Goal: Task Accomplishment & Management: Manage account settings

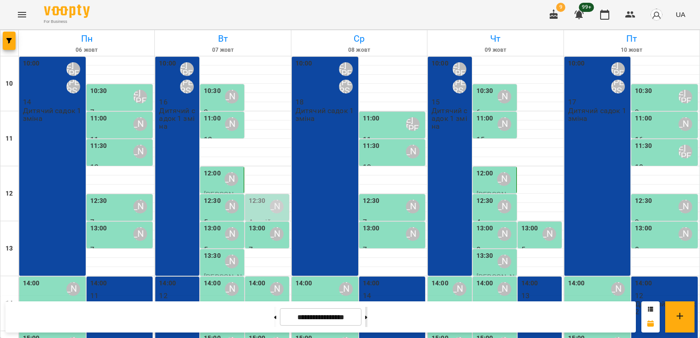
click at [368, 314] on button at bounding box center [366, 317] width 2 height 20
type input "**********"
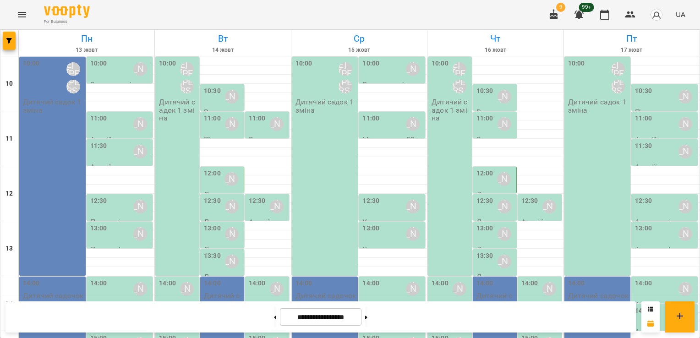
click at [73, 146] on div "10:00 Шварова Марина Котомська Ірина Віталіївна Дитячий садок 1 зміна" at bounding box center [52, 166] width 66 height 219
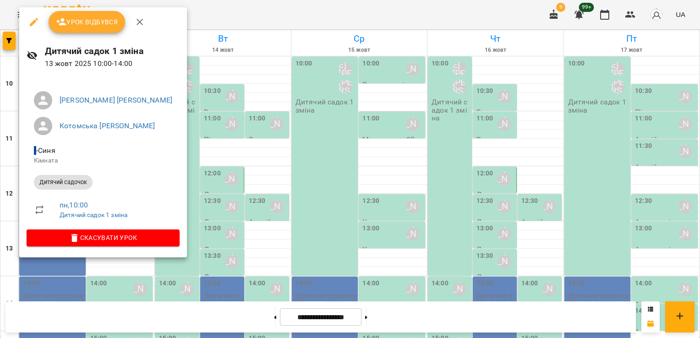
click at [93, 27] on span "Урок відбувся" at bounding box center [87, 22] width 62 height 11
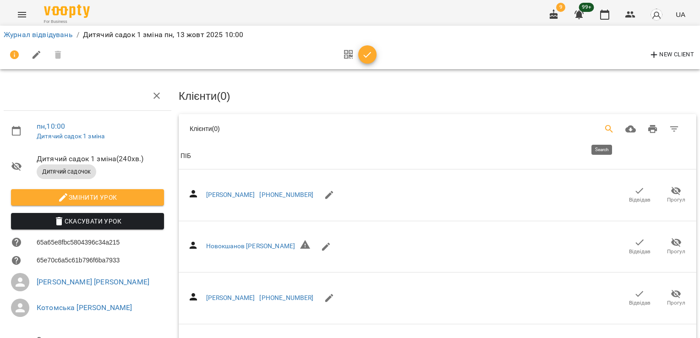
click at [599, 127] on button "Search" at bounding box center [610, 129] width 22 height 22
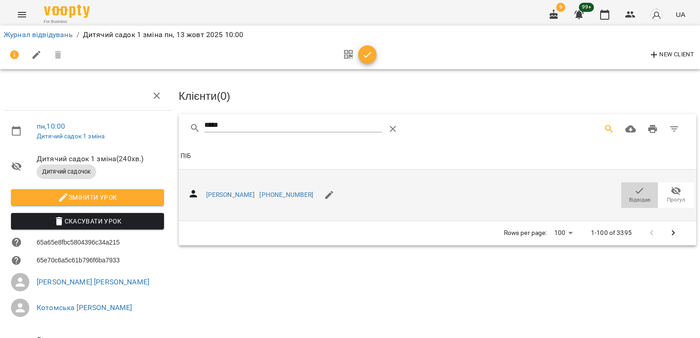
click at [638, 193] on span "Відвідав" at bounding box center [640, 195] width 26 height 18
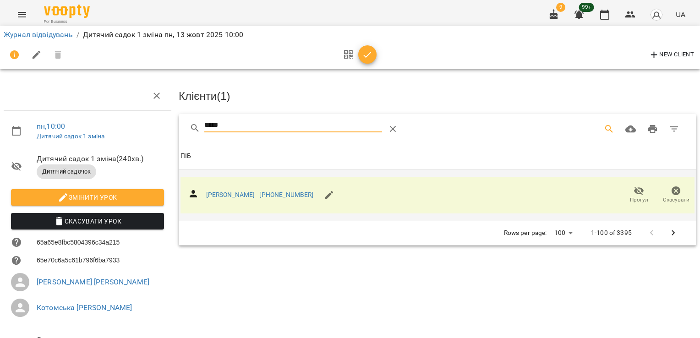
drag, startPoint x: 229, startPoint y: 124, endPoint x: 169, endPoint y: 131, distance: 60.9
click at [169, 131] on div "пн , 10:00 Дитячий садок 1 зміна Дитячий садок 1 зміна ( 240 хв. ) Дитячий садо…" at bounding box center [350, 226] width 708 height 379
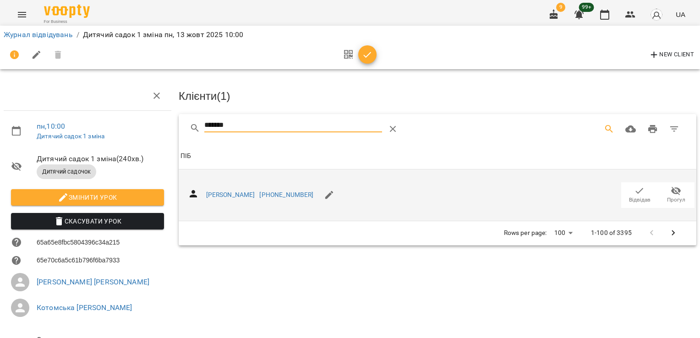
click at [636, 190] on icon "button" at bounding box center [640, 191] width 8 height 6
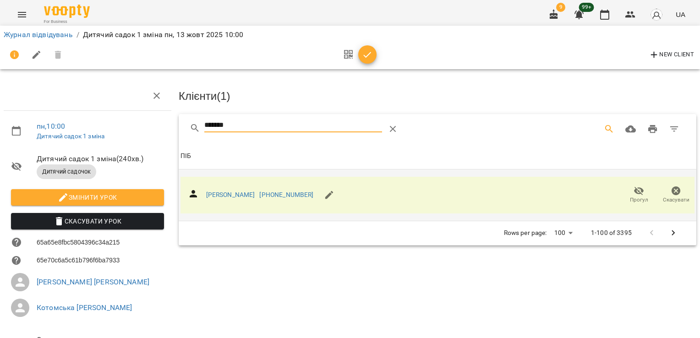
drag, startPoint x: 235, startPoint y: 127, endPoint x: 167, endPoint y: 134, distance: 68.1
click at [167, 134] on div "пн , 10:00 Дитячий садок 1 зміна Дитячий садок 1 зміна ( 240 хв. ) Дитячий садо…" at bounding box center [350, 226] width 708 height 379
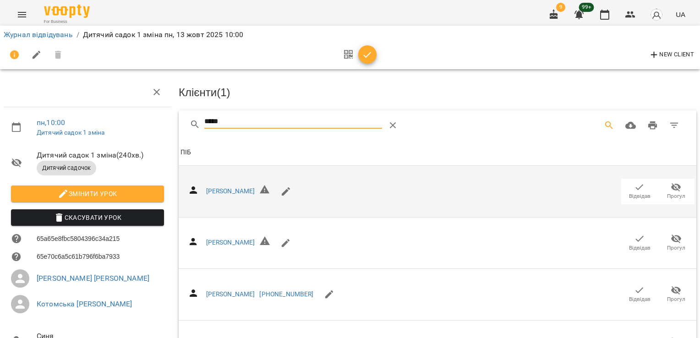
scroll to position [126, 0]
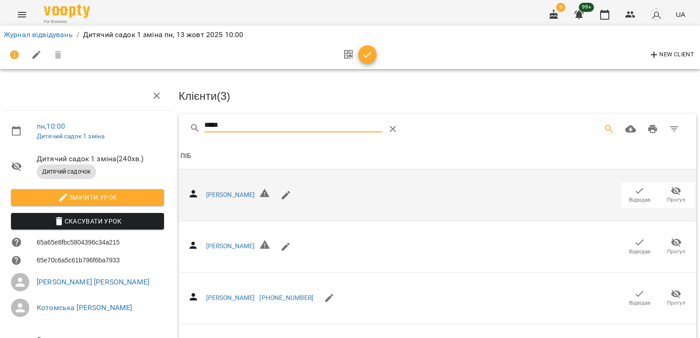
drag, startPoint x: 187, startPoint y: 127, endPoint x: 181, endPoint y: 126, distance: 6.0
click at [179, 127] on div "*****" at bounding box center [438, 128] width 518 height 29
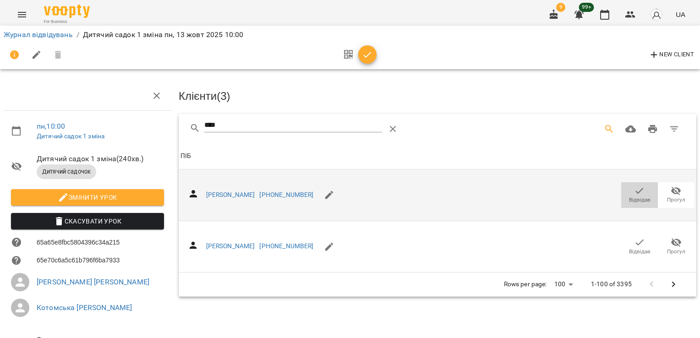
click at [633, 197] on span "Відвідав" at bounding box center [640, 200] width 22 height 8
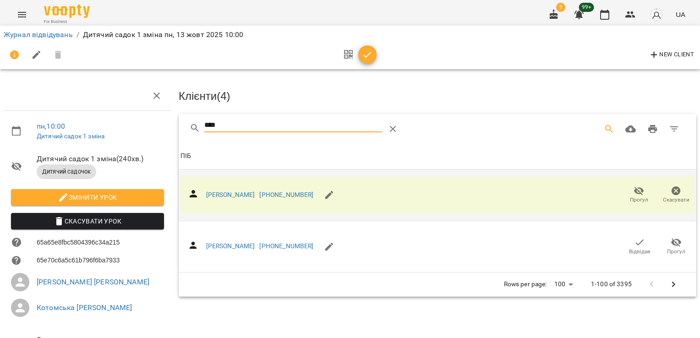
drag, startPoint x: 231, startPoint y: 124, endPoint x: 158, endPoint y: 131, distance: 73.7
click at [158, 131] on div "пн , 10:00 Дитячий садок 1 зміна Дитячий садок 1 зміна ( 240 хв. ) Дитячий садо…" at bounding box center [350, 226] width 708 height 379
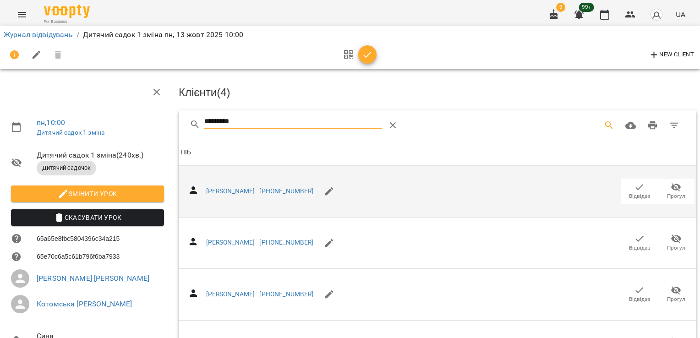
scroll to position [321, 0]
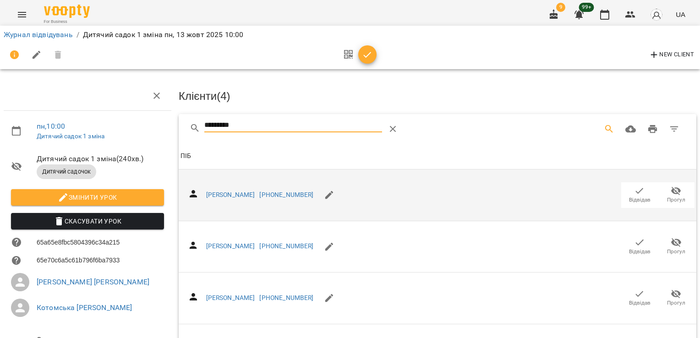
drag, startPoint x: 248, startPoint y: 125, endPoint x: 169, endPoint y: 131, distance: 79.5
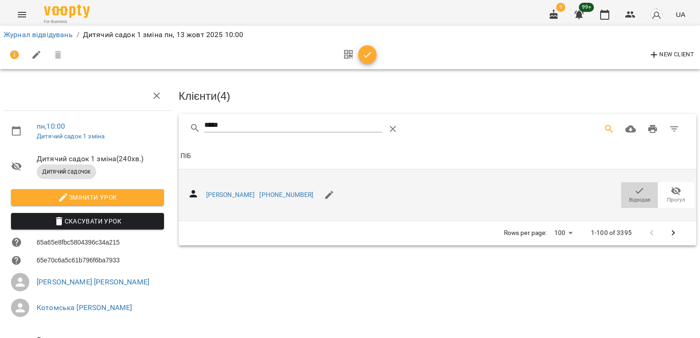
click at [629, 196] on span "Відвідав" at bounding box center [640, 200] width 22 height 8
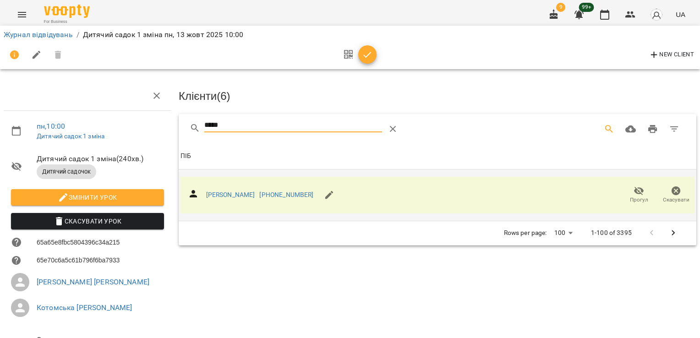
drag, startPoint x: 237, startPoint y: 124, endPoint x: 195, endPoint y: 133, distance: 42.6
click at [195, 133] on div "*****" at bounding box center [319, 129] width 259 height 22
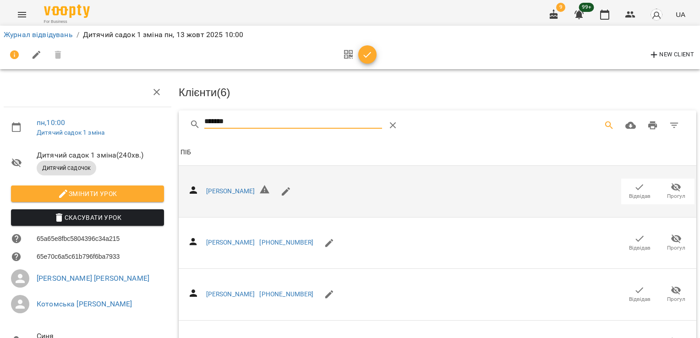
scroll to position [126, 0]
drag, startPoint x: 636, startPoint y: 265, endPoint x: 628, endPoint y: 264, distance: 7.3
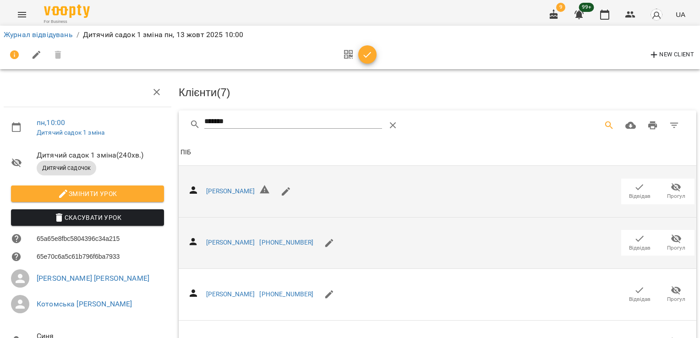
scroll to position [0, 0]
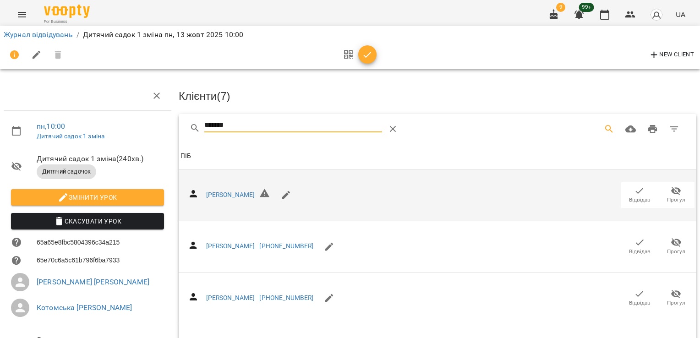
drag, startPoint x: 222, startPoint y: 125, endPoint x: 214, endPoint y: 124, distance: 7.9
click at [214, 124] on input "*******" at bounding box center [293, 125] width 178 height 15
type input "*"
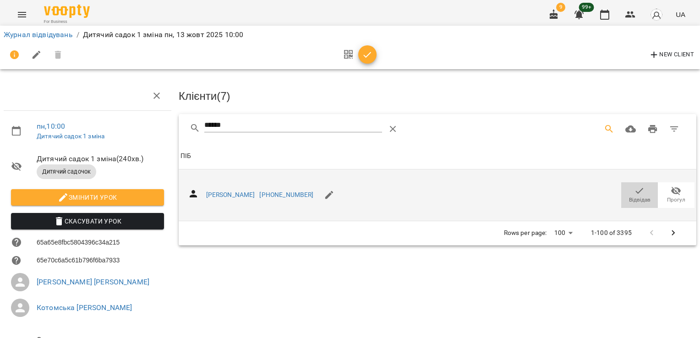
click at [629, 197] on span "Відвідав" at bounding box center [640, 200] width 22 height 8
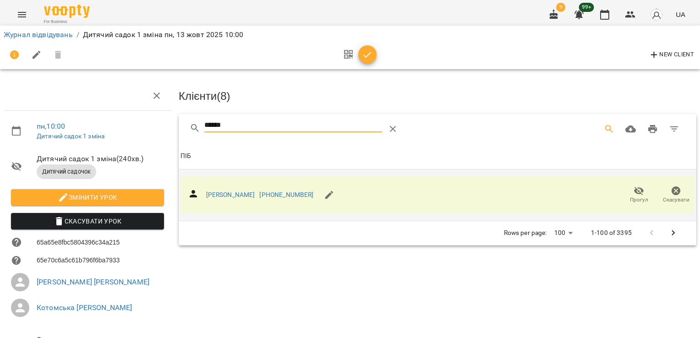
drag, startPoint x: 231, startPoint y: 127, endPoint x: 133, endPoint y: 115, distance: 98.9
click at [133, 115] on div "пн , 10:00 Дитячий садок 1 зміна Дитячий садок 1 зміна ( 240 хв. ) Дитячий садо…" at bounding box center [350, 226] width 708 height 379
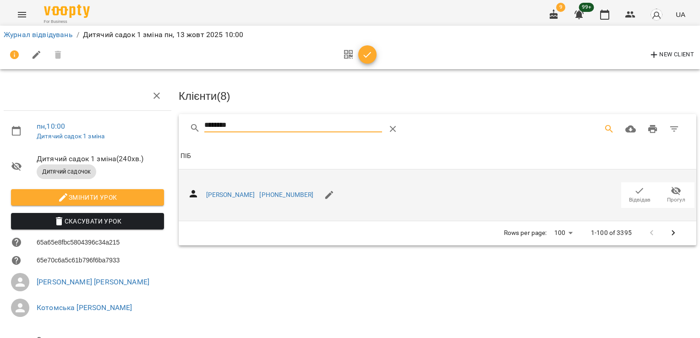
click at [636, 190] on icon "button" at bounding box center [640, 191] width 8 height 6
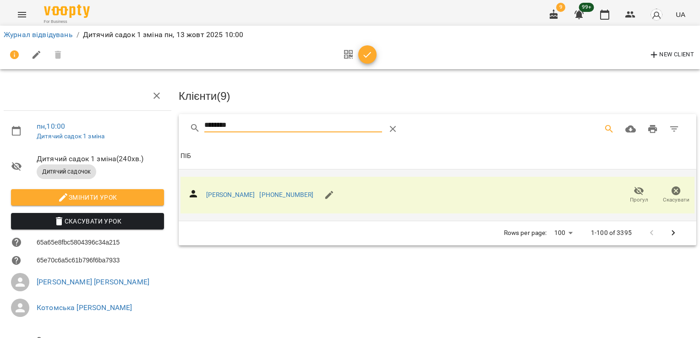
drag, startPoint x: 233, startPoint y: 124, endPoint x: 158, endPoint y: 132, distance: 75.6
click at [158, 132] on div "пн , 10:00 Дитячий садок 1 зміна Дитячий садок 1 зміна ( 240 хв. ) Дитячий садо…" at bounding box center [350, 226] width 708 height 379
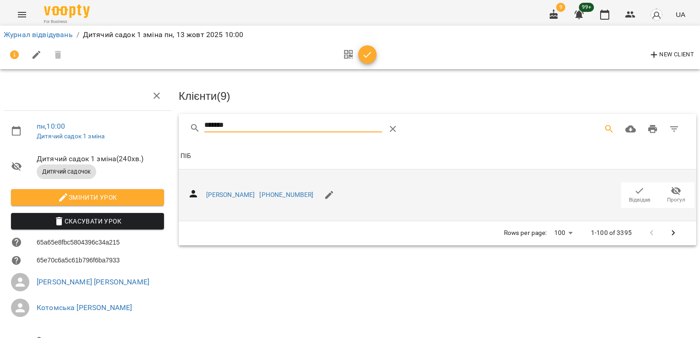
click at [638, 193] on icon "button" at bounding box center [639, 191] width 11 height 11
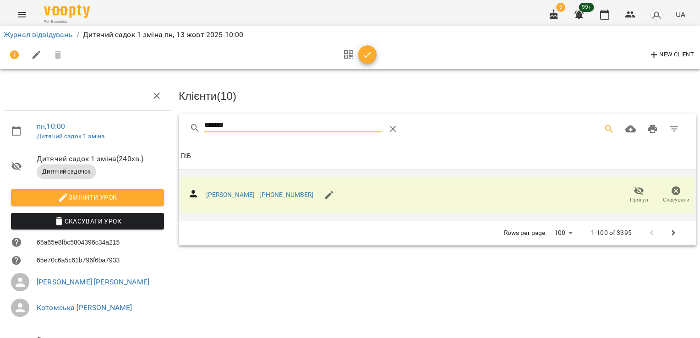
drag, startPoint x: 234, startPoint y: 122, endPoint x: 121, endPoint y: 127, distance: 113.8
click at [121, 127] on div "пн , 10:00 Дитячий садок 1 зміна Дитячий садок 1 зміна ( 240 хв. ) Дитячий садо…" at bounding box center [350, 226] width 708 height 379
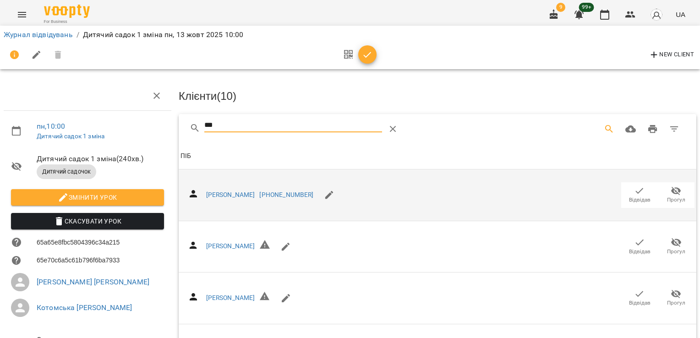
click at [629, 196] on span "Відвідав" at bounding box center [640, 200] width 22 height 8
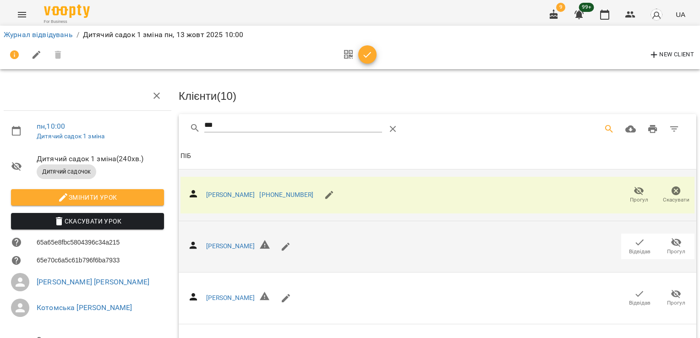
click at [636, 242] on icon "button" at bounding box center [640, 243] width 8 height 6
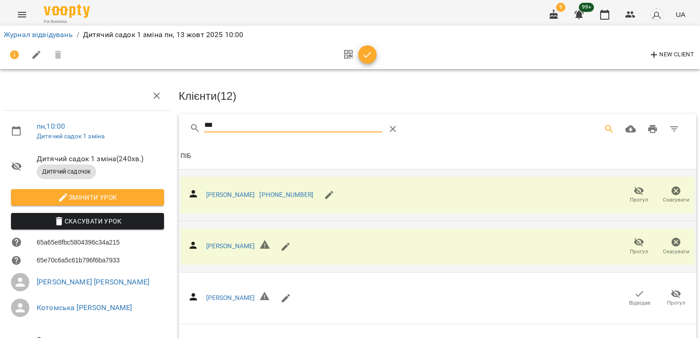
drag, startPoint x: 205, startPoint y: 118, endPoint x: 161, endPoint y: 121, distance: 44.6
click at [161, 121] on div "пн , 10:00 Дитячий садок 1 зміна Дитячий садок 1 зміна ( 240 хв. ) Дитячий садо…" at bounding box center [350, 248] width 708 height 422
drag, startPoint x: 226, startPoint y: 123, endPoint x: 187, endPoint y: 126, distance: 39.1
click at [187, 126] on div "***" at bounding box center [438, 128] width 518 height 29
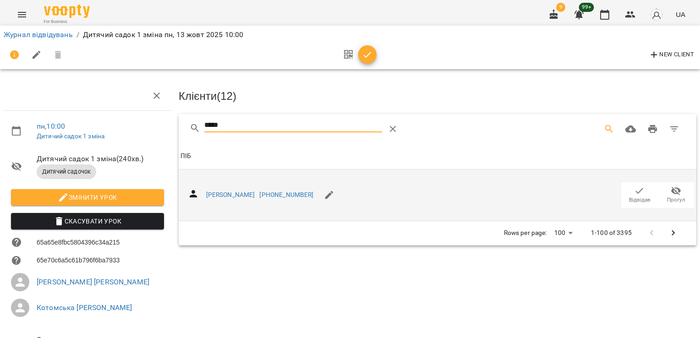
click at [636, 190] on icon "button" at bounding box center [640, 191] width 8 height 6
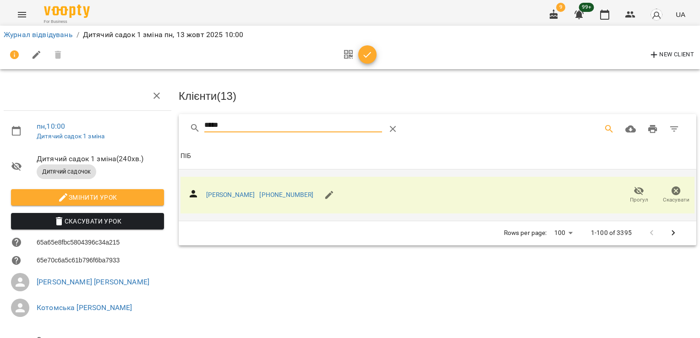
drag, startPoint x: 236, startPoint y: 125, endPoint x: 176, endPoint y: 127, distance: 60.1
click at [177, 127] on div "***** Клієнти ( 13 ) ПІБ ПІБ Зудов Ян +380501635193 Прогул Скасувати Rows per p…" at bounding box center [438, 179] width 522 height 135
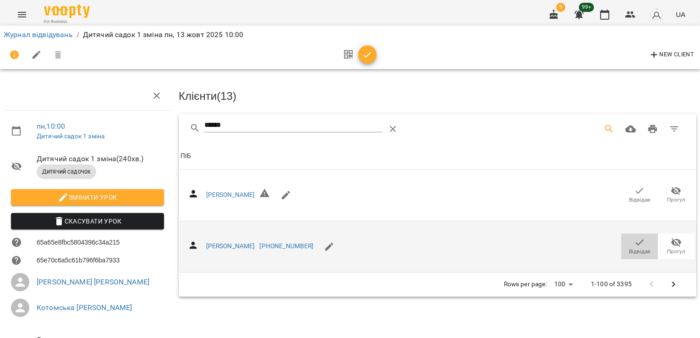
click at [638, 241] on icon "button" at bounding box center [639, 242] width 11 height 11
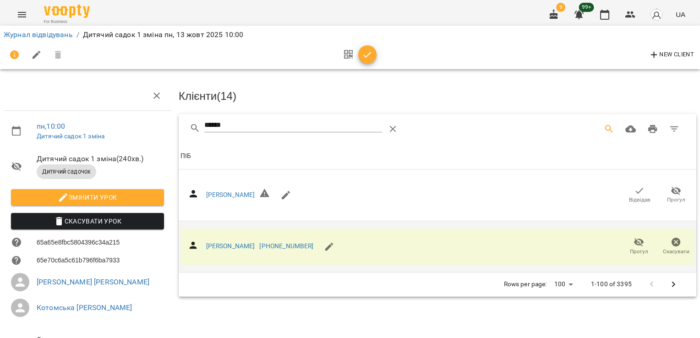
drag, startPoint x: 231, startPoint y: 126, endPoint x: 145, endPoint y: 129, distance: 86.7
click at [145, 129] on div "пн , 10:00 Дитячий садок 1 зміна Дитячий садок 1 зміна ( 240 хв. ) Дитячий садо…" at bounding box center [350, 226] width 708 height 379
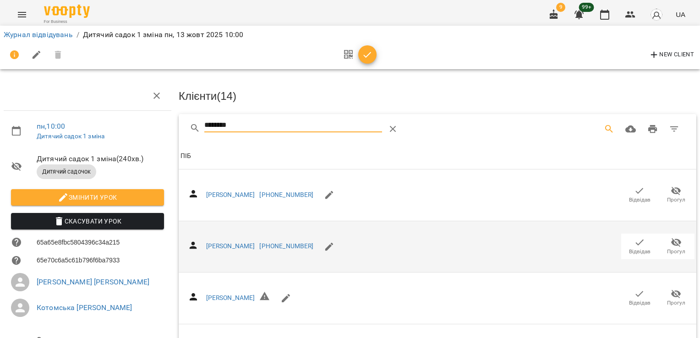
type input "********"
click at [630, 248] on span "Відвідав" at bounding box center [640, 252] width 22 height 8
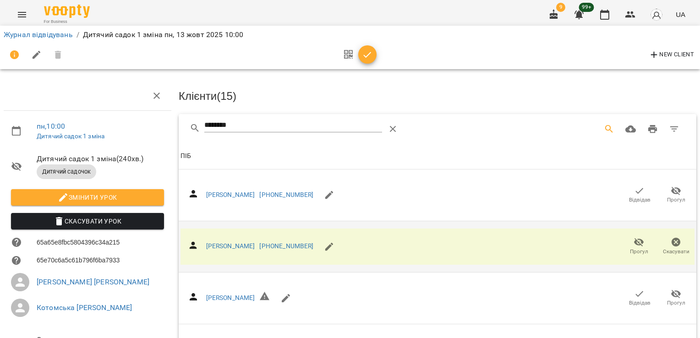
click at [364, 58] on icon "button" at bounding box center [367, 55] width 11 height 11
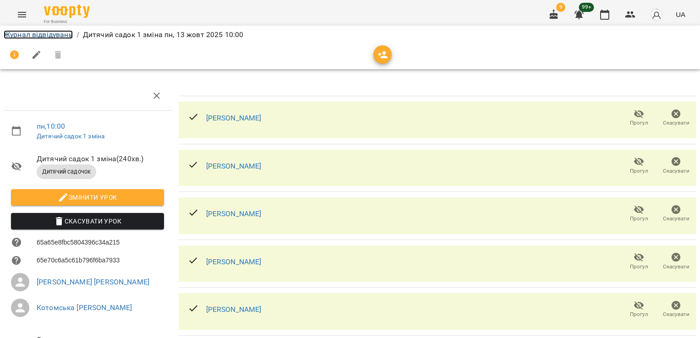
click at [47, 33] on link "Журнал відвідувань" at bounding box center [38, 34] width 69 height 9
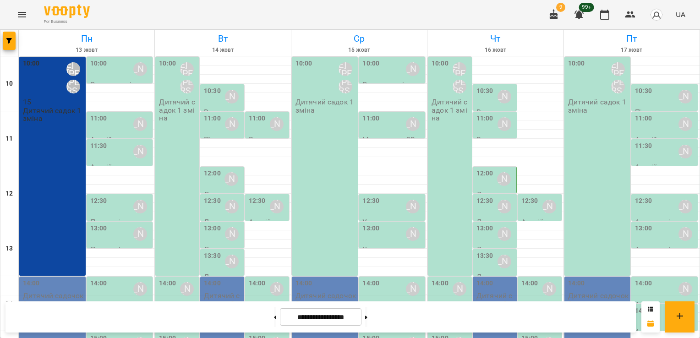
click at [119, 67] on div "10:00 Бондарєва Віолєтта" at bounding box center [120, 69] width 61 height 21
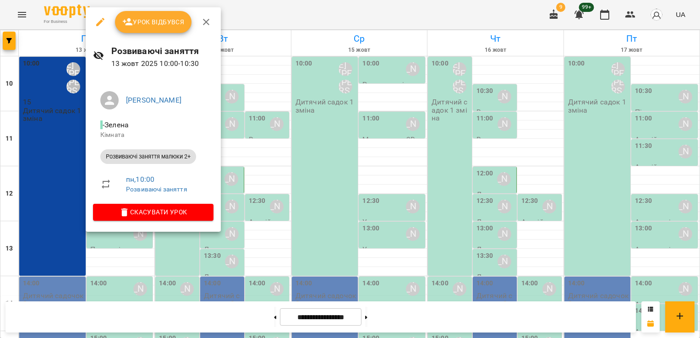
click at [99, 22] on icon "button" at bounding box center [100, 22] width 8 height 8
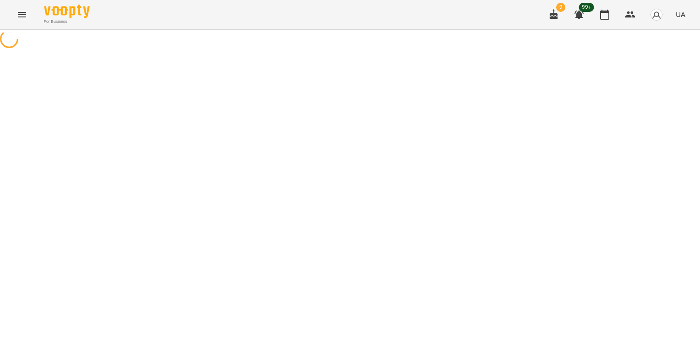
select select "**********"
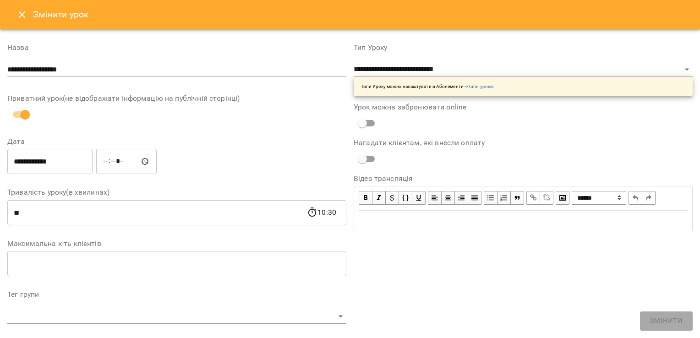
drag, startPoint x: 97, startPoint y: 70, endPoint x: 98, endPoint y: 58, distance: 12.0
click at [97, 70] on input "**********" at bounding box center [176, 69] width 339 height 15
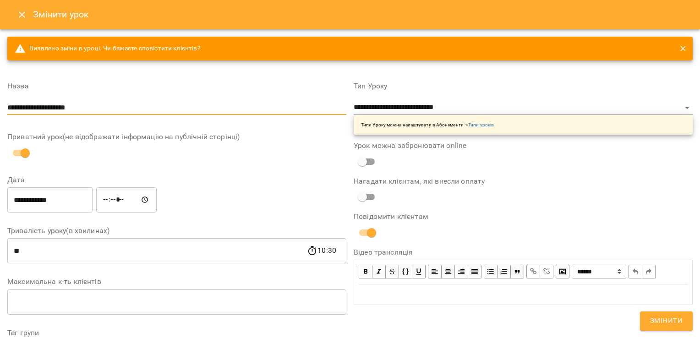
type input "**********"
click at [388, 110] on select "**********" at bounding box center [523, 107] width 339 height 15
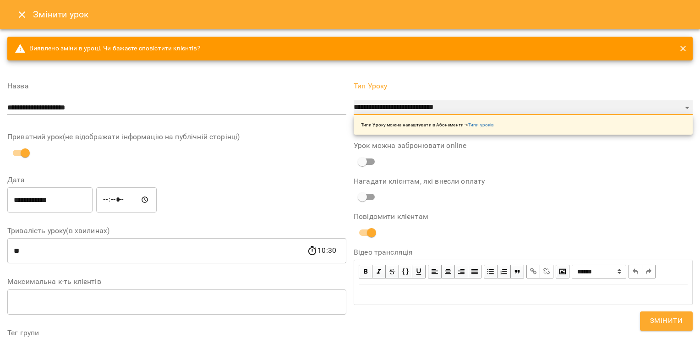
select select "**********"
click at [354, 100] on select "**********" at bounding box center [523, 107] width 339 height 15
click at [277, 174] on div "**********" at bounding box center [176, 343] width 339 height 537
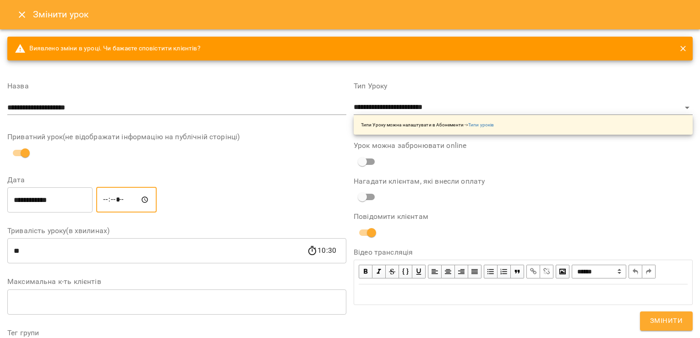
click at [122, 201] on input "*****" at bounding box center [126, 200] width 61 height 26
type input "*****"
click at [227, 182] on label "Дата" at bounding box center [176, 179] width 339 height 7
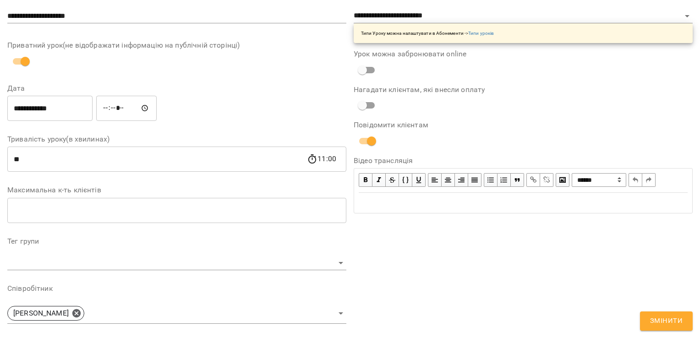
scroll to position [229, 0]
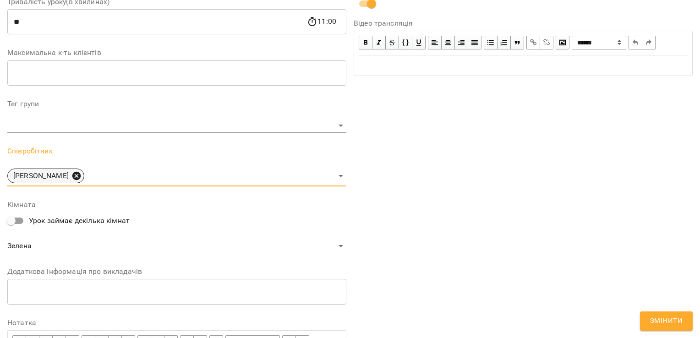
click at [82, 176] on icon at bounding box center [77, 176] width 10 height 10
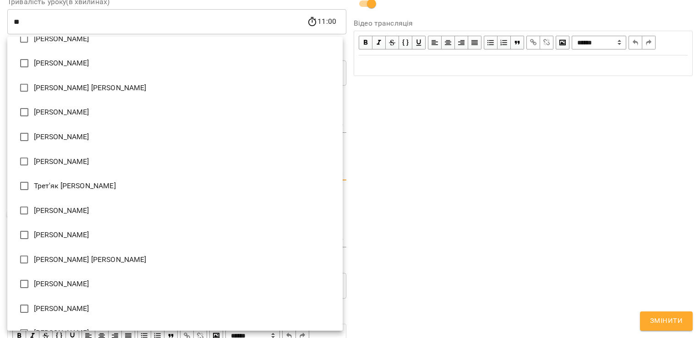
scroll to position [1505, 0]
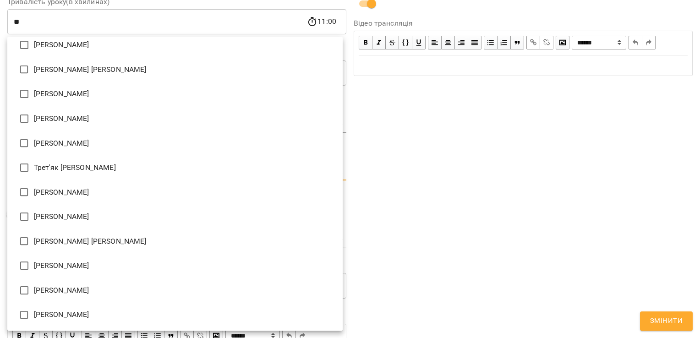
click at [101, 241] on li "[PERSON_NAME] [PERSON_NAME]" at bounding box center [175, 241] width 336 height 25
type input "**********"
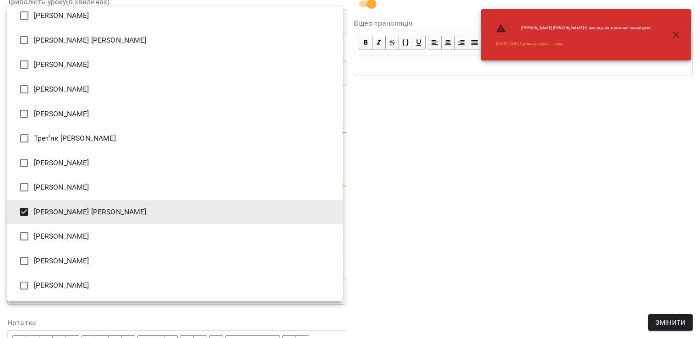
click at [383, 203] on div at bounding box center [350, 169] width 700 height 338
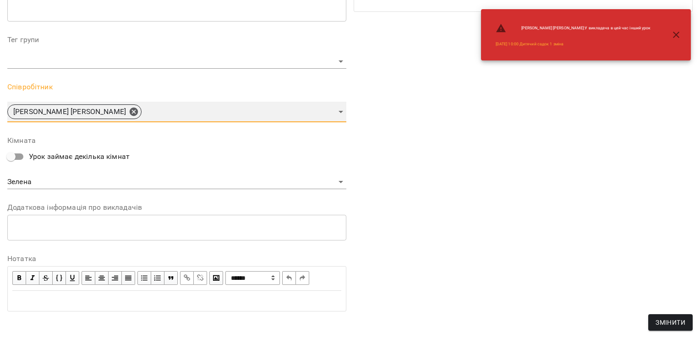
scroll to position [299, 0]
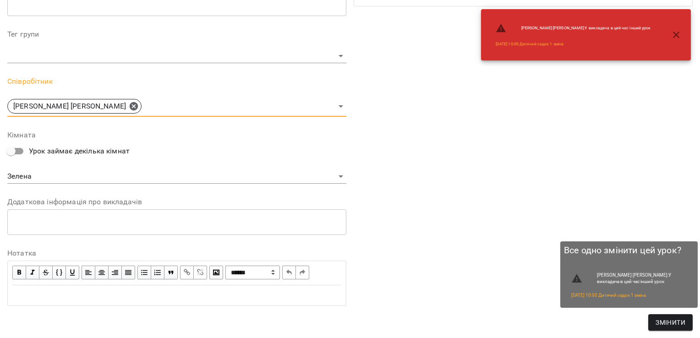
click at [669, 324] on span "Змінити" at bounding box center [671, 322] width 30 height 11
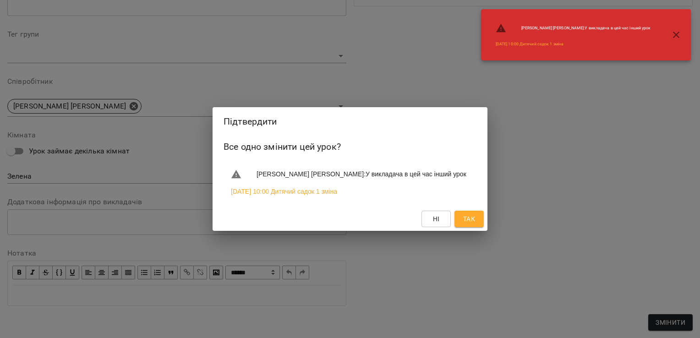
click at [467, 221] on span "Так" at bounding box center [469, 219] width 12 height 11
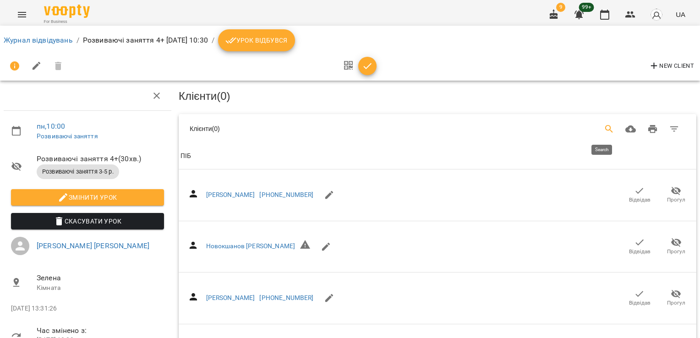
click at [599, 126] on button "Search" at bounding box center [610, 129] width 22 height 22
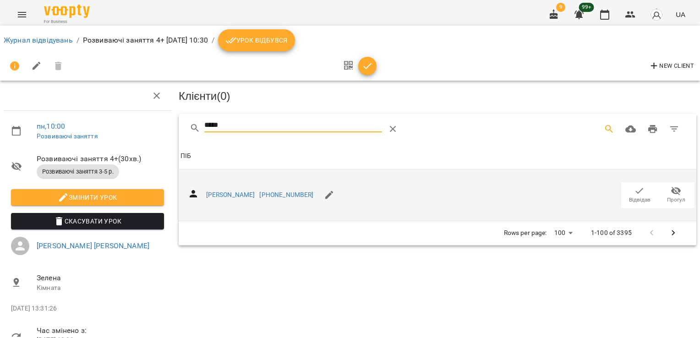
click at [634, 189] on icon "button" at bounding box center [639, 191] width 11 height 11
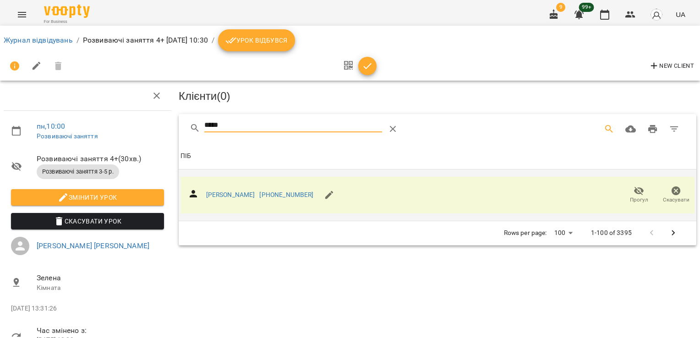
drag, startPoint x: 248, startPoint y: 127, endPoint x: 128, endPoint y: 138, distance: 119.6
click at [128, 138] on div "пн , 10:00 Розвиваючі заняття Розвиваючі заняття 4+ ( 30 хв. ) Розвиваючі занят…" at bounding box center [350, 199] width 708 height 325
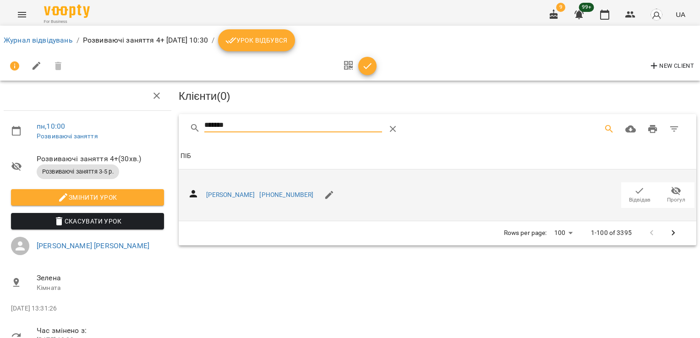
click at [634, 196] on span "Відвідав" at bounding box center [640, 200] width 22 height 8
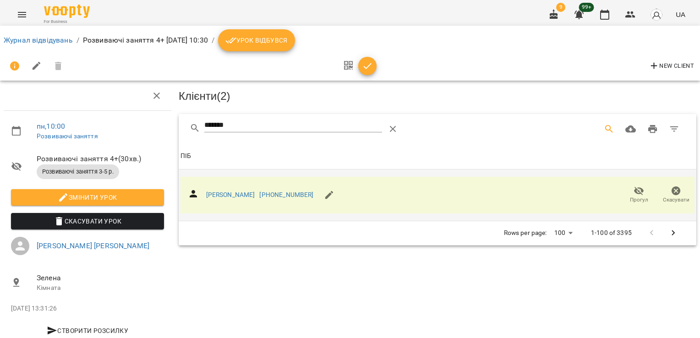
drag, startPoint x: 244, startPoint y: 122, endPoint x: 153, endPoint y: 127, distance: 91.8
click at [154, 127] on div "пн , 10:00 Розвиваючі заняття Розвиваючі заняття 4+ ( 30 хв. ) Розвиваючі занят…" at bounding box center [350, 211] width 708 height 349
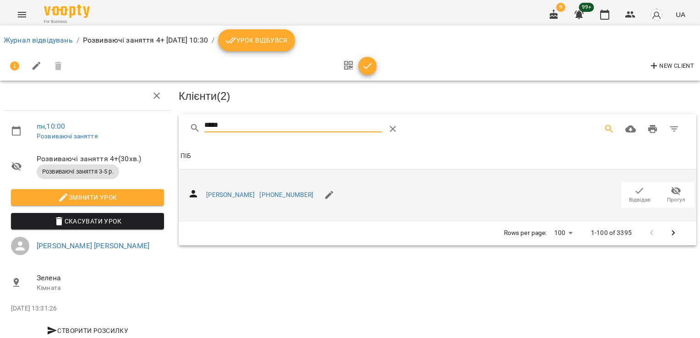
click at [631, 197] on span "Відвідав" at bounding box center [640, 200] width 22 height 8
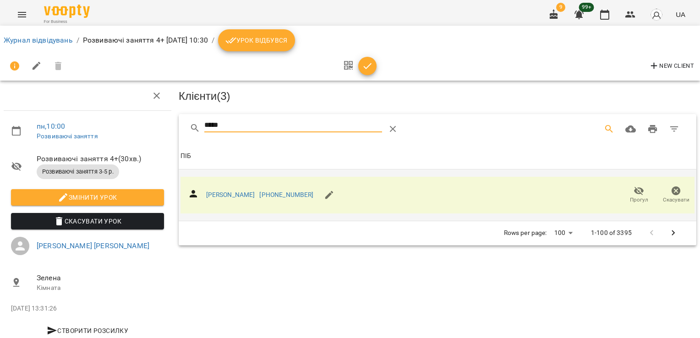
drag, startPoint x: 218, startPoint y: 124, endPoint x: 169, endPoint y: 124, distance: 49.5
click at [170, 125] on div "пн , 10:00 Розвиваючі заняття Розвиваючі заняття 4+ ( 30 хв. ) Розвиваючі занят…" at bounding box center [350, 211] width 708 height 349
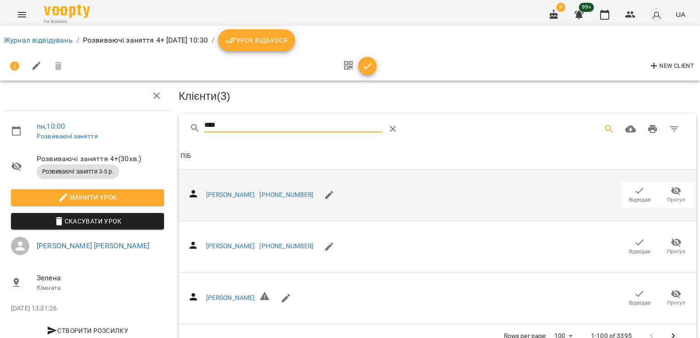
click at [634, 192] on icon "button" at bounding box center [639, 191] width 11 height 11
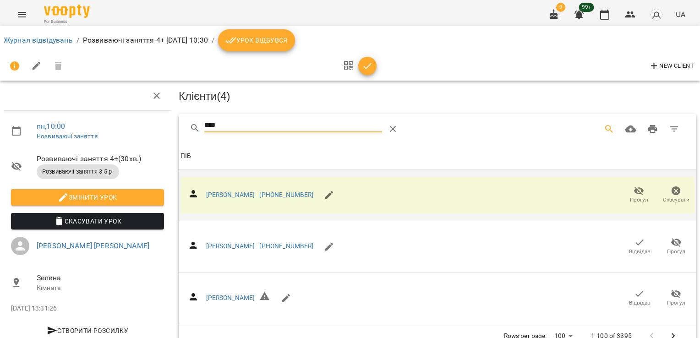
drag, startPoint x: 214, startPoint y: 124, endPoint x: 136, endPoint y: 120, distance: 78.1
click at [147, 125] on div "пн , 10:00 Розвиваючі заняття Розвиваючі заняття 4+ ( 30 хв. ) Розвиваючі занят…" at bounding box center [350, 211] width 708 height 349
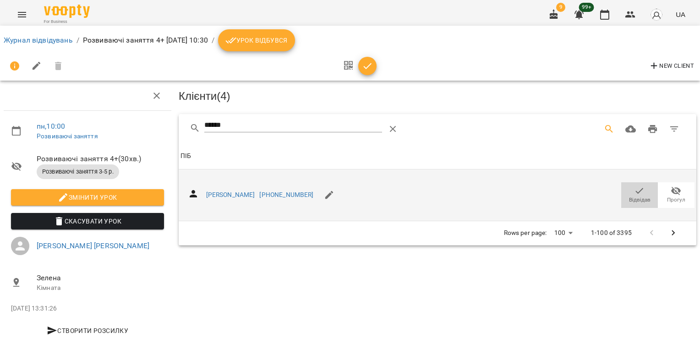
click at [629, 196] on span "Відвідав" at bounding box center [640, 200] width 22 height 8
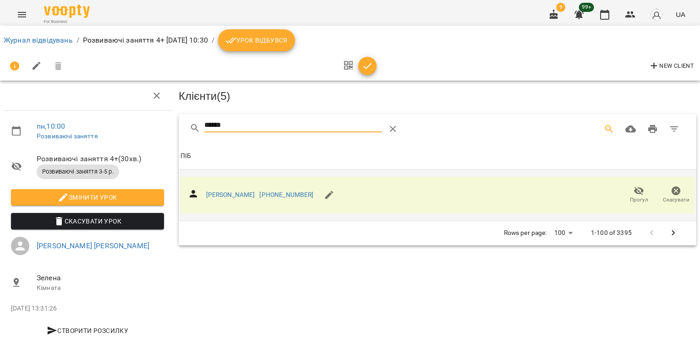
drag, startPoint x: 250, startPoint y: 128, endPoint x: 156, endPoint y: 131, distance: 94.5
click at [156, 131] on div "пн , 10:00 Розвиваючі заняття Розвиваючі заняття 4+ ( 30 хв. ) Розвиваючі занят…" at bounding box center [350, 211] width 708 height 349
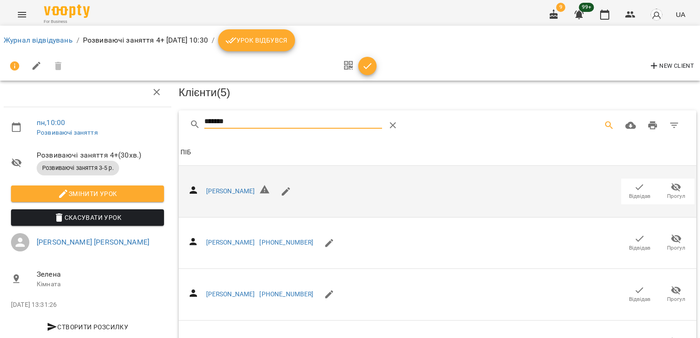
scroll to position [126, 0]
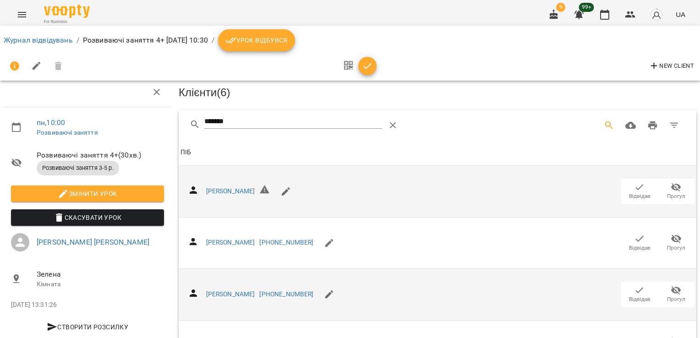
click at [627, 285] on span "Відвідав" at bounding box center [640, 294] width 26 height 18
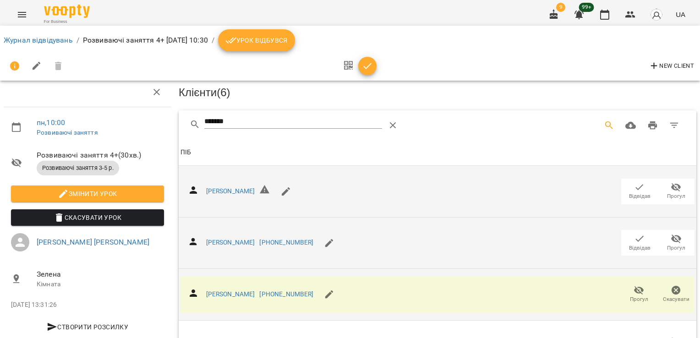
scroll to position [0, 0]
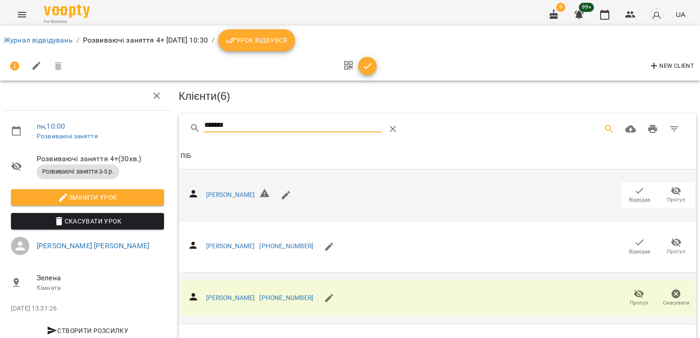
drag, startPoint x: 226, startPoint y: 122, endPoint x: 202, endPoint y: 124, distance: 23.4
click at [204, 124] on input "*******" at bounding box center [293, 125] width 178 height 15
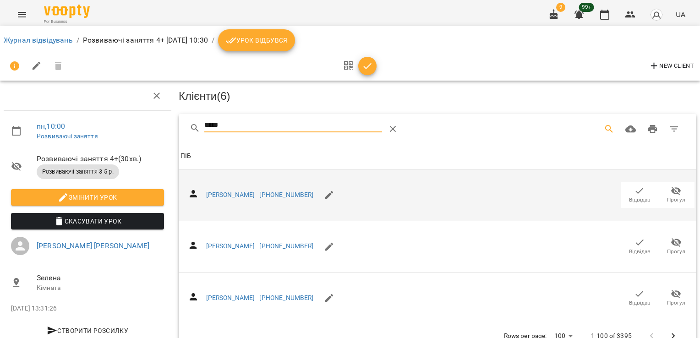
type input "*****"
click at [634, 187] on icon "button" at bounding box center [639, 191] width 11 height 11
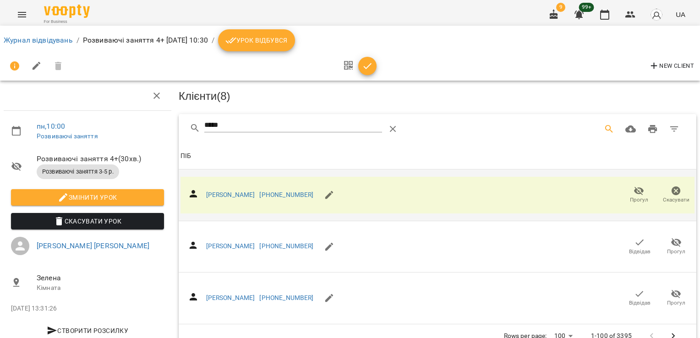
click at [279, 35] on span "Урок відбувся" at bounding box center [257, 40] width 62 height 11
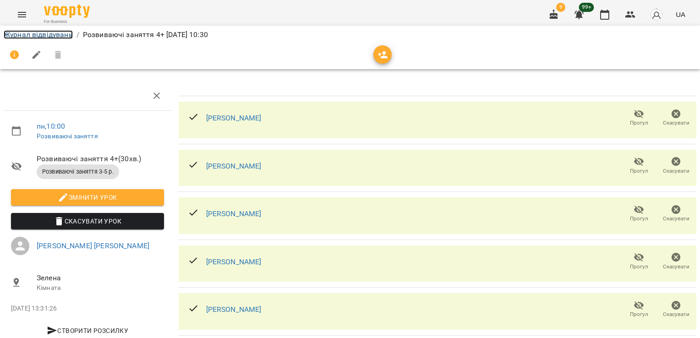
click at [56, 34] on link "Журнал відвідувань" at bounding box center [38, 34] width 69 height 9
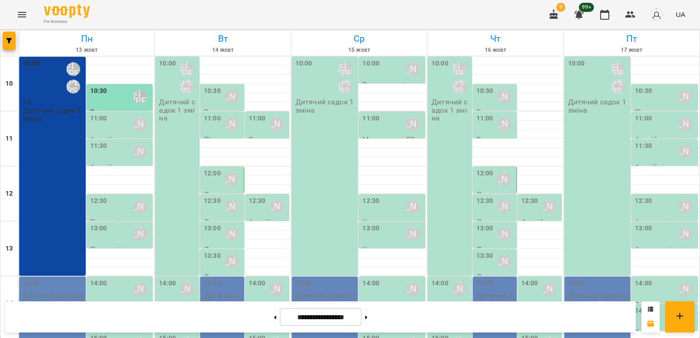
click at [130, 130] on div "[PERSON_NAME]" at bounding box center [140, 124] width 21 height 21
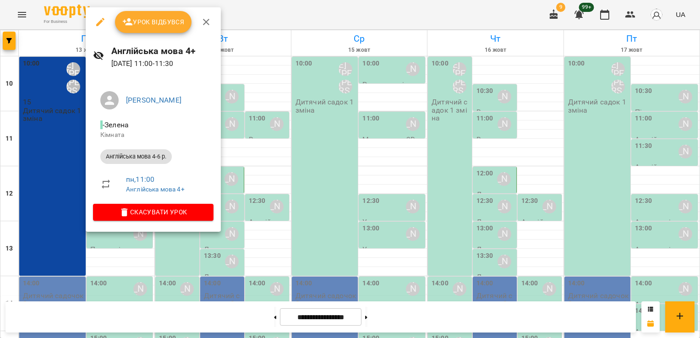
click at [149, 31] on button "Урок відбувся" at bounding box center [153, 22] width 77 height 22
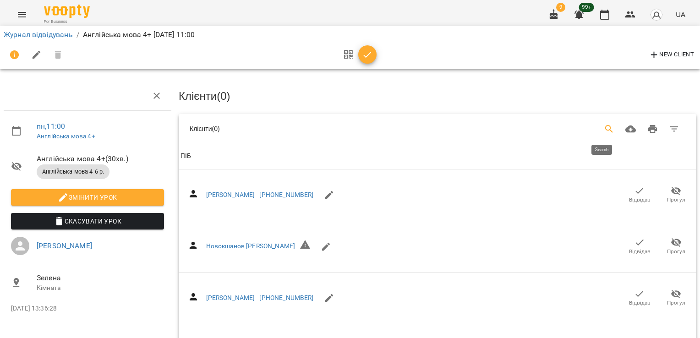
click at [604, 127] on icon "Search" at bounding box center [609, 129] width 11 height 11
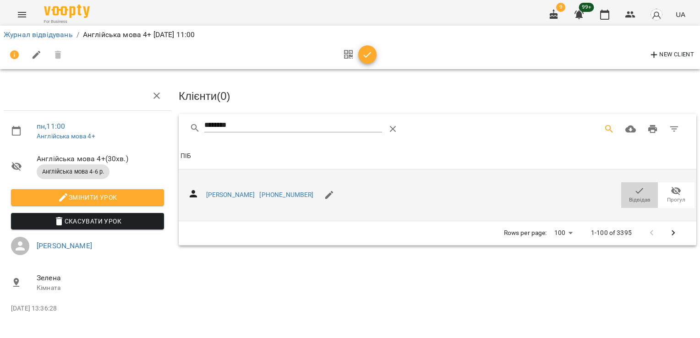
click at [646, 197] on span "Відвідав" at bounding box center [640, 200] width 22 height 8
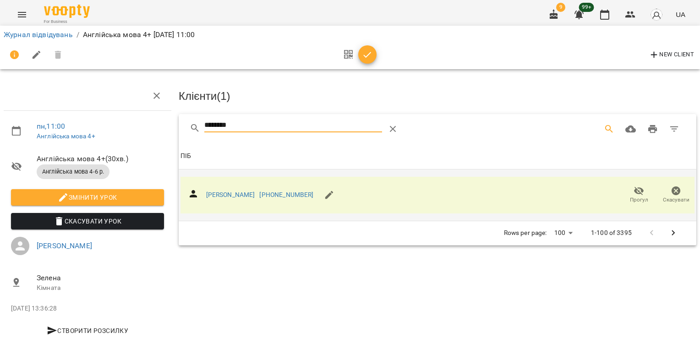
drag, startPoint x: 245, startPoint y: 127, endPoint x: 120, endPoint y: 136, distance: 125.0
click at [120, 136] on div "пн , 11:00 Англійська мова 4+ Англійська мова 4+ ( 30 хв. ) Англійська мова 4-6…" at bounding box center [350, 195] width 708 height 317
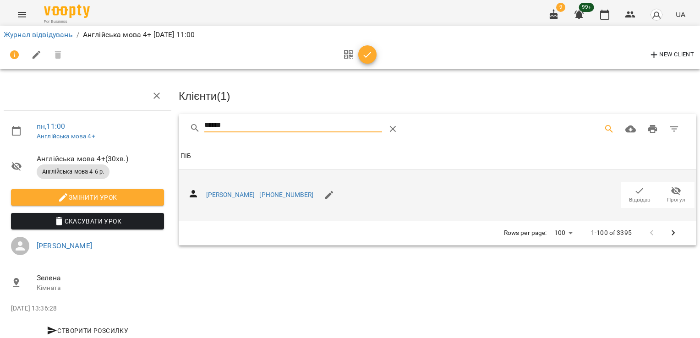
click at [631, 196] on span "Відвідав" at bounding box center [640, 200] width 22 height 8
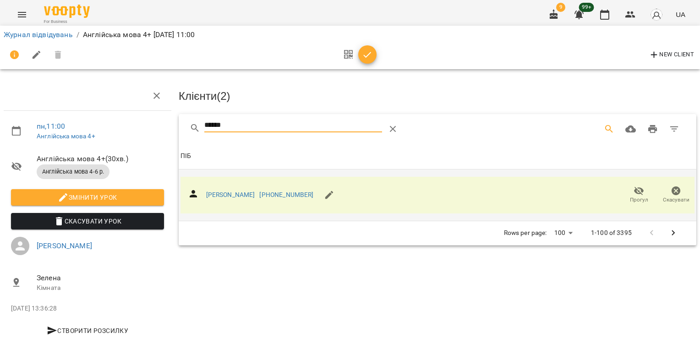
drag, startPoint x: 244, startPoint y: 122, endPoint x: 132, endPoint y: 115, distance: 112.5
click at [134, 124] on div "пн , 11:00 Англійська мова 4+ Англійська мова 4+ ( 30 хв. ) Англійська мова 4-6…" at bounding box center [350, 195] width 708 height 317
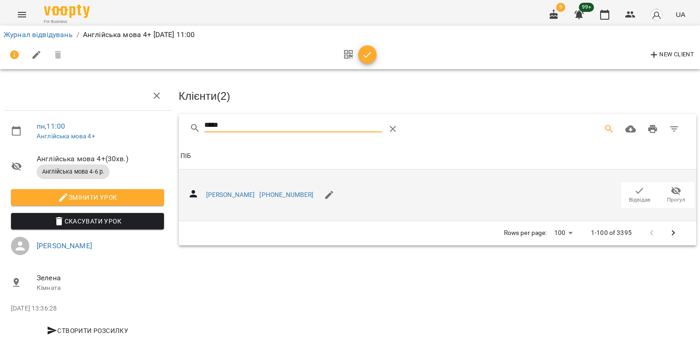
click at [634, 187] on icon "button" at bounding box center [639, 191] width 11 height 11
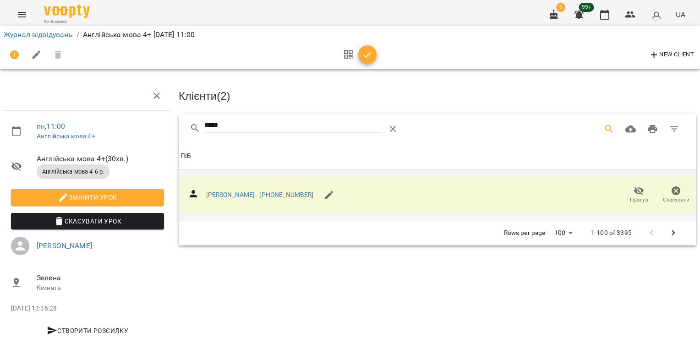
drag, startPoint x: 239, startPoint y: 124, endPoint x: 160, endPoint y: 127, distance: 79.8
click at [160, 127] on div "пн , 11:00 Англійська мова 4+ Англійська мова 4+ ( 30 хв. ) Англійська мова 4-6…" at bounding box center [350, 195] width 708 height 317
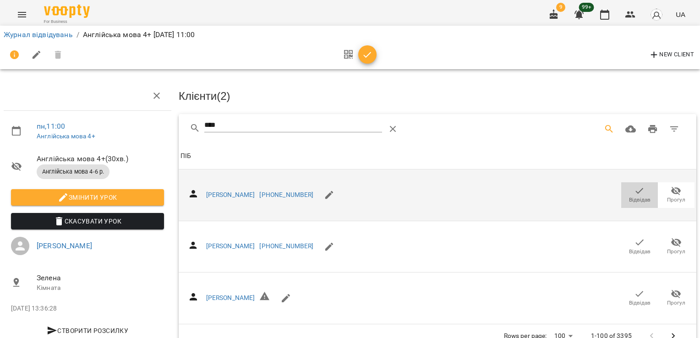
click at [637, 193] on icon "button" at bounding box center [639, 191] width 11 height 11
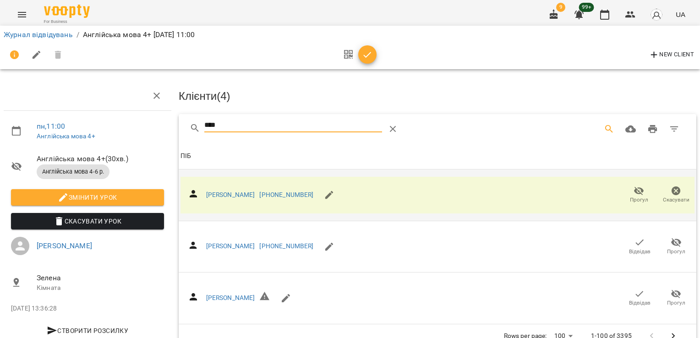
drag, startPoint x: 236, startPoint y: 125, endPoint x: 155, endPoint y: 122, distance: 81.2
click at [156, 122] on div "пн , 11:00 Англійська мова 4+ Англійська мова 4+ ( 30 хв. ) Англійська мова 4-6…" at bounding box center [350, 196] width 708 height 319
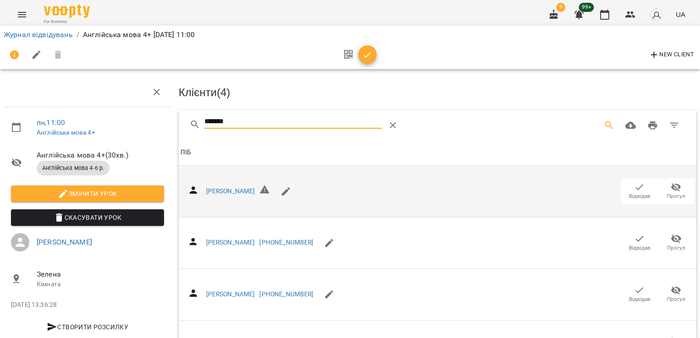
scroll to position [126, 0]
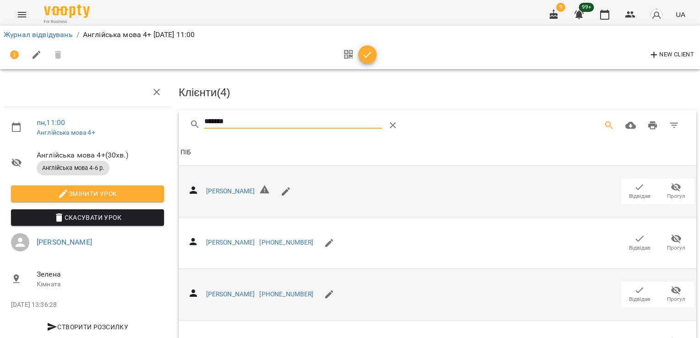
click at [639, 285] on span "Відвідав" at bounding box center [640, 294] width 26 height 18
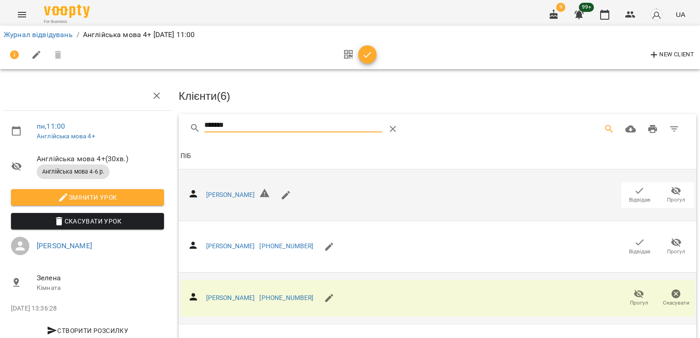
drag, startPoint x: 269, startPoint y: 124, endPoint x: 151, endPoint y: 108, distance: 118.9
click at [152, 126] on div "пн , 11:00 Англійська мова 4+ Англійська мова 4+ ( 30 хв. ) Англійська мова 4-6…" at bounding box center [350, 248] width 708 height 422
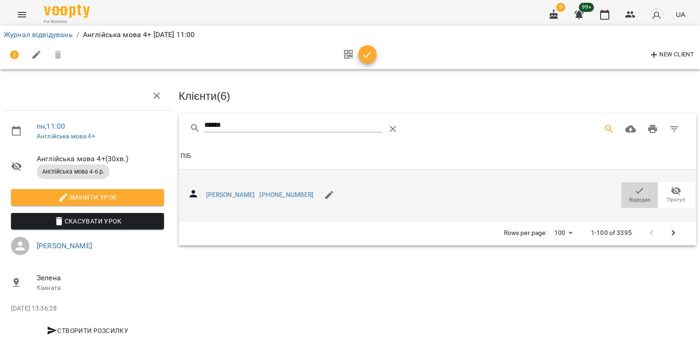
click at [634, 186] on icon "button" at bounding box center [639, 191] width 11 height 11
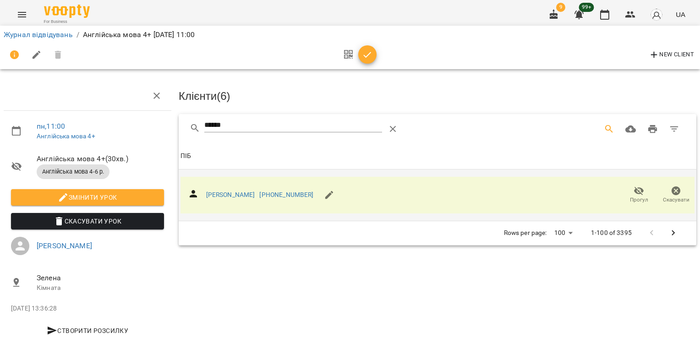
drag, startPoint x: 160, startPoint y: 126, endPoint x: 148, endPoint y: 125, distance: 12.9
click at [148, 125] on div "пн , 11:00 Англійська мова 4+ Англійська мова 4+ ( 30 хв. ) Англійська мова 4-6…" at bounding box center [350, 195] width 708 height 317
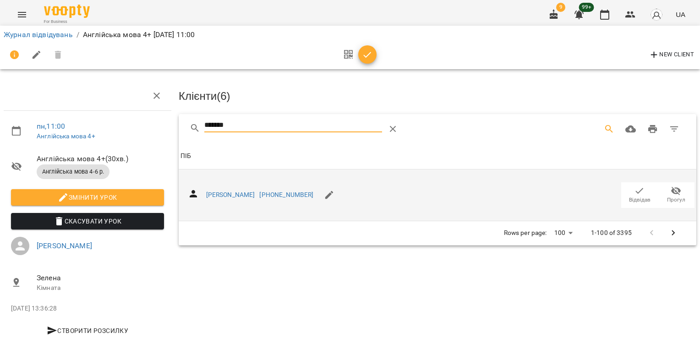
click at [634, 188] on icon "button" at bounding box center [639, 191] width 11 height 11
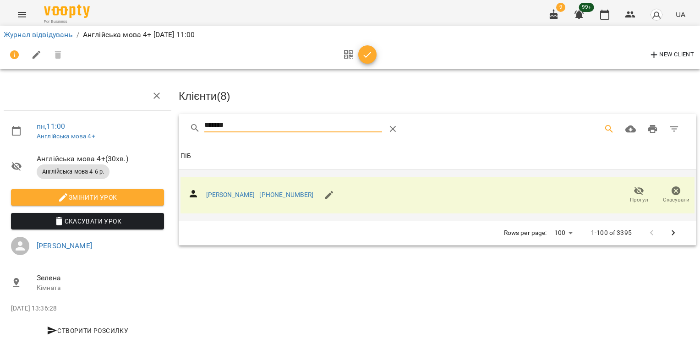
drag, startPoint x: 165, startPoint y: 119, endPoint x: 149, endPoint y: 105, distance: 21.1
click at [154, 118] on div "пн , 11:00 Англійська мова 4+ Англійська мова 4+ ( 30 хв. ) Англійська мова 4-6…" at bounding box center [350, 195] width 708 height 317
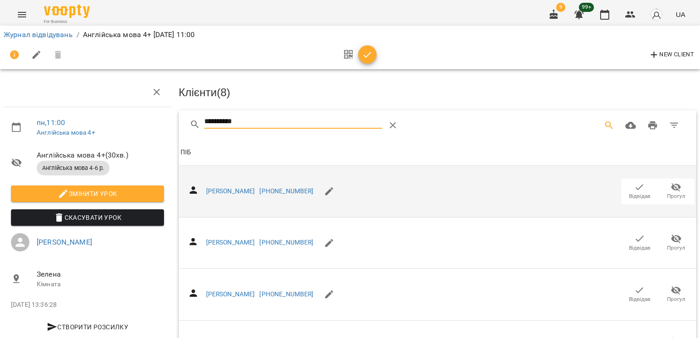
scroll to position [383, 0]
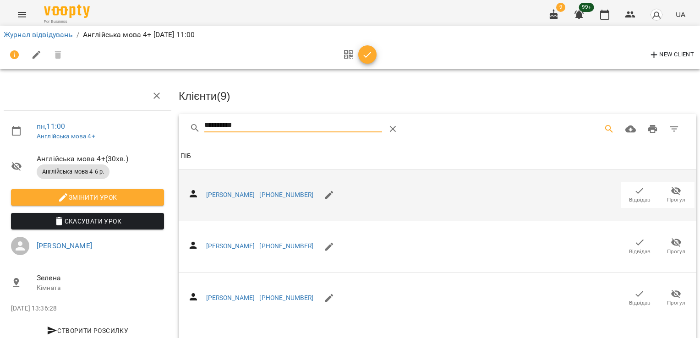
drag, startPoint x: 266, startPoint y: 122, endPoint x: 148, endPoint y: 118, distance: 117.8
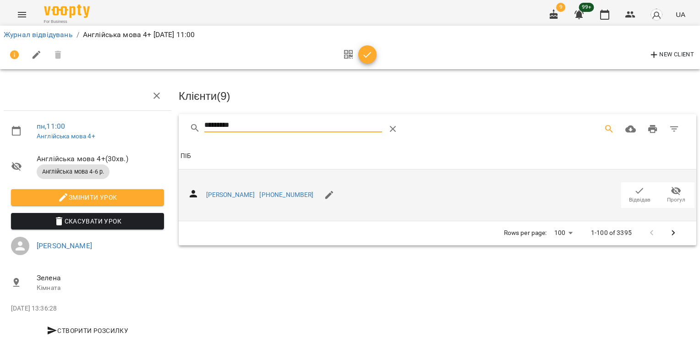
click at [635, 186] on icon "button" at bounding box center [639, 191] width 11 height 11
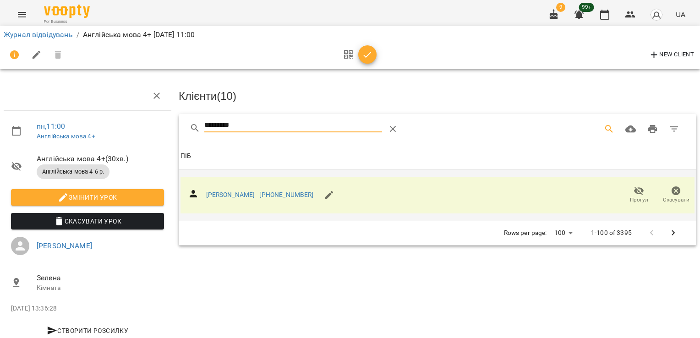
drag, startPoint x: 259, startPoint y: 124, endPoint x: 140, endPoint y: 130, distance: 118.4
click at [140, 130] on div "пн , 11:00 Англійська мова 4+ Англійська мова 4+ ( 30 хв. ) Англійська мова 4-6…" at bounding box center [350, 195] width 708 height 317
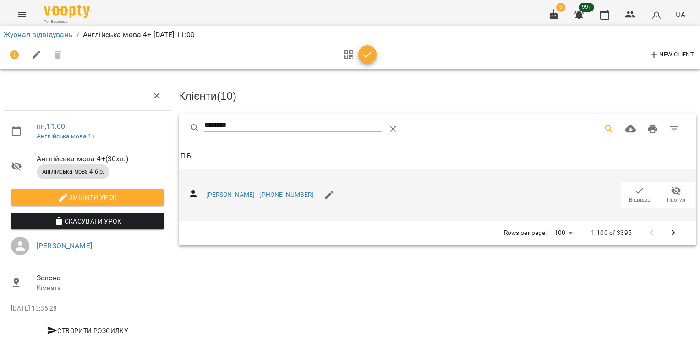
click at [635, 190] on icon "button" at bounding box center [639, 191] width 11 height 11
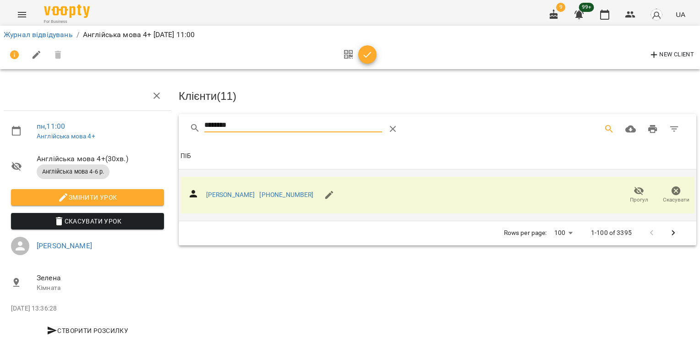
drag, startPoint x: 226, startPoint y: 122, endPoint x: 163, endPoint y: 122, distance: 62.8
click at [164, 124] on div "пн , 11:00 Англійська мова 4+ Англійська мова 4+ ( 30 хв. ) Англійська мова 4-6…" at bounding box center [350, 195] width 708 height 317
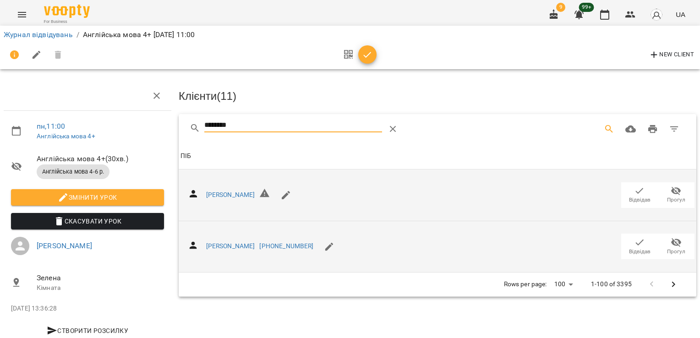
click at [634, 244] on icon "button" at bounding box center [639, 242] width 11 height 11
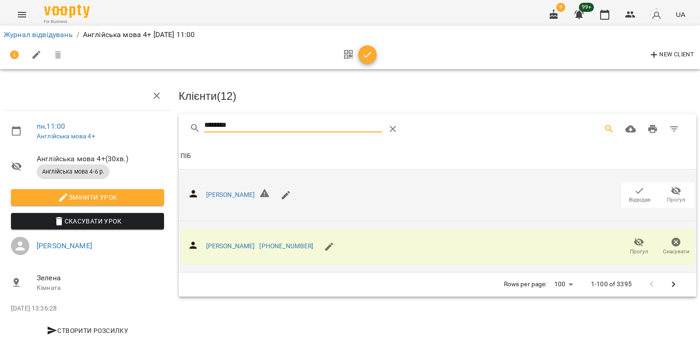
drag, startPoint x: 238, startPoint y: 122, endPoint x: 152, endPoint y: 111, distance: 87.3
click at [156, 118] on div "пн , 11:00 Англійська мова 4+ Англійська мова 4+ ( 30 хв. ) Англійська мова 4-6…" at bounding box center [350, 195] width 708 height 317
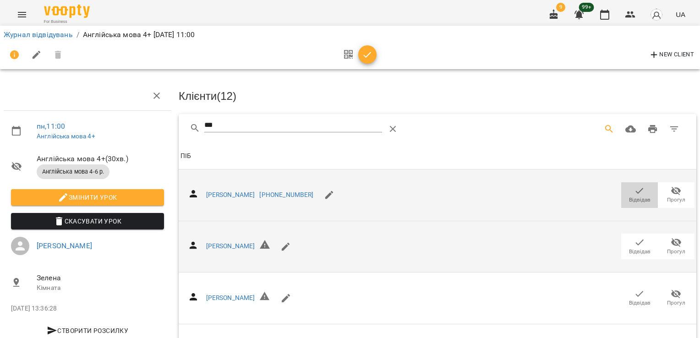
click at [629, 196] on span "Відвідав" at bounding box center [640, 200] width 22 height 8
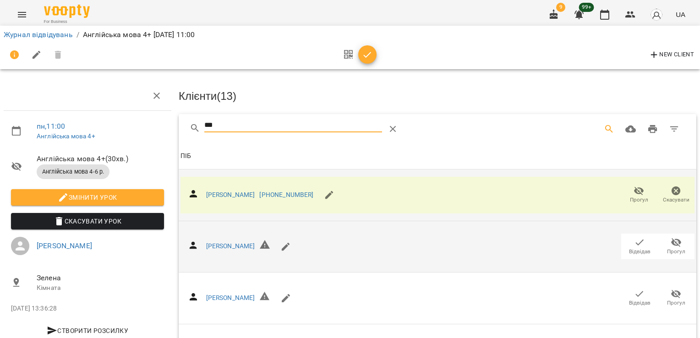
drag, startPoint x: 211, startPoint y: 125, endPoint x: 191, endPoint y: 126, distance: 20.6
click at [191, 126] on div "***" at bounding box center [319, 129] width 259 height 22
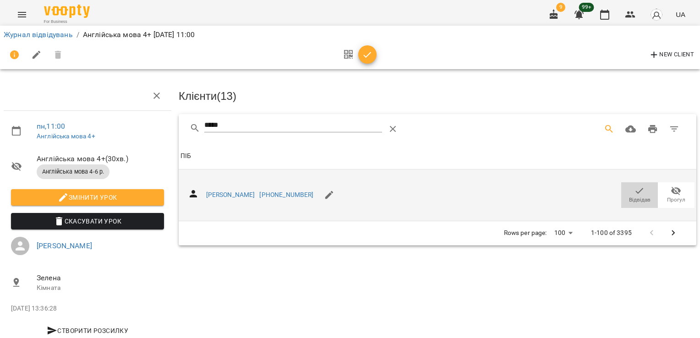
click at [637, 188] on icon "button" at bounding box center [639, 191] width 11 height 11
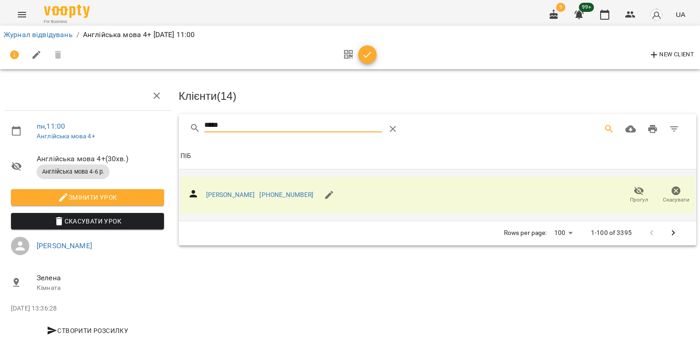
drag, startPoint x: 239, startPoint y: 122, endPoint x: 136, endPoint y: 109, distance: 104.4
click at [139, 118] on div "пн , 11:00 Англійська мова 4+ Англійська мова 4+ ( 30 хв. ) Англійська мова 4-6…" at bounding box center [350, 195] width 708 height 317
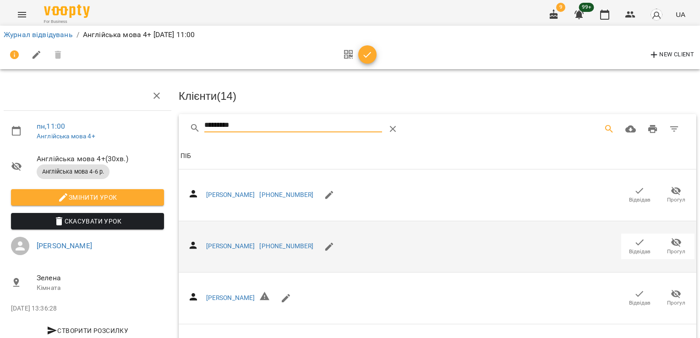
type input "*********"
click at [629, 248] on span "Відвідав" at bounding box center [640, 252] width 22 height 8
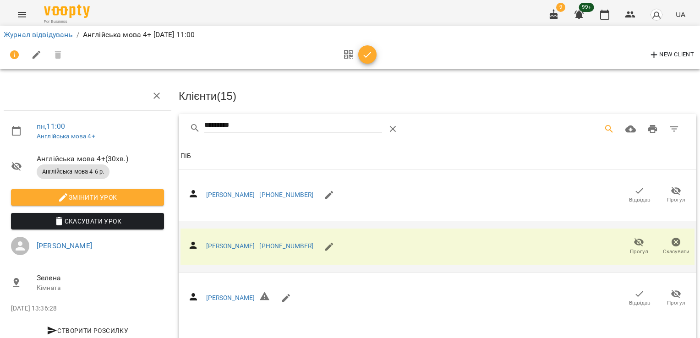
click at [365, 59] on icon "button" at bounding box center [367, 55] width 11 height 11
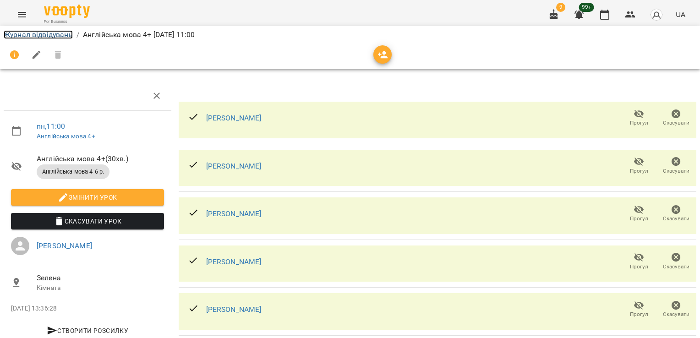
click at [39, 32] on link "Журнал відвідувань" at bounding box center [38, 34] width 69 height 9
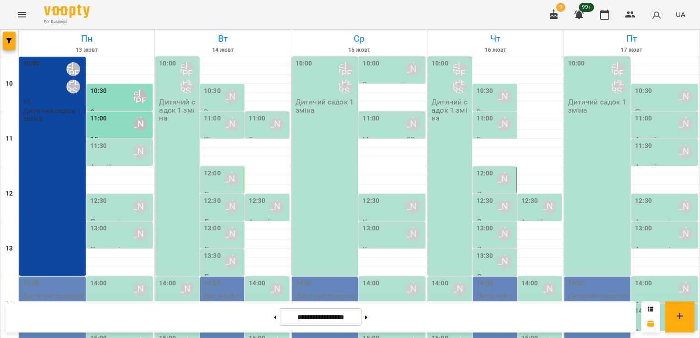
click at [96, 155] on div "11:30" at bounding box center [98, 151] width 17 height 21
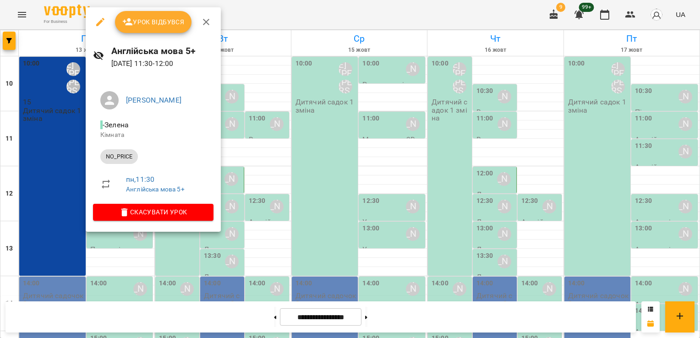
click at [101, 24] on icon "button" at bounding box center [100, 22] width 11 height 11
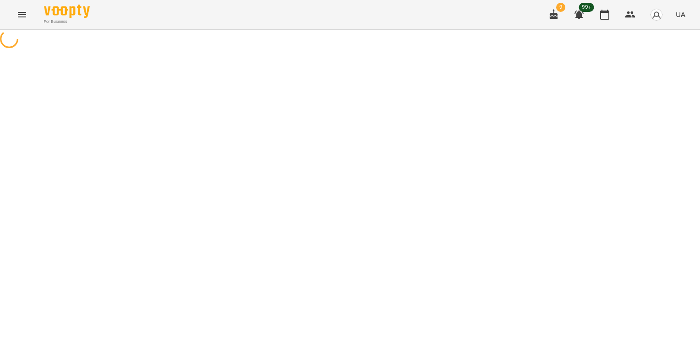
select select "********"
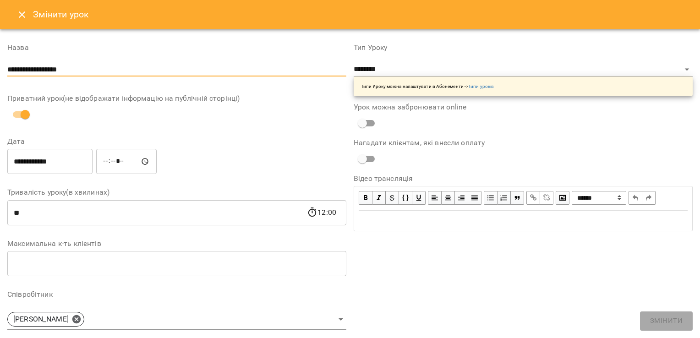
drag, startPoint x: 89, startPoint y: 72, endPoint x: -2, endPoint y: 77, distance: 90.9
click at [0, 77] on html "**********" at bounding box center [350, 163] width 700 height 326
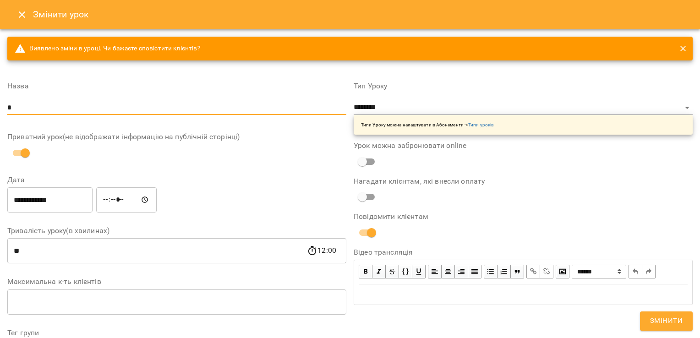
type input "********"
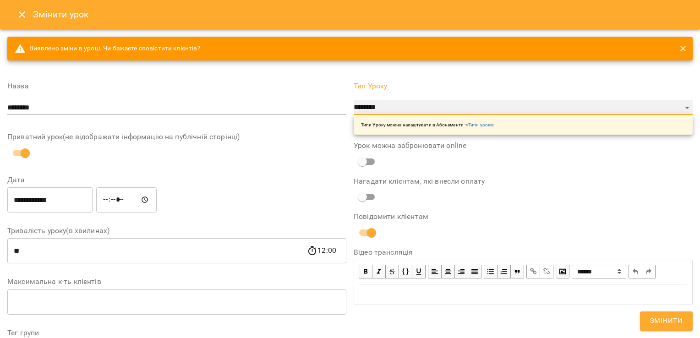
click at [390, 110] on select "**********" at bounding box center [523, 107] width 339 height 15
select select "**********"
click at [354, 100] on select "**********" at bounding box center [523, 107] width 339 height 15
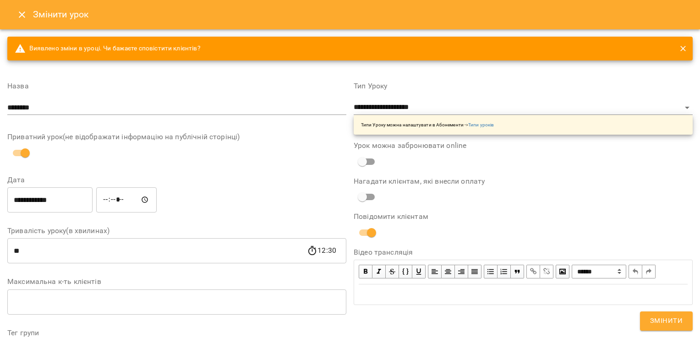
click at [303, 168] on div "**********" at bounding box center [176, 343] width 339 height 537
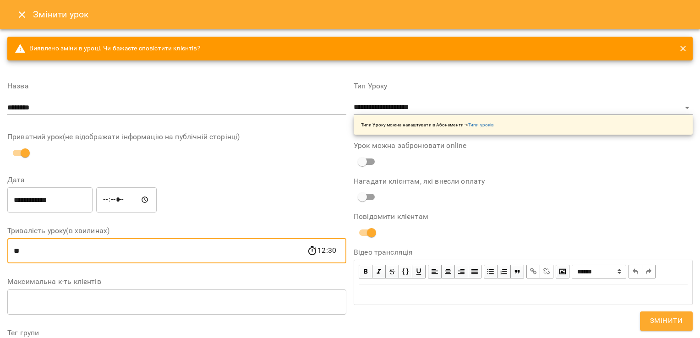
drag, startPoint x: 34, startPoint y: 255, endPoint x: -2, endPoint y: 258, distance: 35.9
type input "**"
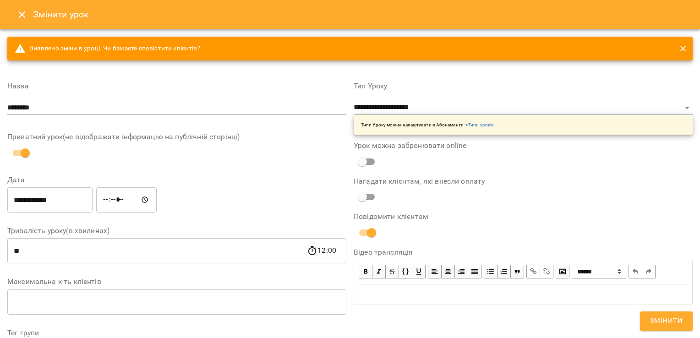
click at [223, 186] on div "**********" at bounding box center [177, 199] width 343 height 29
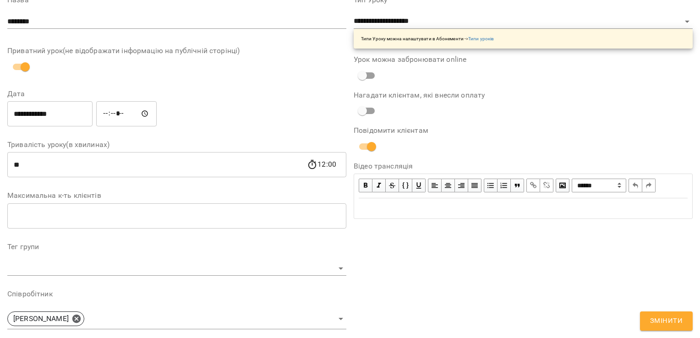
scroll to position [92, 0]
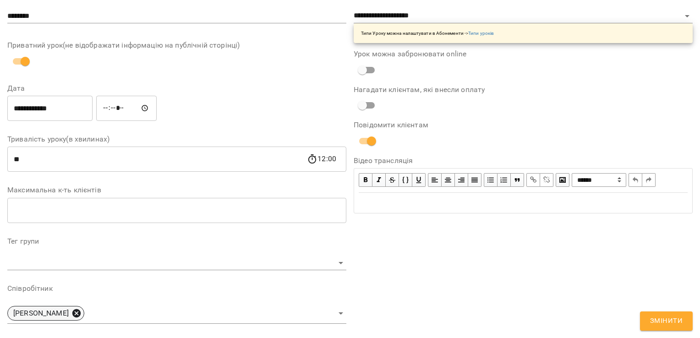
click at [82, 314] on icon at bounding box center [77, 313] width 10 height 10
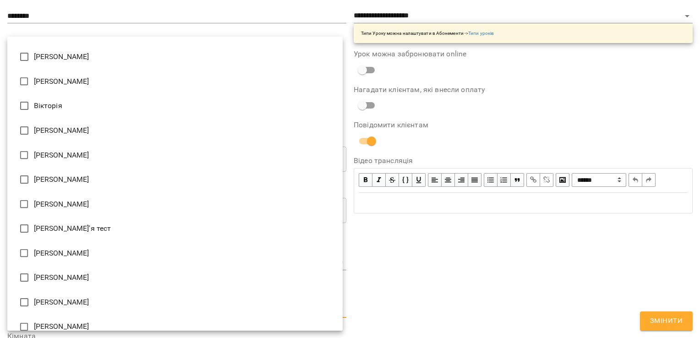
scroll to position [317, 0]
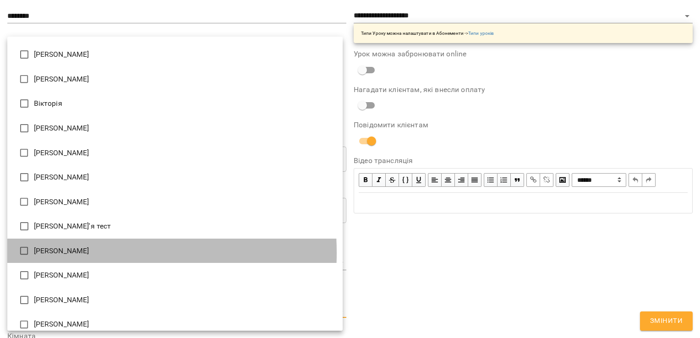
click at [44, 253] on li "[PERSON_NAME]" at bounding box center [175, 251] width 336 height 25
type input "**********"
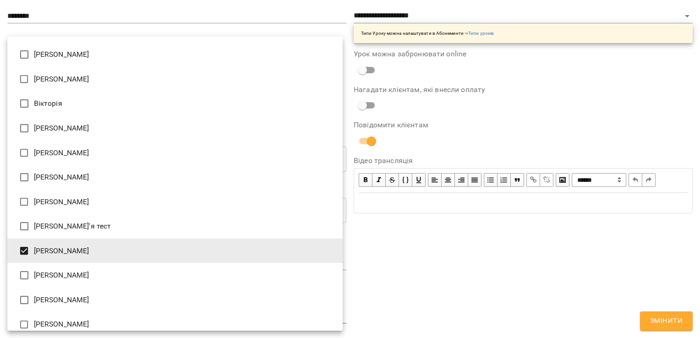
click at [405, 254] on div at bounding box center [350, 169] width 700 height 338
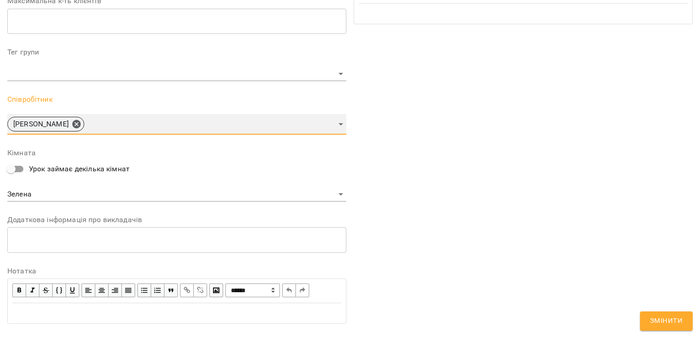
scroll to position [299, 0]
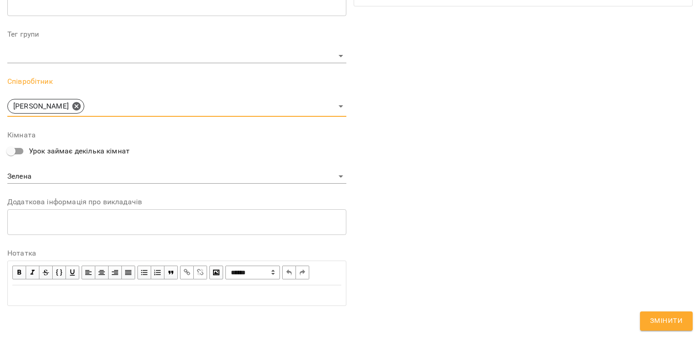
click at [670, 321] on span "Змінити" at bounding box center [666, 321] width 33 height 12
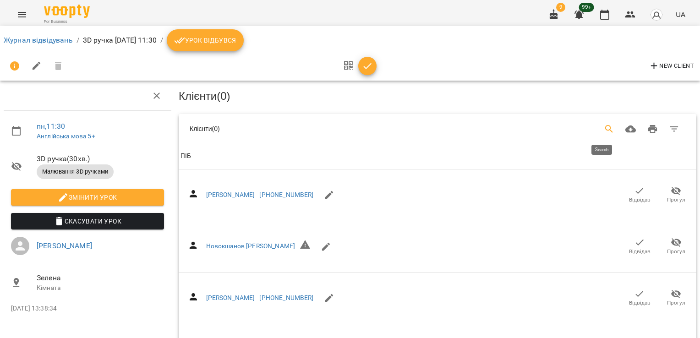
click at [607, 127] on icon "Search" at bounding box center [609, 129] width 11 height 11
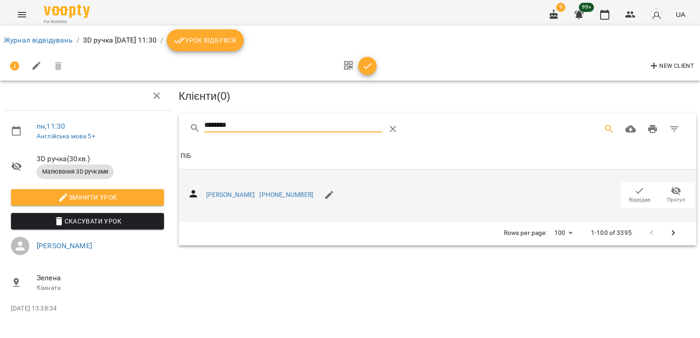
click at [635, 196] on span "Відвідав" at bounding box center [640, 200] width 22 height 8
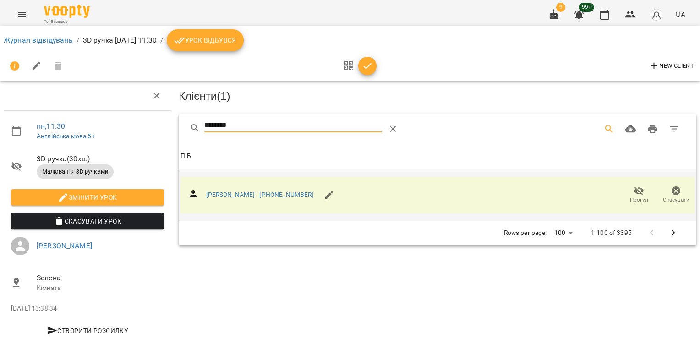
drag, startPoint x: 254, startPoint y: 120, endPoint x: 154, endPoint y: 126, distance: 100.5
click at [156, 126] on div "пн , 11:30 Англійська мова 5+ 3D ручка ( 30 хв. ) Малювання 3D ручками Змінити …" at bounding box center [350, 195] width 708 height 317
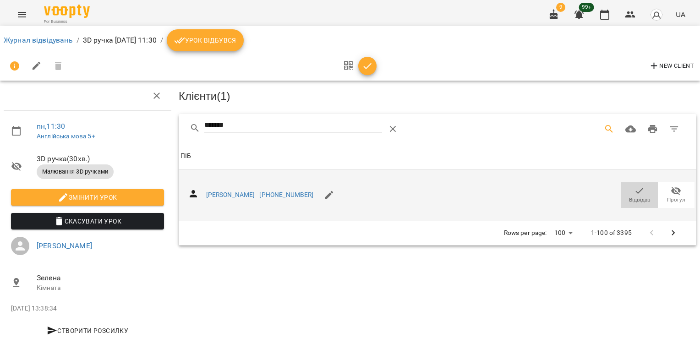
click at [634, 190] on icon "button" at bounding box center [639, 191] width 11 height 11
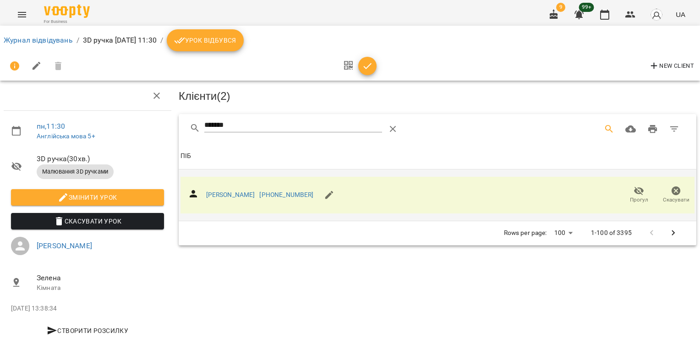
drag, startPoint x: 226, startPoint y: 126, endPoint x: 128, endPoint y: 127, distance: 98.1
click at [128, 127] on div "пн , 11:30 Англійська мова 5+ 3D ручка ( 30 хв. ) Малювання 3D ручками Змінити …" at bounding box center [350, 195] width 708 height 317
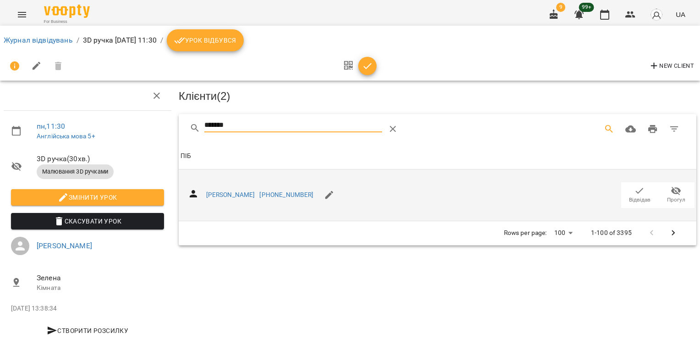
click at [627, 191] on span "Відвідав" at bounding box center [640, 195] width 26 height 18
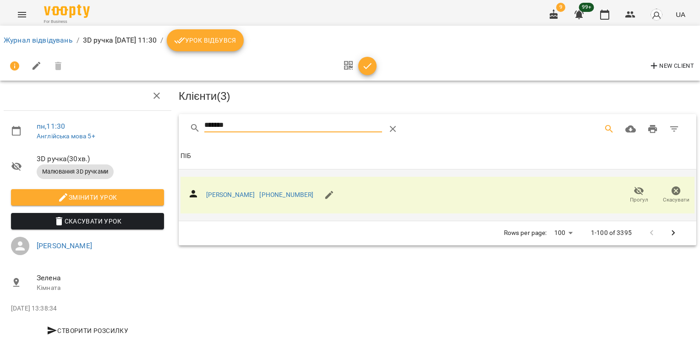
drag, startPoint x: 249, startPoint y: 119, endPoint x: 169, endPoint y: 123, distance: 80.3
click at [169, 123] on div "пн , 11:30 Англійська мова 5+ 3D ручка ( 30 хв. ) Малювання 3D ручками Змінити …" at bounding box center [350, 195] width 708 height 317
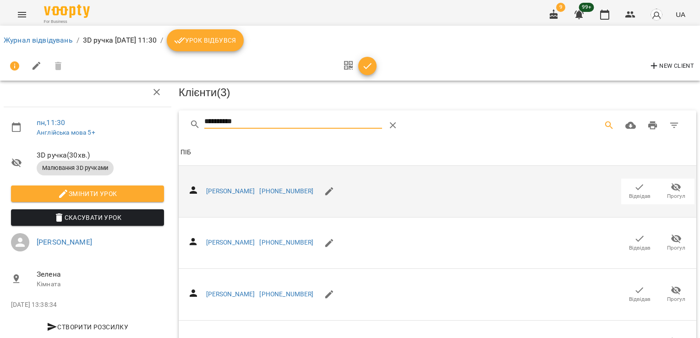
scroll to position [380, 0]
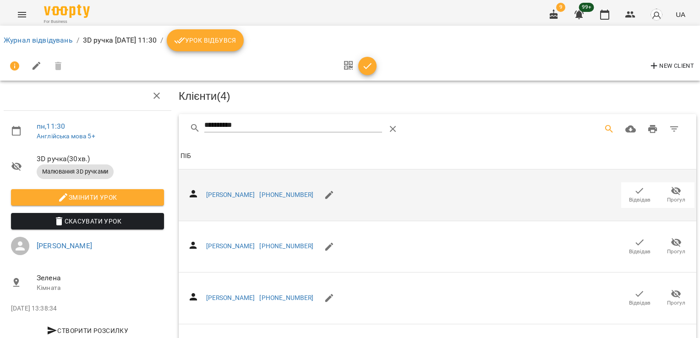
scroll to position [0, 0]
drag, startPoint x: 263, startPoint y: 129, endPoint x: 169, endPoint y: 131, distance: 94.0
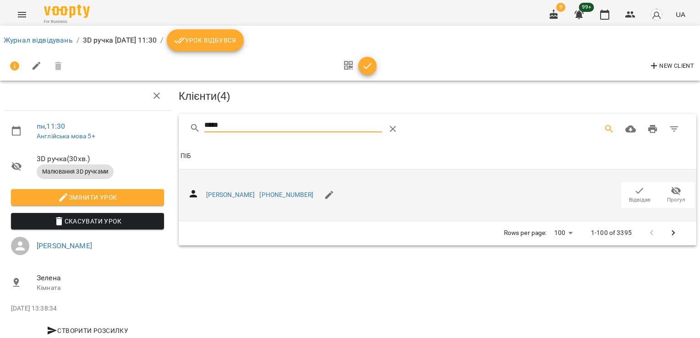
click at [629, 196] on span "Відвідав" at bounding box center [640, 200] width 22 height 8
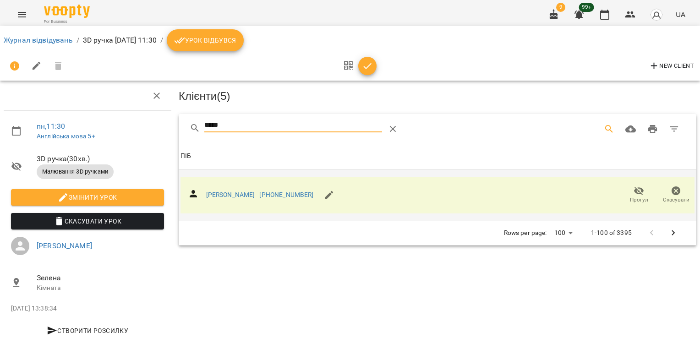
drag, startPoint x: 226, startPoint y: 126, endPoint x: 164, endPoint y: 129, distance: 62.9
click at [164, 129] on div "пн , 11:30 Англійська мова 5+ 3D ручка ( 30 хв. ) Малювання 3D ручками Змінити …" at bounding box center [350, 195] width 708 height 317
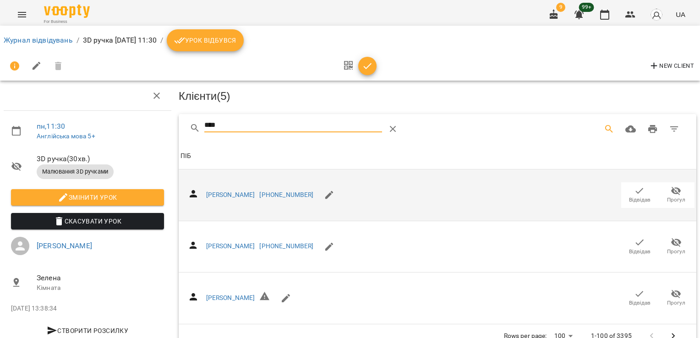
click at [635, 190] on icon "button" at bounding box center [639, 191] width 11 height 11
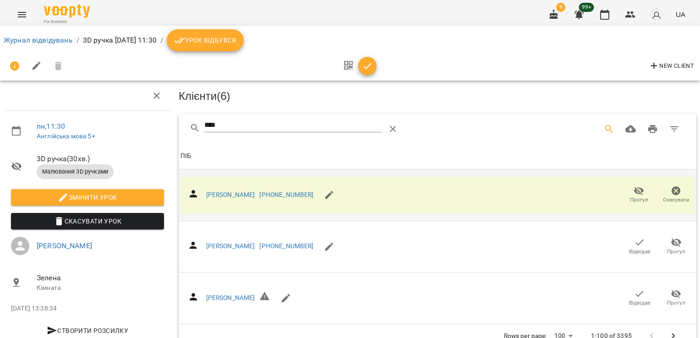
drag, startPoint x: 229, startPoint y: 125, endPoint x: 160, endPoint y: 131, distance: 69.0
click at [160, 131] on div "пн , 11:30 Англійська мова 5+ 3D ручка ( 30 хв. ) Малювання 3D ручками Змінити …" at bounding box center [350, 196] width 708 height 319
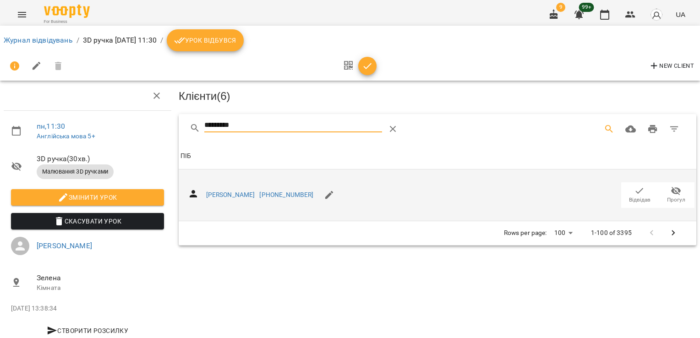
click at [636, 199] on span "Відвідав" at bounding box center [640, 200] width 22 height 8
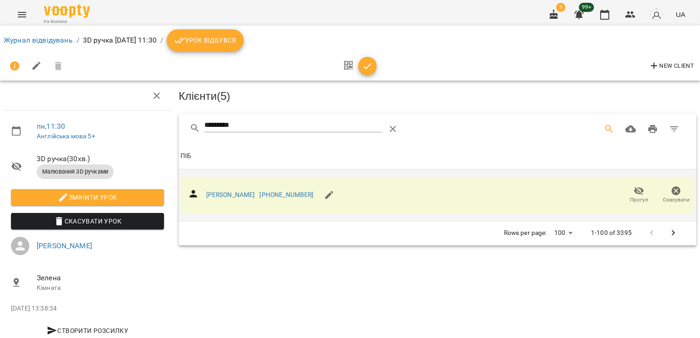
drag, startPoint x: 153, startPoint y: 119, endPoint x: 138, endPoint y: 118, distance: 14.7
click at [139, 118] on div "пн , 11:30 Англійська мова 5+ 3D ручка ( 30 хв. ) Малювання 3D ручками Змінити …" at bounding box center [350, 195] width 708 height 317
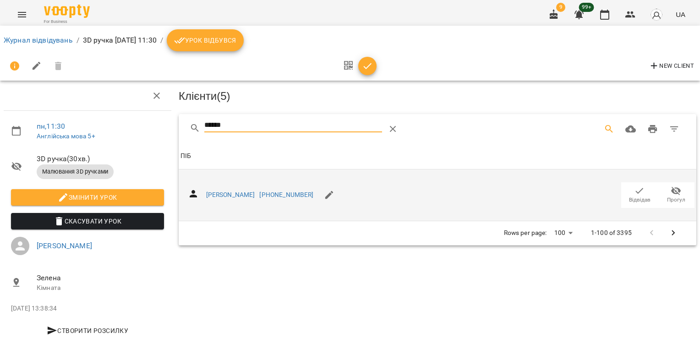
click at [633, 200] on span "Відвідав" at bounding box center [640, 200] width 22 height 8
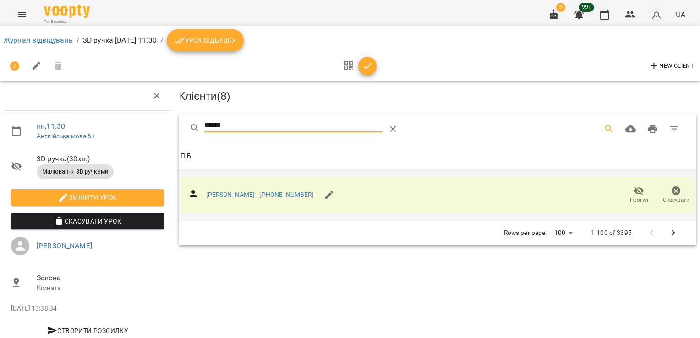
drag, startPoint x: 237, startPoint y: 122, endPoint x: 149, endPoint y: 121, distance: 87.1
click at [150, 121] on div "пн , 11:30 Англійська мова 5+ 3D ручка ( 30 хв. ) Малювання 3D ручками Змінити …" at bounding box center [350, 195] width 708 height 317
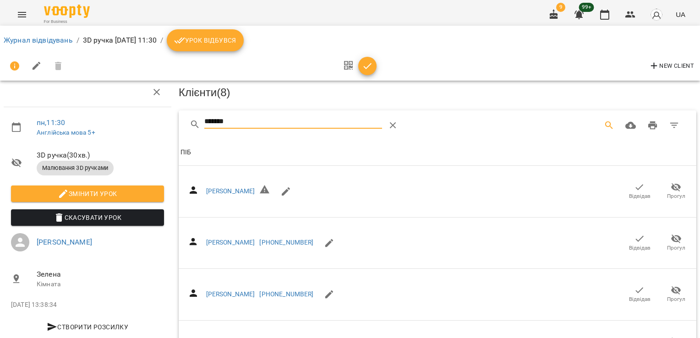
scroll to position [126, 0]
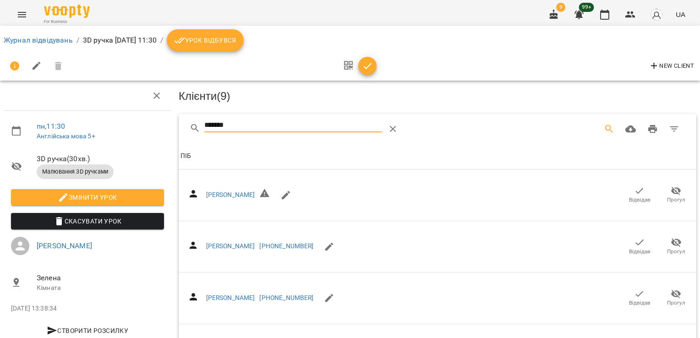
drag, startPoint x: 222, startPoint y: 127, endPoint x: 136, endPoint y: 129, distance: 86.2
click at [140, 129] on div "пн , 11:30 Англійська мова 5+ 3D ручка ( 30 хв. ) Малювання 3D ручками Змінити …" at bounding box center [350, 248] width 708 height 422
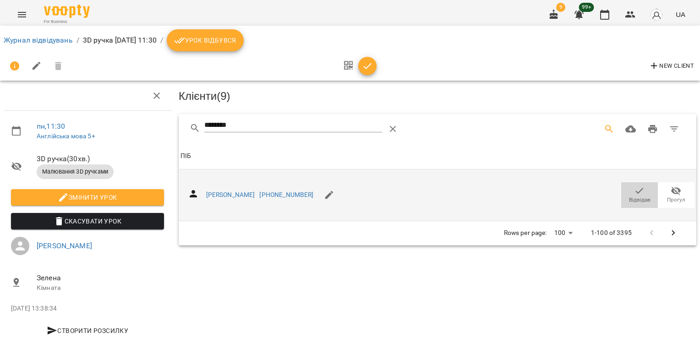
click at [640, 197] on span "Відвідав" at bounding box center [640, 200] width 22 height 8
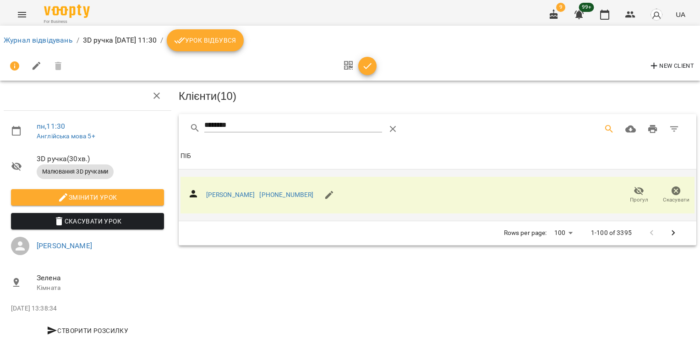
drag, startPoint x: 238, startPoint y: 125, endPoint x: 178, endPoint y: 131, distance: 60.8
click at [179, 131] on div "********" at bounding box center [438, 128] width 518 height 29
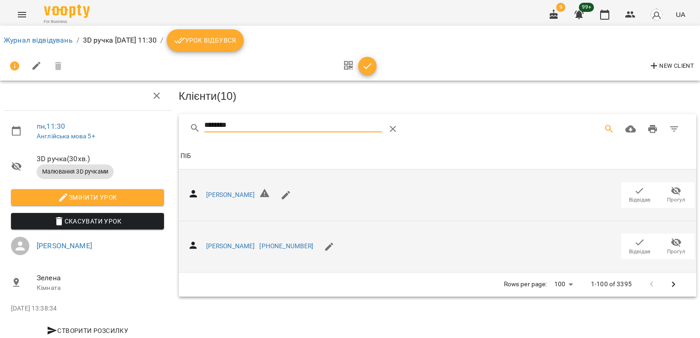
click at [636, 246] on icon "button" at bounding box center [639, 242] width 11 height 11
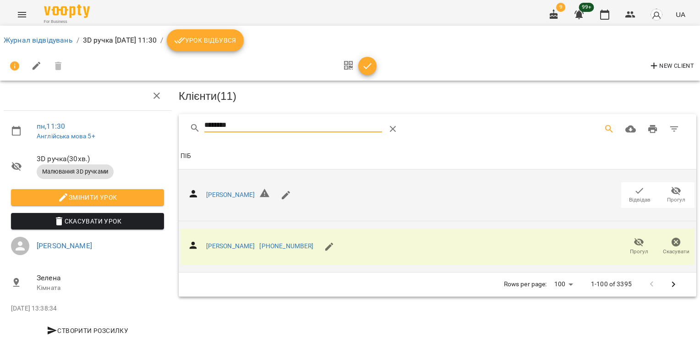
drag, startPoint x: 241, startPoint y: 128, endPoint x: 137, endPoint y: 127, distance: 104.0
click at [137, 127] on div "пн , 11:30 Англійська мова 5+ 3D ручка ( 30 хв. ) Малювання 3D ручками Змінити …" at bounding box center [350, 195] width 708 height 317
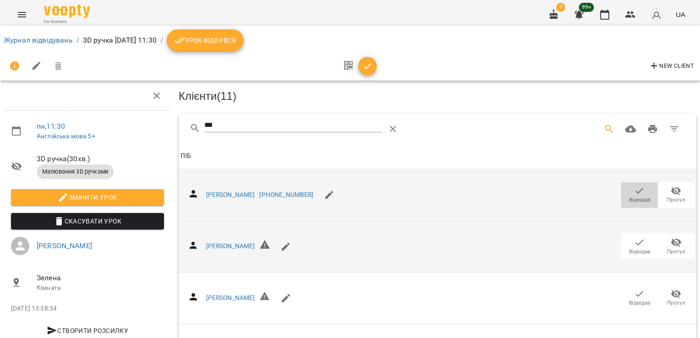
click at [634, 193] on icon "button" at bounding box center [639, 191] width 11 height 11
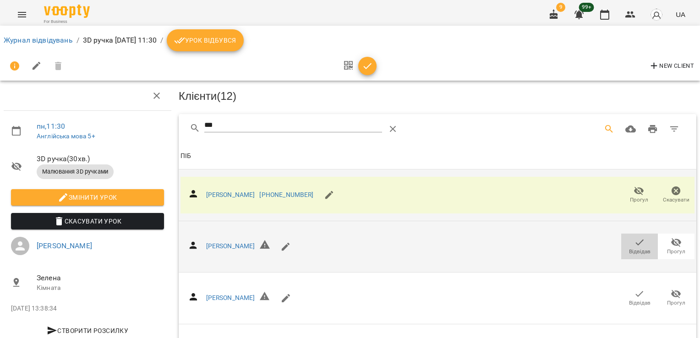
click at [632, 248] on span "Відвідав" at bounding box center [640, 252] width 22 height 8
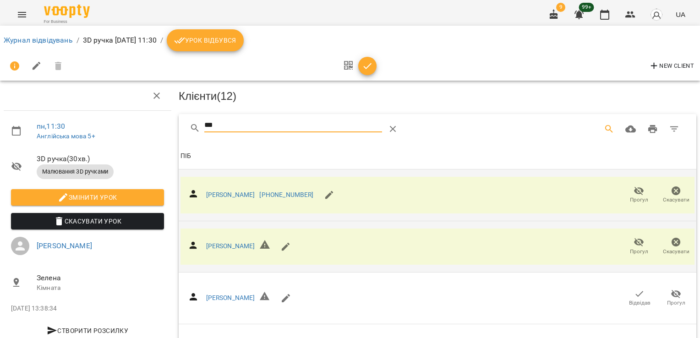
drag, startPoint x: 229, startPoint y: 120, endPoint x: 174, endPoint y: 128, distance: 55.2
click at [175, 128] on div "Клієнти ( 12 ) *** Клієнти ( 12 ) ПІБ ПІБ [PERSON_NAME] [PHONE_NUMBER] Прогул С…" at bounding box center [437, 266] width 525 height 378
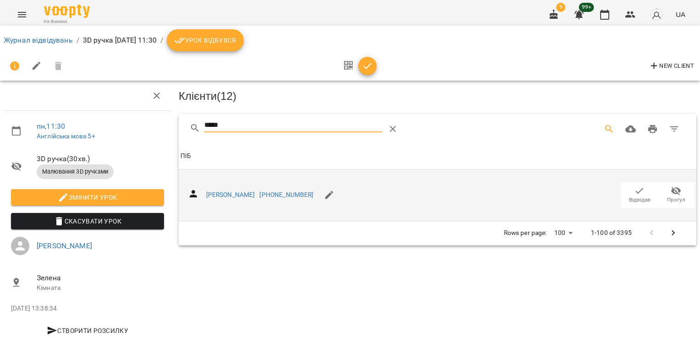
click at [636, 188] on icon "button" at bounding box center [640, 191] width 8 height 6
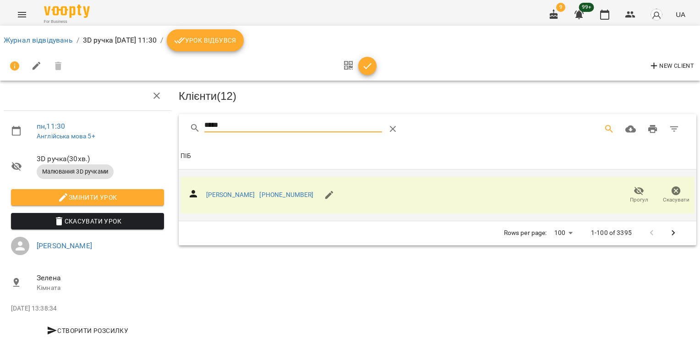
drag, startPoint x: 227, startPoint y: 127, endPoint x: 123, endPoint y: 127, distance: 104.5
click at [123, 127] on div "пн , 11:30 Англійська мова 5+ 3D ручка ( 30 хв. ) Малювання 3D ручками Змінити …" at bounding box center [350, 195] width 708 height 317
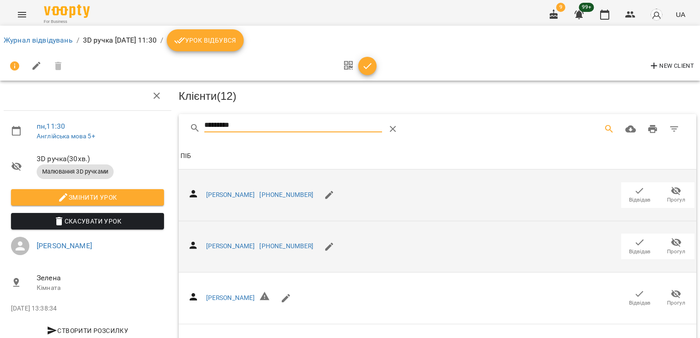
type input "*********"
click at [634, 237] on icon "button" at bounding box center [639, 242] width 11 height 11
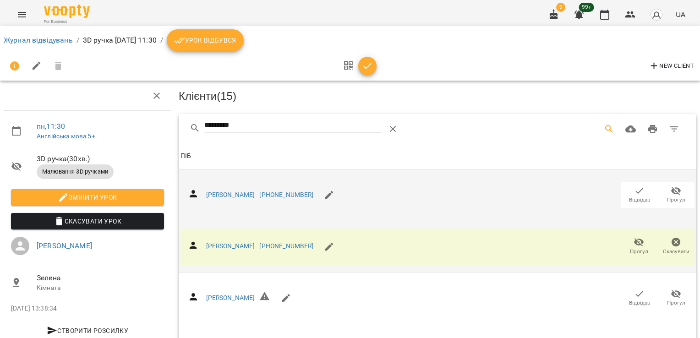
click at [366, 67] on icon "button" at bounding box center [367, 66] width 11 height 11
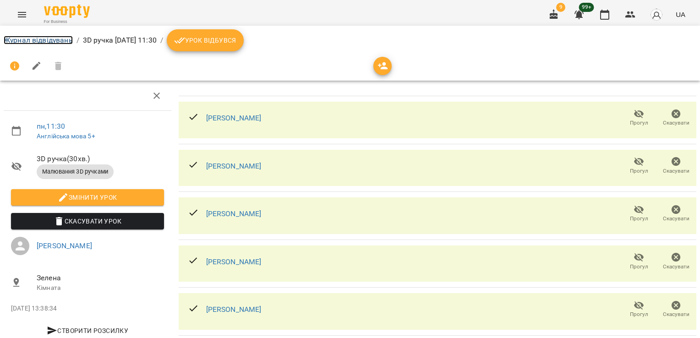
click at [51, 39] on link "Журнал відвідувань" at bounding box center [38, 40] width 69 height 9
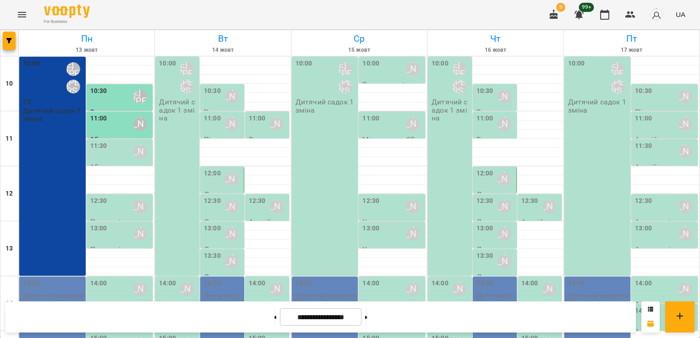
click at [107, 165] on p "15" at bounding box center [120, 167] width 61 height 8
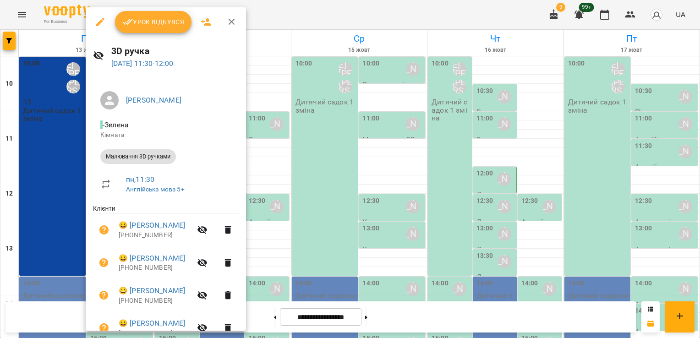
click at [144, 18] on span "Урок відбувся" at bounding box center [153, 22] width 62 height 11
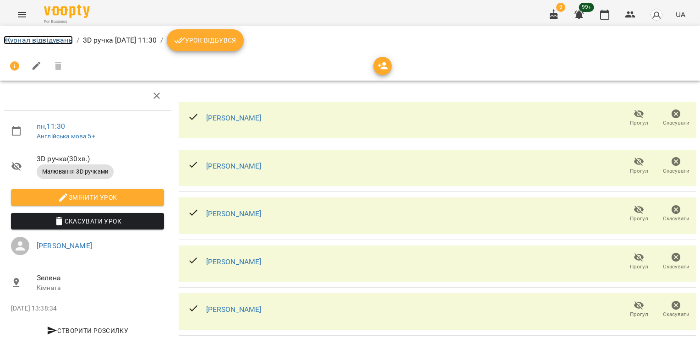
click at [55, 37] on link "Журнал відвідувань" at bounding box center [38, 40] width 69 height 9
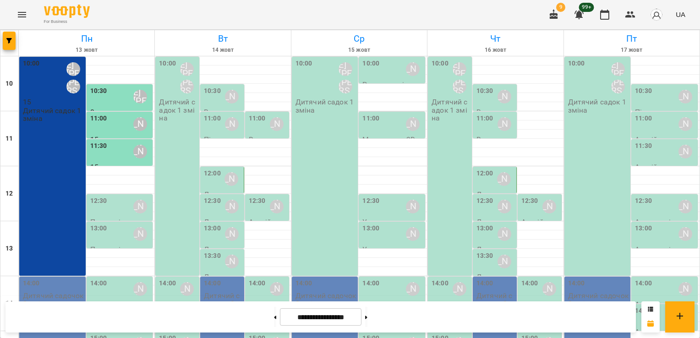
click at [117, 209] on div "12:30 [PERSON_NAME]" at bounding box center [120, 206] width 61 height 21
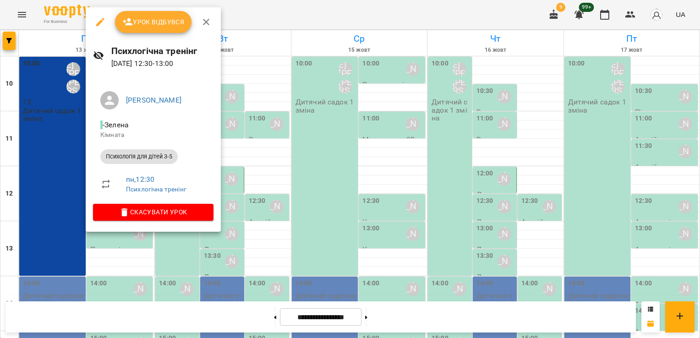
click at [176, 17] on span "Урок відбувся" at bounding box center [153, 22] width 62 height 11
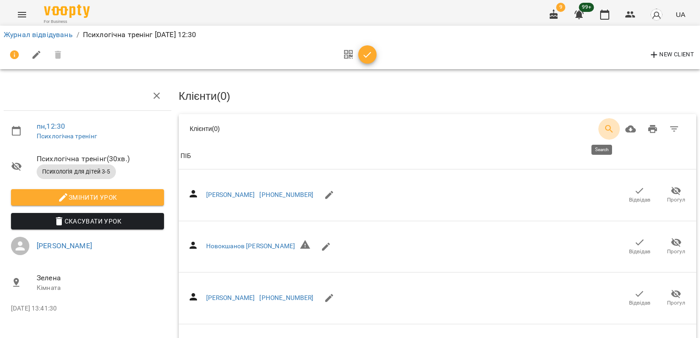
click at [605, 133] on button "Search" at bounding box center [610, 129] width 22 height 22
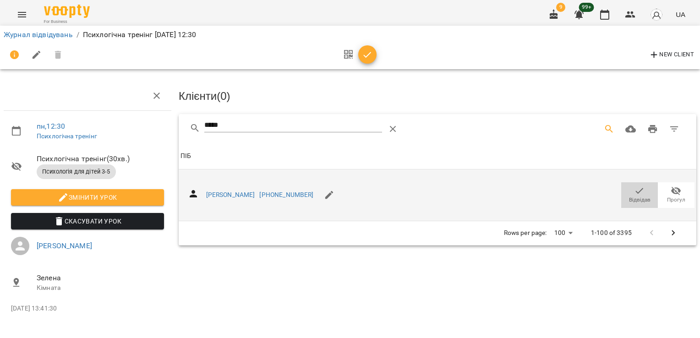
click at [638, 203] on button "Відвідав" at bounding box center [640, 195] width 37 height 26
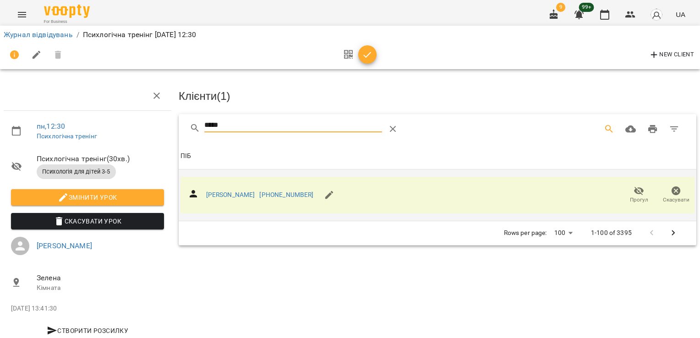
drag, startPoint x: 154, startPoint y: 128, endPoint x: 141, endPoint y: 120, distance: 15.0
click at [146, 127] on div "пн , 12:30 Психлогічна тренінг Психлогічна тренінг ( 30 хв. ) Психологія для ді…" at bounding box center [350, 195] width 708 height 317
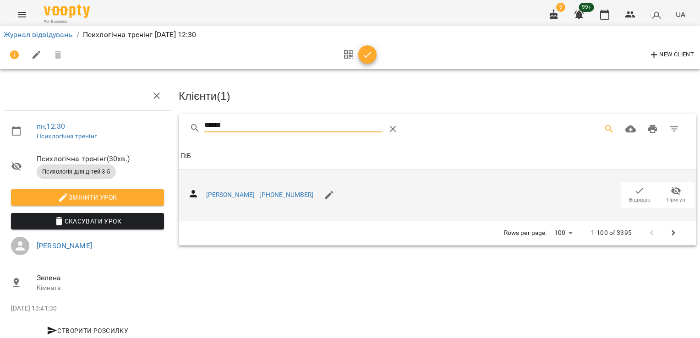
click at [634, 186] on icon "button" at bounding box center [639, 191] width 11 height 11
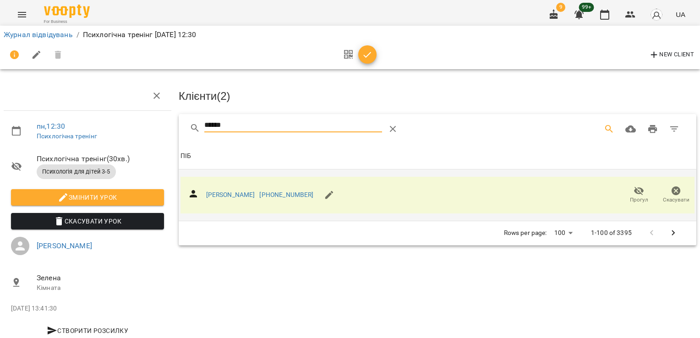
drag, startPoint x: 207, startPoint y: 126, endPoint x: 152, endPoint y: 126, distance: 55.0
click at [154, 126] on div "пн , 12:30 Психлогічна тренінг Психлогічна тренінг ( 30 хв. ) Психологія для ді…" at bounding box center [350, 195] width 708 height 317
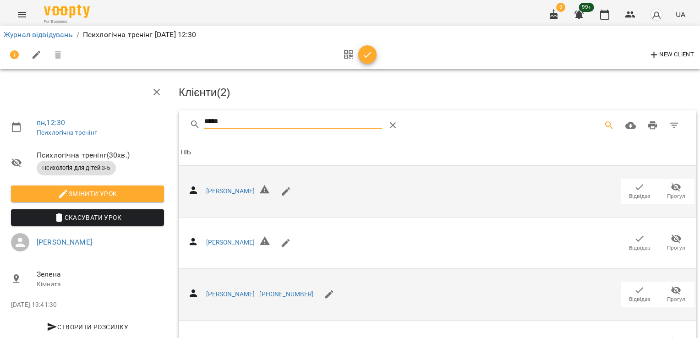
scroll to position [126, 0]
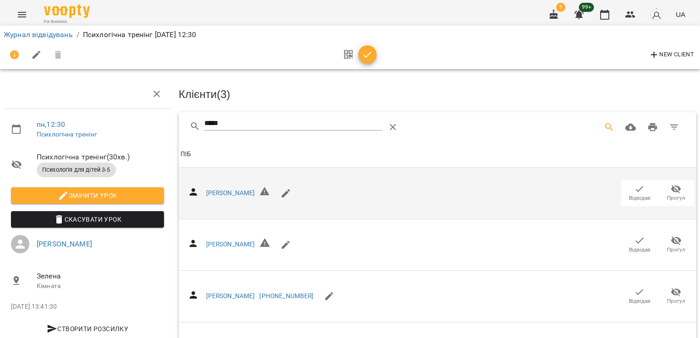
scroll to position [0, 0]
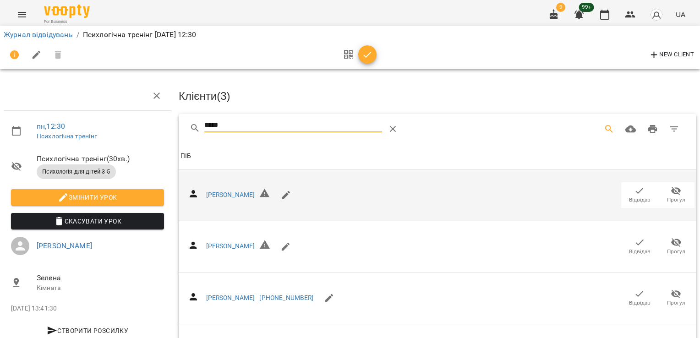
drag, startPoint x: 235, startPoint y: 127, endPoint x: 146, endPoint y: 123, distance: 88.6
click at [158, 129] on div "пн , 12:30 Психлогічна тренінг Психлогічна тренінг ( 30 хв. ) Психологія для ді…" at bounding box center [350, 248] width 708 height 422
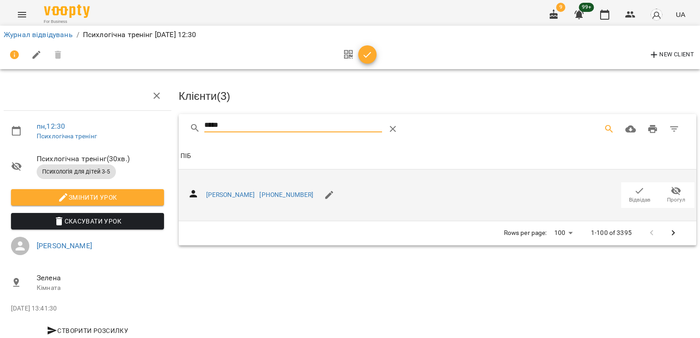
click at [629, 197] on span "Відвідав" at bounding box center [640, 200] width 22 height 8
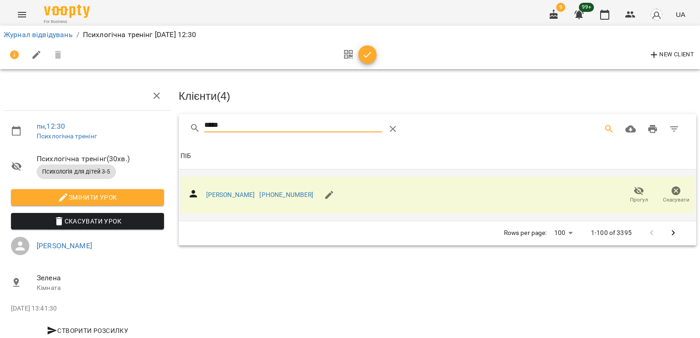
drag, startPoint x: 247, startPoint y: 124, endPoint x: 138, endPoint y: 125, distance: 109.5
click at [138, 126] on div "пн , 12:30 Психлогічна тренінг Психлогічна тренінг ( 30 хв. ) Психологія для ді…" at bounding box center [350, 195] width 708 height 317
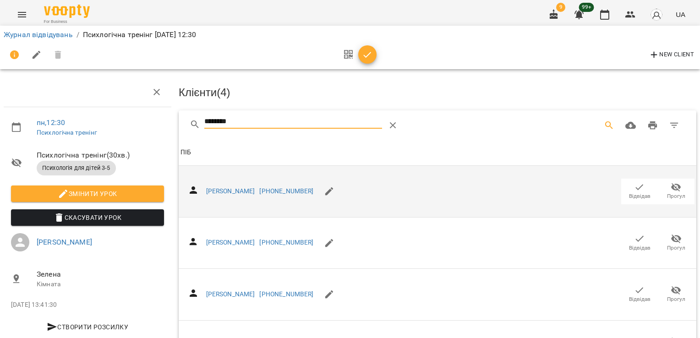
scroll to position [365, 0]
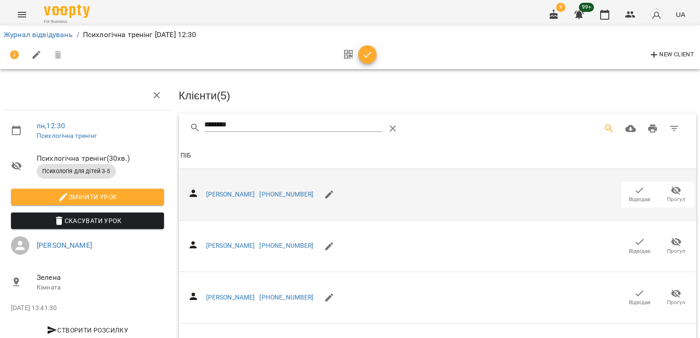
scroll to position [0, 0]
drag, startPoint x: 207, startPoint y: 138, endPoint x: 176, endPoint y: 139, distance: 31.2
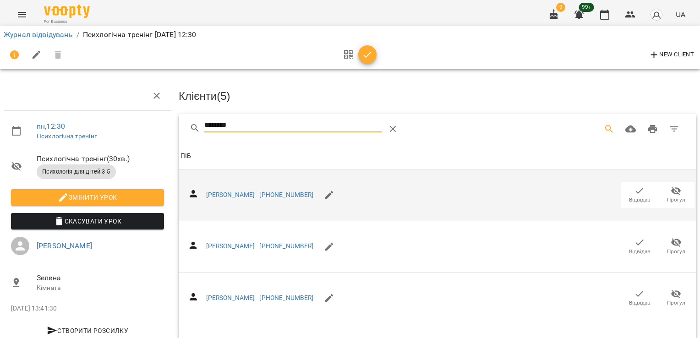
drag, startPoint x: 248, startPoint y: 127, endPoint x: 165, endPoint y: 119, distance: 83.4
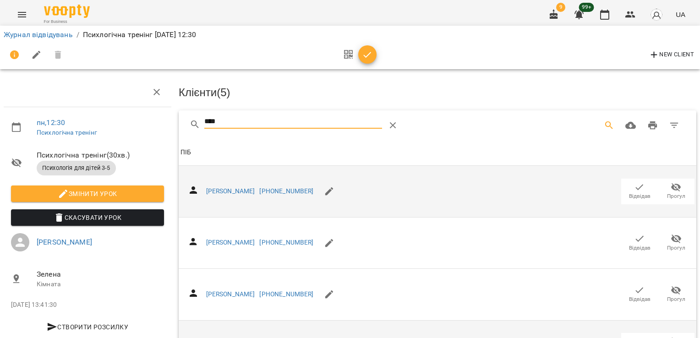
scroll to position [74, 0]
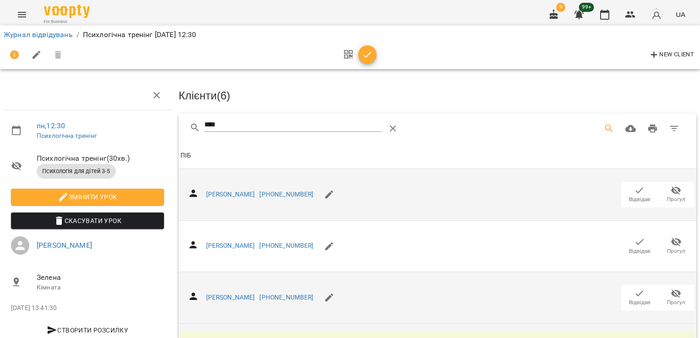
scroll to position [0, 0]
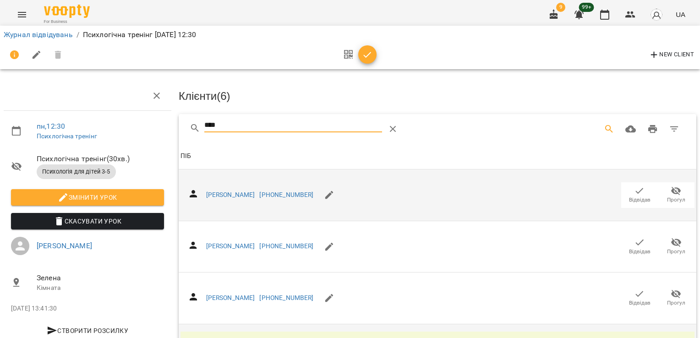
drag, startPoint x: 228, startPoint y: 126, endPoint x: 126, endPoint y: 115, distance: 103.3
click at [131, 127] on div "пн , 12:30 Психлогічна тренінг Психлогічна тренінг ( 30 хв. ) Психологія для ді…" at bounding box center [350, 222] width 708 height 370
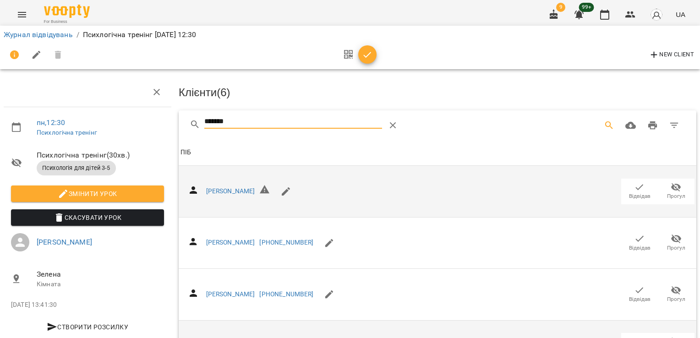
scroll to position [126, 0]
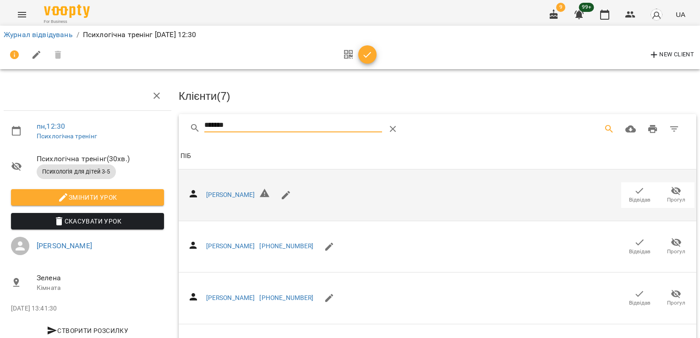
drag, startPoint x: 236, startPoint y: 121, endPoint x: 164, endPoint y: 124, distance: 72.5
click at [154, 118] on div "пн , 12:30 Психлогічна тренінг Психлогічна тренінг ( 30 хв. ) Психологія для ді…" at bounding box center [350, 248] width 708 height 422
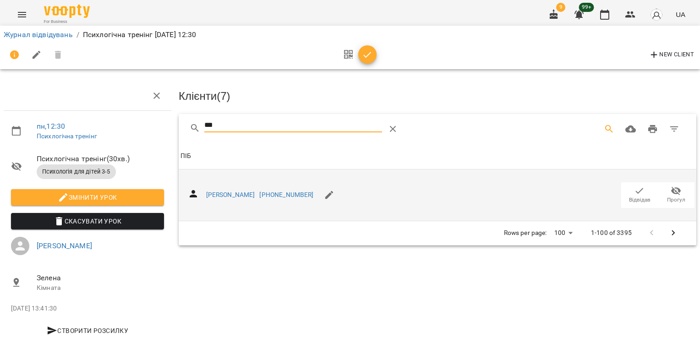
type input "***"
click at [627, 188] on span "Відвідав" at bounding box center [640, 195] width 26 height 18
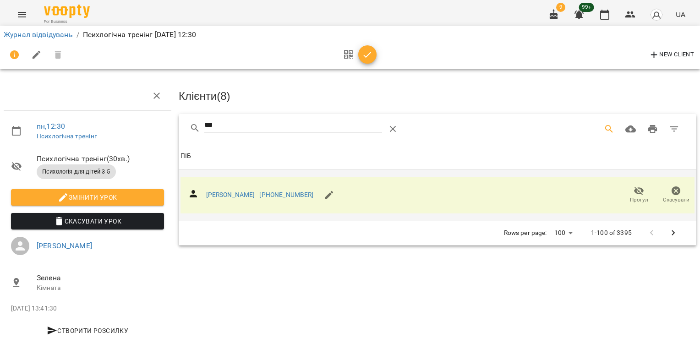
click at [373, 57] on span "button" at bounding box center [367, 55] width 18 height 11
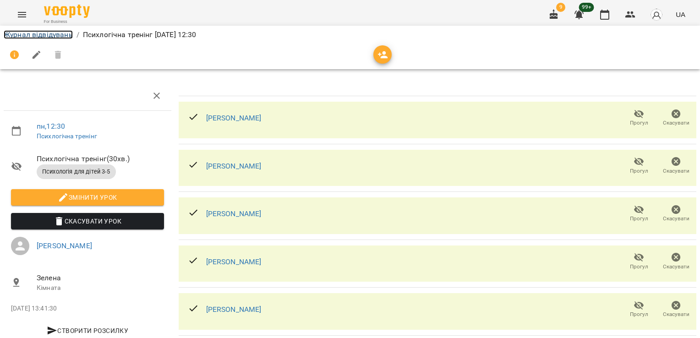
click at [48, 35] on link "Журнал відвідувань" at bounding box center [38, 34] width 69 height 9
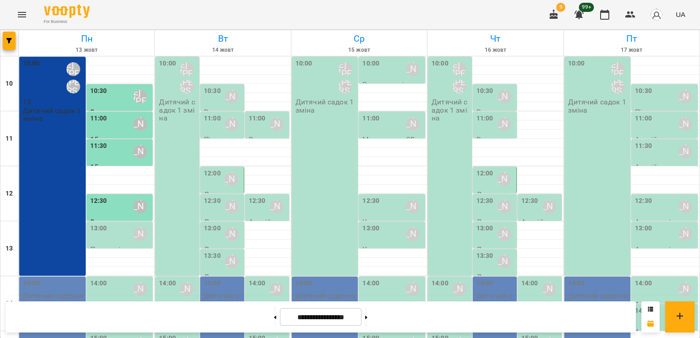
click at [100, 230] on label "13:00" at bounding box center [98, 229] width 17 height 10
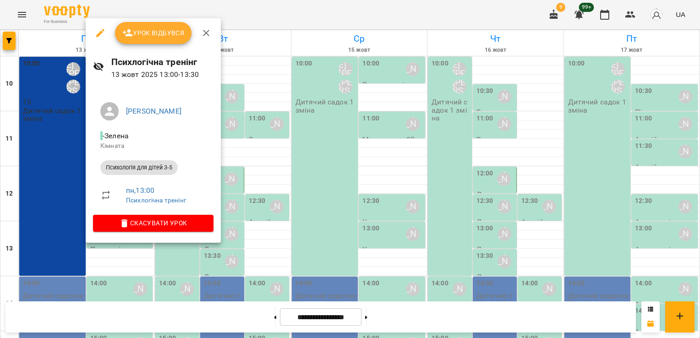
click at [141, 31] on span "Урок відбувся" at bounding box center [153, 33] width 62 height 11
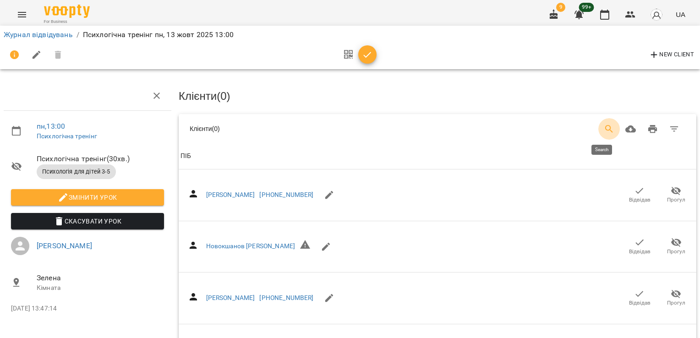
click at [599, 126] on button "Search" at bounding box center [610, 129] width 22 height 22
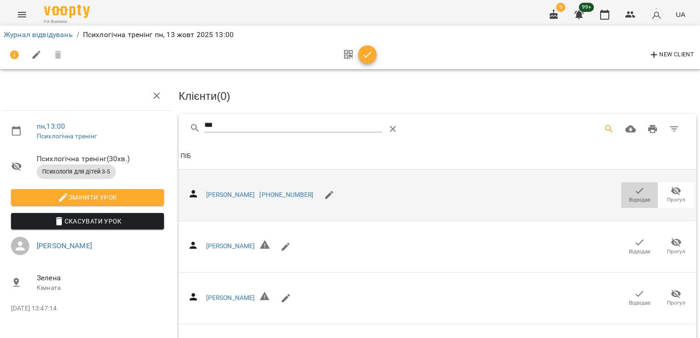
click at [634, 192] on icon "button" at bounding box center [639, 191] width 11 height 11
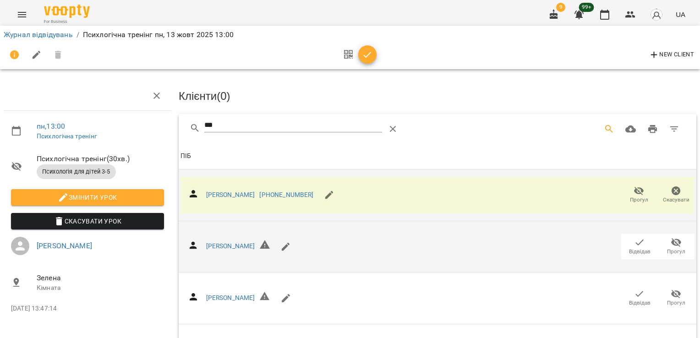
click at [632, 248] on span "Відвідав" at bounding box center [640, 252] width 22 height 8
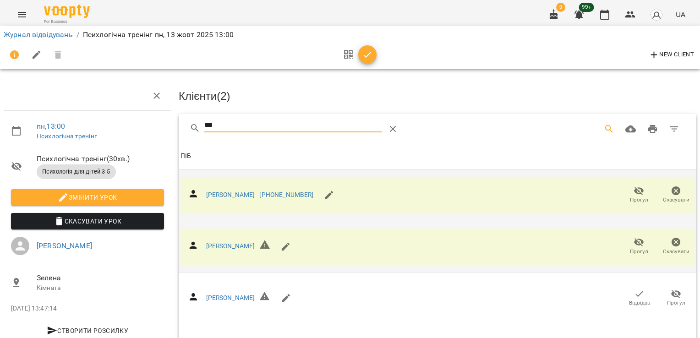
drag, startPoint x: 225, startPoint y: 122, endPoint x: 156, endPoint y: 123, distance: 68.8
click at [156, 123] on div "пн , 13:00 Психлогічна тренінг Психлогічна тренінг ( 30 хв. ) Психологія для ді…" at bounding box center [350, 248] width 708 height 422
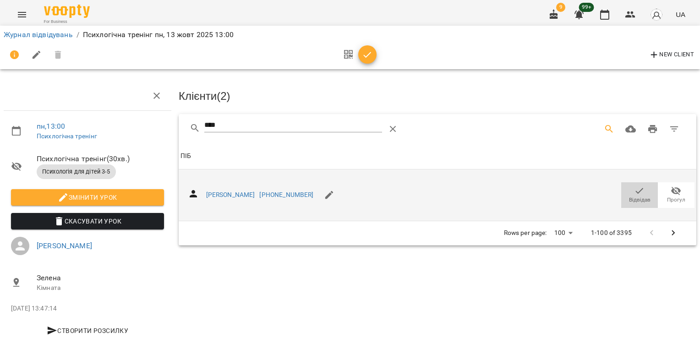
click at [634, 188] on icon "button" at bounding box center [639, 191] width 11 height 11
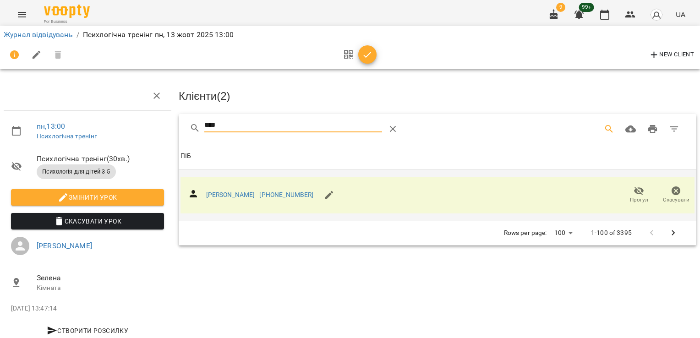
drag, startPoint x: 231, startPoint y: 124, endPoint x: 156, endPoint y: 122, distance: 74.7
click at [156, 122] on div "пн , 13:00 Психлогічна тренінг Психлогічна тренінг ( 30 хв. ) Психологія для ді…" at bounding box center [350, 195] width 708 height 317
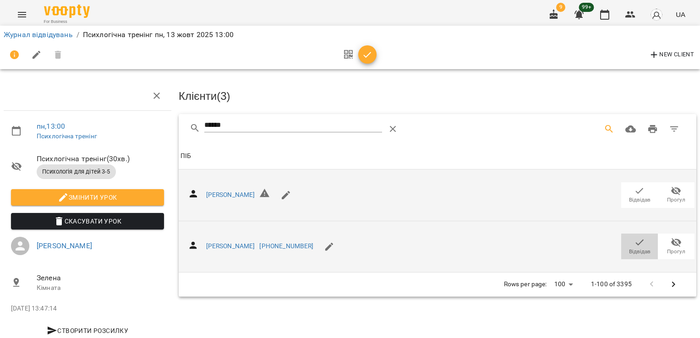
drag, startPoint x: 637, startPoint y: 248, endPoint x: 571, endPoint y: 220, distance: 72.1
click at [637, 248] on span "Відвідав" at bounding box center [640, 252] width 22 height 8
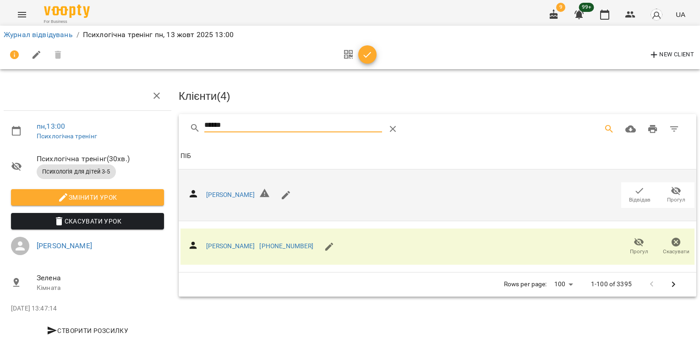
drag, startPoint x: 143, startPoint y: 125, endPoint x: 125, endPoint y: 124, distance: 17.9
click at [125, 124] on div "пн , 13:00 Психлогічна тренінг Психлогічна тренінг ( 30 хв. ) Психологія для ді…" at bounding box center [350, 195] width 708 height 317
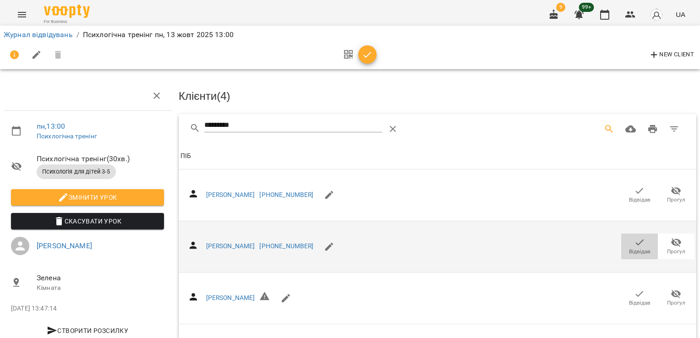
click at [629, 250] on span "Відвідав" at bounding box center [640, 252] width 22 height 8
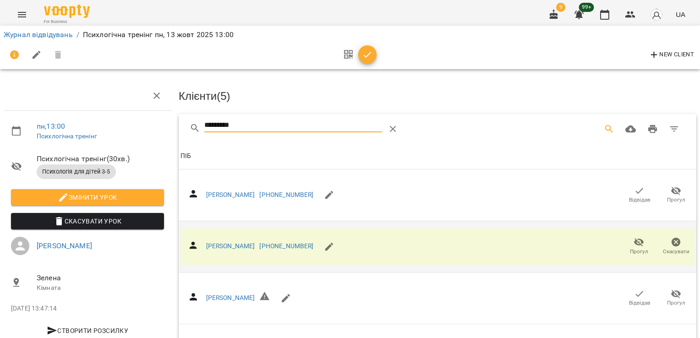
drag, startPoint x: 249, startPoint y: 122, endPoint x: 184, endPoint y: 124, distance: 64.7
click at [183, 123] on div "*********" at bounding box center [438, 128] width 518 height 29
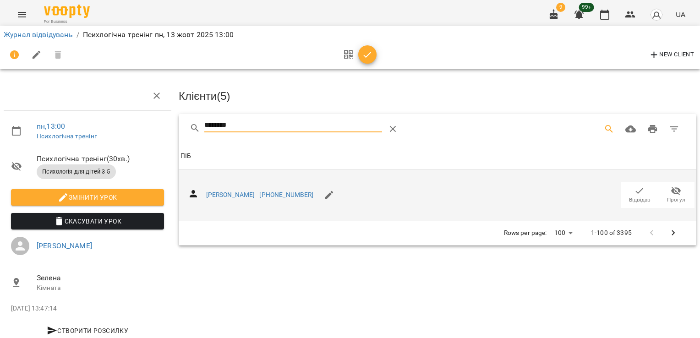
click at [634, 186] on icon "button" at bounding box center [639, 191] width 11 height 11
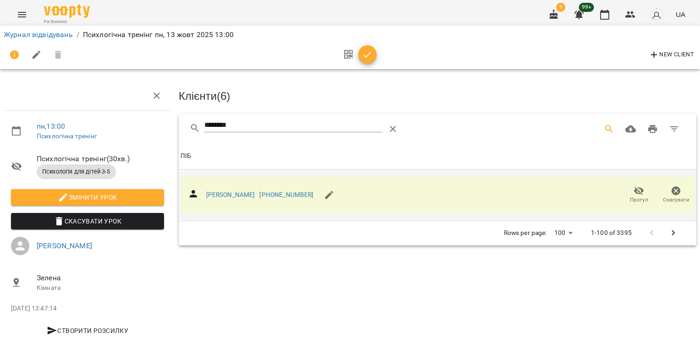
drag, startPoint x: 215, startPoint y: 125, endPoint x: 145, endPoint y: 131, distance: 70.4
click at [147, 131] on div "пн , 13:00 Психлогічна тренінг Психлогічна тренінг ( 30 хв. ) Психологія для ді…" at bounding box center [350, 195] width 708 height 317
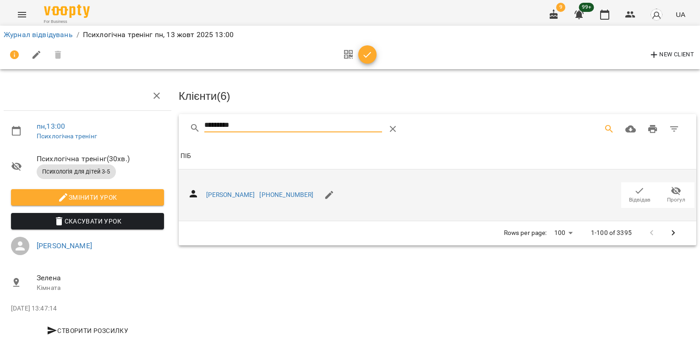
type input "*********"
click at [629, 196] on span "Відвідав" at bounding box center [640, 200] width 22 height 8
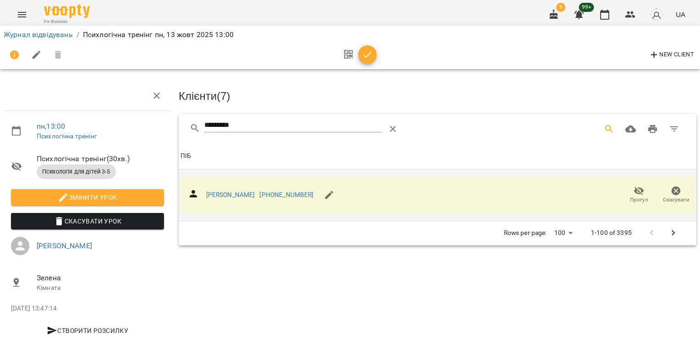
click at [367, 55] on icon "button" at bounding box center [368, 55] width 8 height 6
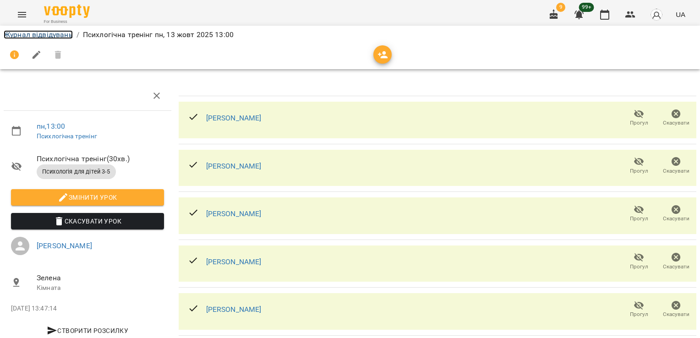
click at [25, 35] on link "Журнал відвідувань" at bounding box center [38, 34] width 69 height 9
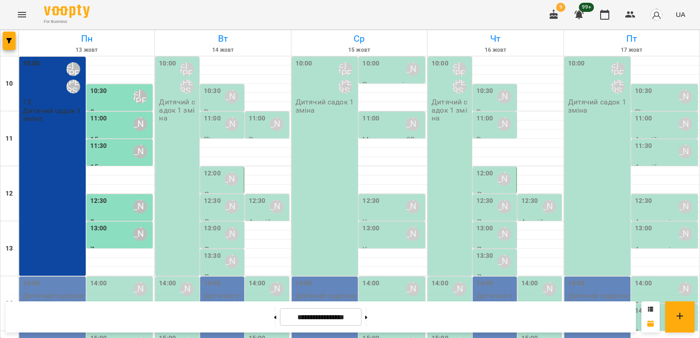
scroll to position [138, 0]
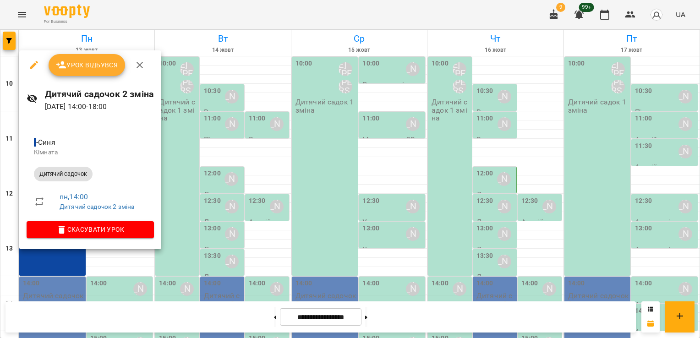
click at [95, 61] on span "Урок відбувся" at bounding box center [87, 65] width 62 height 11
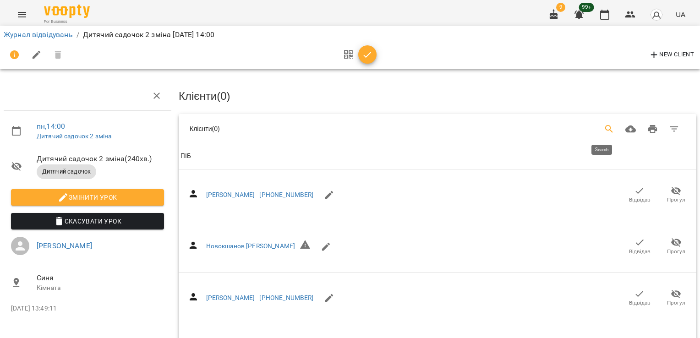
click at [604, 131] on icon "Search" at bounding box center [609, 129] width 11 height 11
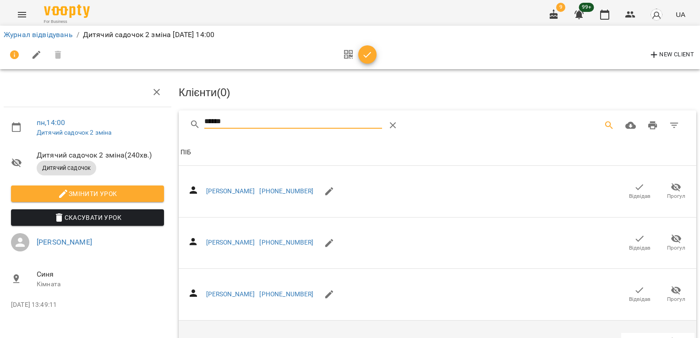
scroll to position [80, 0]
click at [634, 336] on icon "button" at bounding box center [639, 341] width 11 height 11
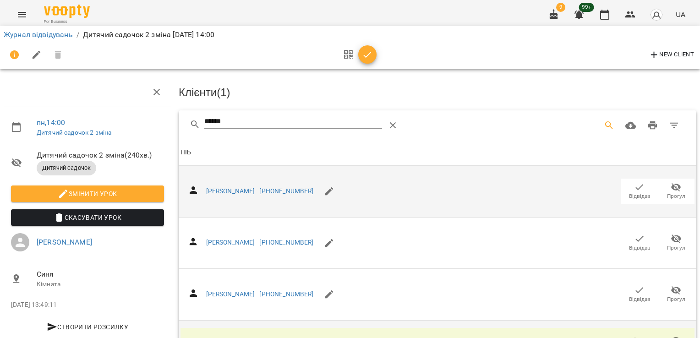
scroll to position [0, 0]
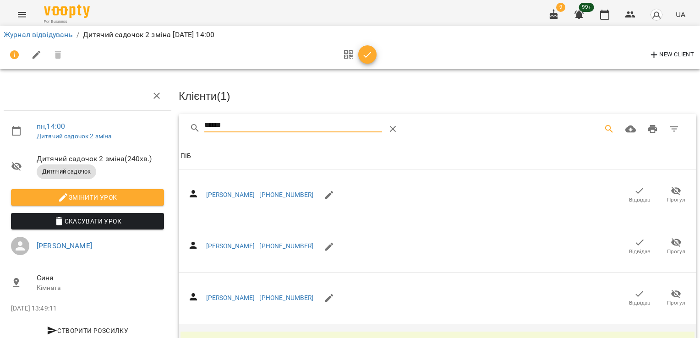
drag, startPoint x: 250, startPoint y: 130, endPoint x: 172, endPoint y: 133, distance: 78.0
click at [172, 133] on div "пн , 14:00 Дитячий садочок 2 зміна Дитячий садочок 2 зміна ( 240 хв. ) Дитячий …" at bounding box center [350, 248] width 708 height 422
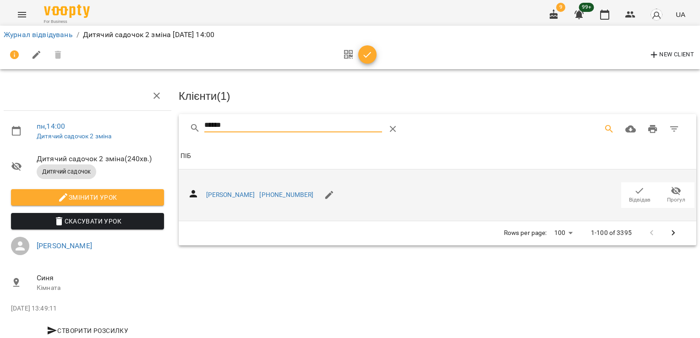
click at [634, 187] on icon "button" at bounding box center [639, 191] width 11 height 11
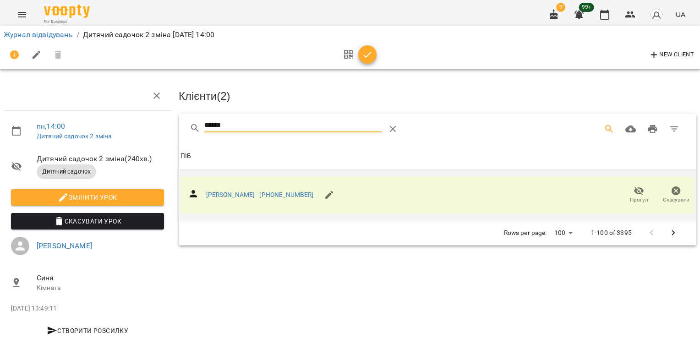
drag, startPoint x: 238, startPoint y: 125, endPoint x: 154, endPoint y: 129, distance: 84.0
click at [154, 129] on div "пн , 14:00 Дитячий садочок 2 зміна Дитячий садочок 2 зміна ( 240 хв. ) Дитячий …" at bounding box center [350, 195] width 708 height 317
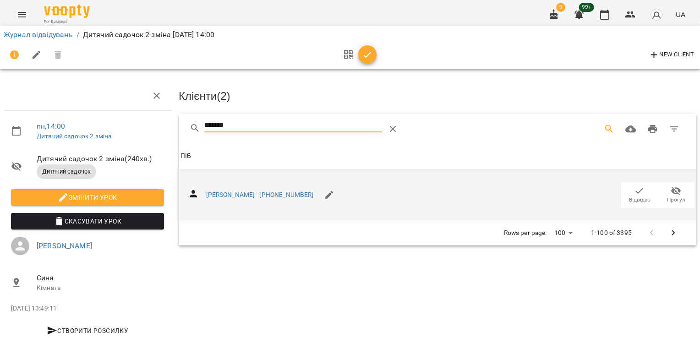
click at [636, 192] on icon "button" at bounding box center [640, 191] width 8 height 6
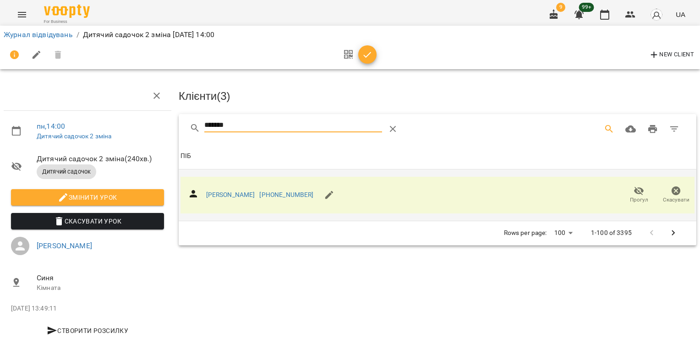
drag, startPoint x: 256, startPoint y: 124, endPoint x: 195, endPoint y: 125, distance: 60.5
click at [195, 125] on div "*******" at bounding box center [319, 129] width 259 height 22
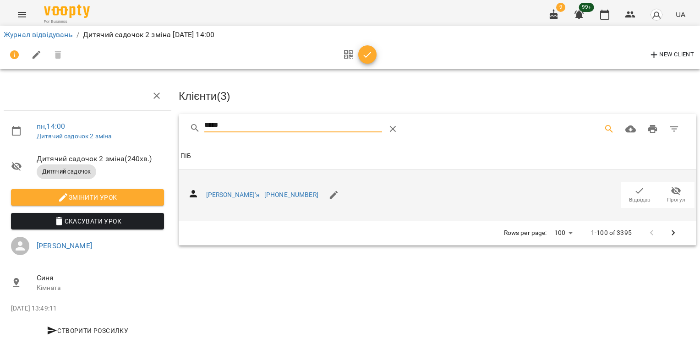
click at [634, 193] on icon "button" at bounding box center [639, 191] width 11 height 11
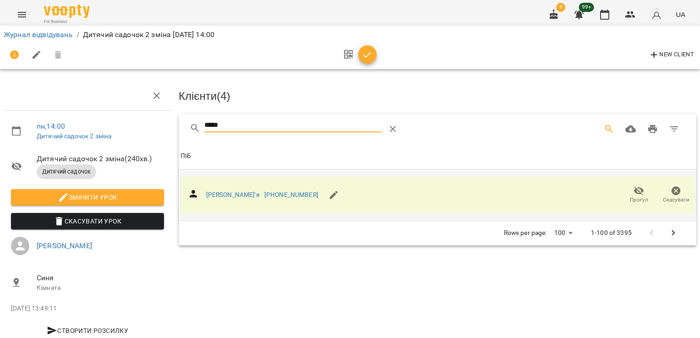
drag, startPoint x: 221, startPoint y: 127, endPoint x: 180, endPoint y: 128, distance: 41.7
click at [180, 128] on div "*****" at bounding box center [438, 128] width 518 height 29
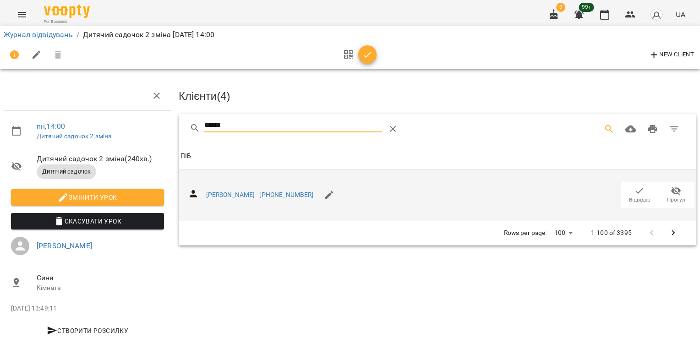
type input "******"
click at [634, 196] on span "Відвідав" at bounding box center [640, 200] width 22 height 8
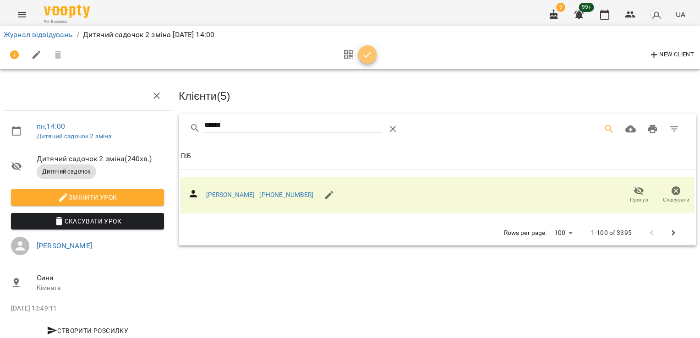
click at [364, 56] on icon "button" at bounding box center [368, 55] width 8 height 6
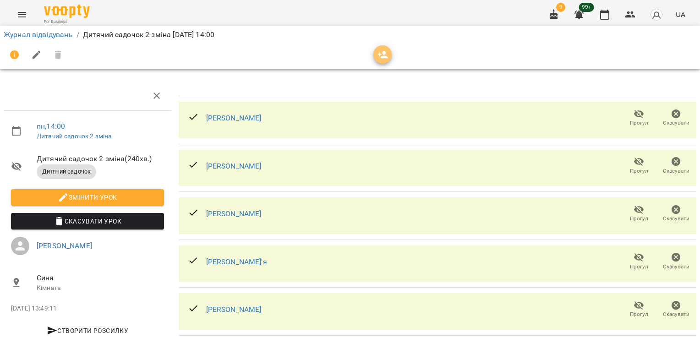
click at [374, 51] on span "button" at bounding box center [383, 55] width 18 height 11
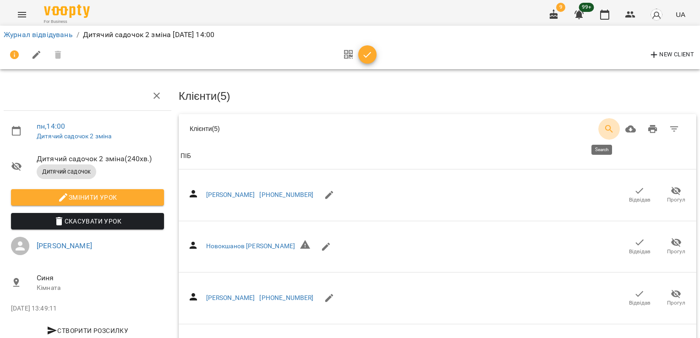
click at [604, 126] on icon "Search" at bounding box center [609, 129] width 11 height 11
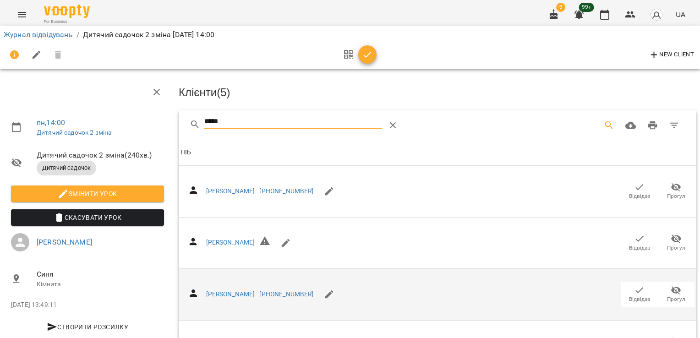
scroll to position [74, 0]
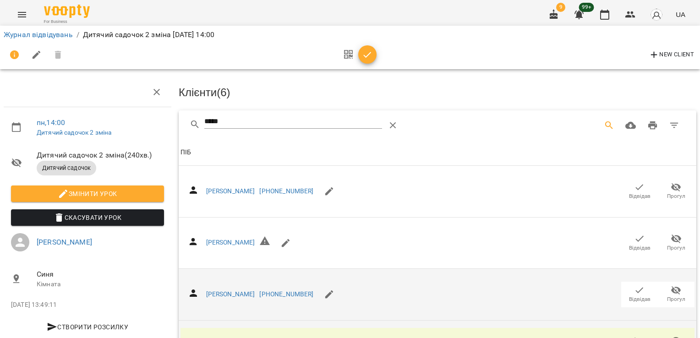
scroll to position [0, 0]
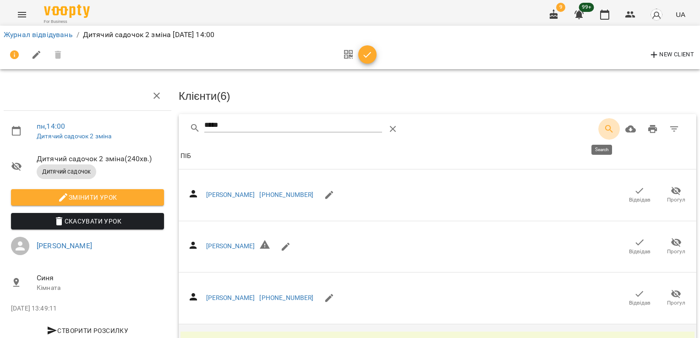
click at [604, 129] on icon "Search" at bounding box center [609, 129] width 11 height 11
drag, startPoint x: 241, startPoint y: 124, endPoint x: 190, endPoint y: 127, distance: 51.5
click at [190, 127] on div "*****" at bounding box center [319, 129] width 259 height 22
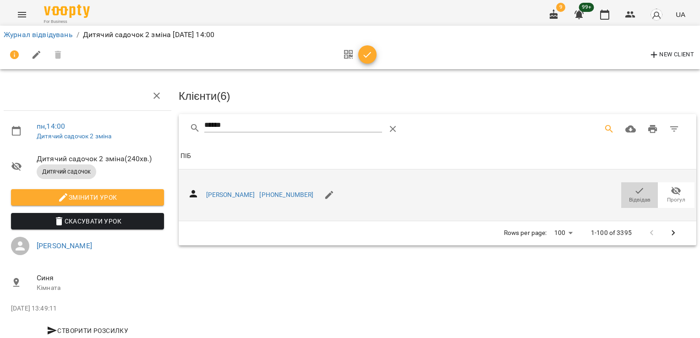
click at [638, 191] on span "Відвідав" at bounding box center [640, 195] width 26 height 18
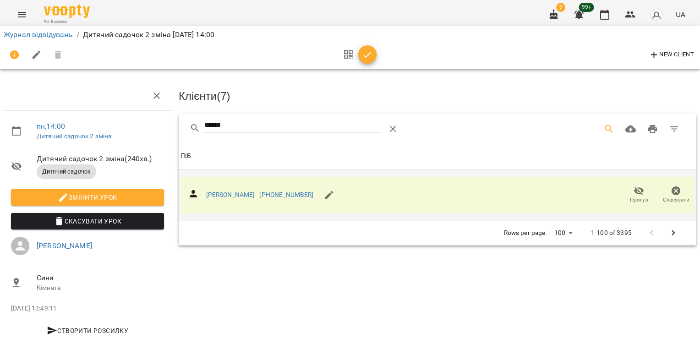
drag, startPoint x: 248, startPoint y: 120, endPoint x: 177, endPoint y: 126, distance: 70.4
click at [179, 126] on div "******" at bounding box center [438, 128] width 518 height 29
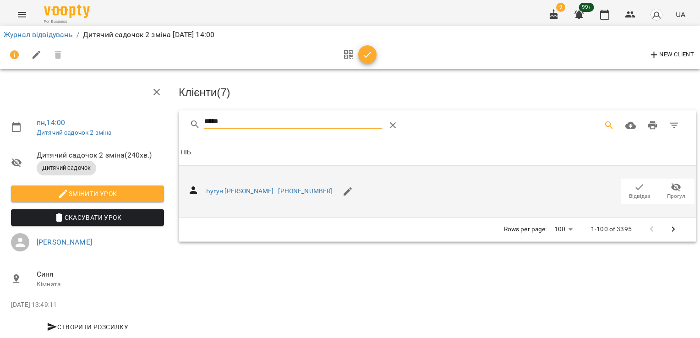
scroll to position [22, 0]
click at [636, 184] on icon "button" at bounding box center [640, 187] width 8 height 6
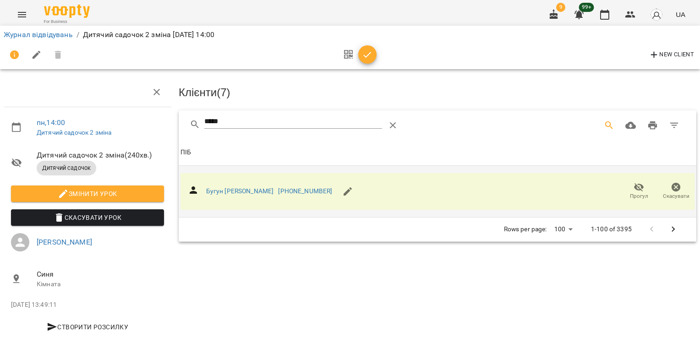
scroll to position [0, 0]
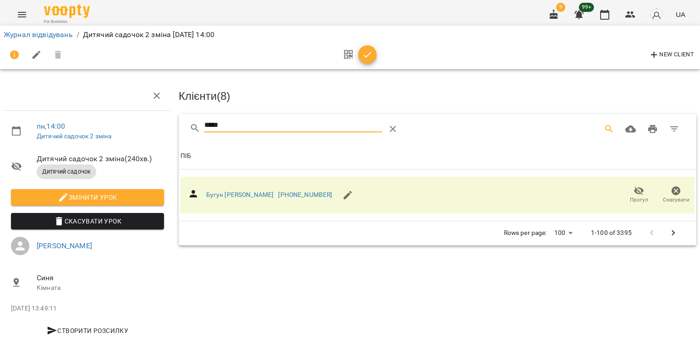
drag, startPoint x: 193, startPoint y: 121, endPoint x: 182, endPoint y: 117, distance: 10.9
click at [182, 117] on div "*****" at bounding box center [438, 128] width 518 height 29
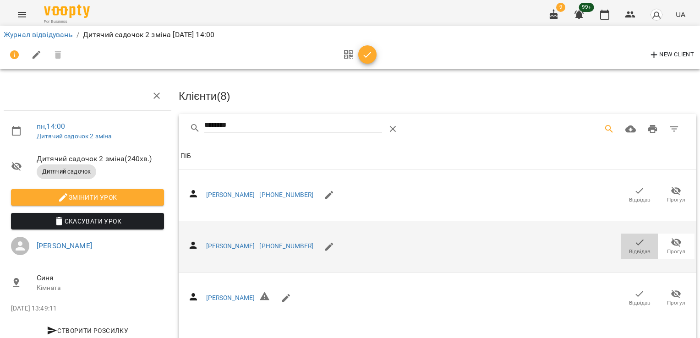
click at [640, 238] on span "Відвідав" at bounding box center [640, 246] width 26 height 18
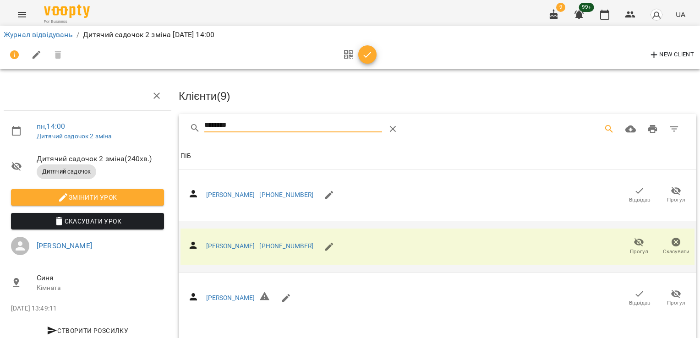
drag, startPoint x: 240, startPoint y: 128, endPoint x: 138, endPoint y: 134, distance: 101.9
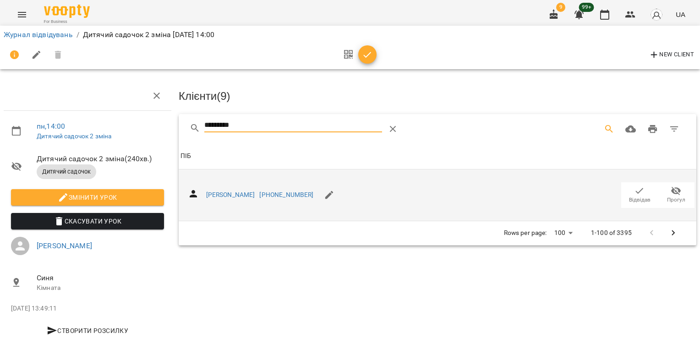
click at [634, 193] on icon "button" at bounding box center [639, 191] width 11 height 11
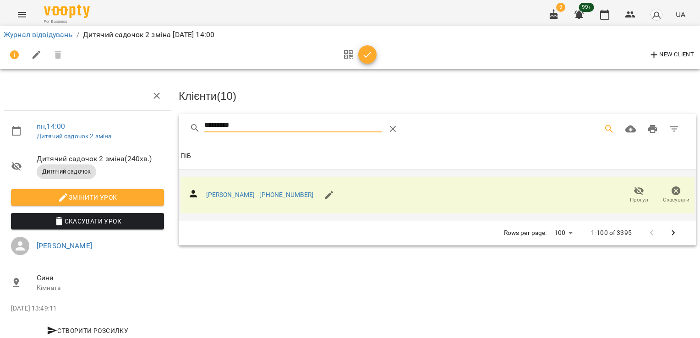
drag, startPoint x: 260, startPoint y: 130, endPoint x: 173, endPoint y: 132, distance: 87.6
click at [171, 135] on div "пн , 14:00 Дитячий садочок 2 зміна Дитячий садочок 2 зміна ( 240 хв. ) Дитячий …" at bounding box center [350, 195] width 708 height 317
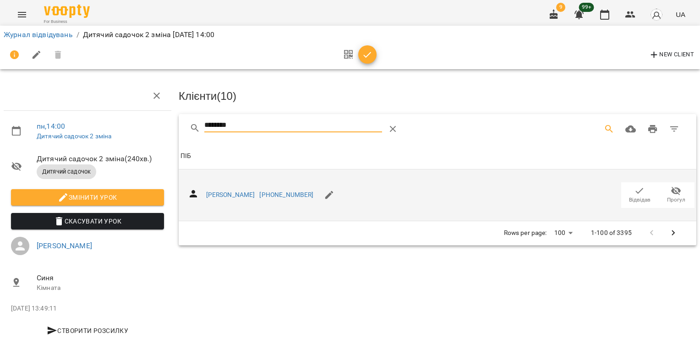
type input "********"
click at [631, 196] on span "Відвідав" at bounding box center [640, 200] width 22 height 8
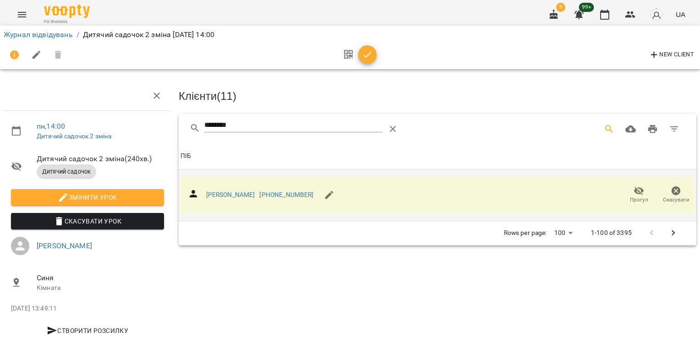
click at [362, 56] on icon "button" at bounding box center [367, 55] width 11 height 11
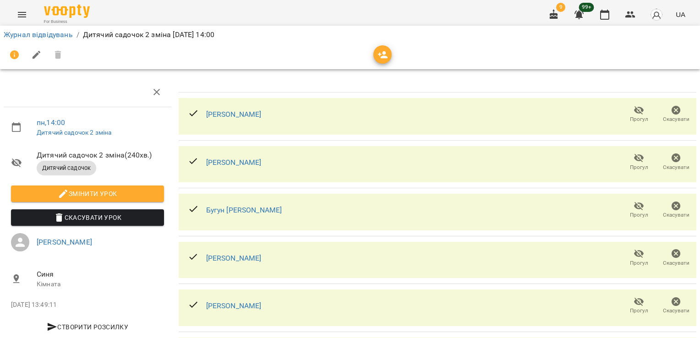
scroll to position [71, 0]
click at [44, 36] on link "Журнал відвідувань" at bounding box center [38, 34] width 69 height 9
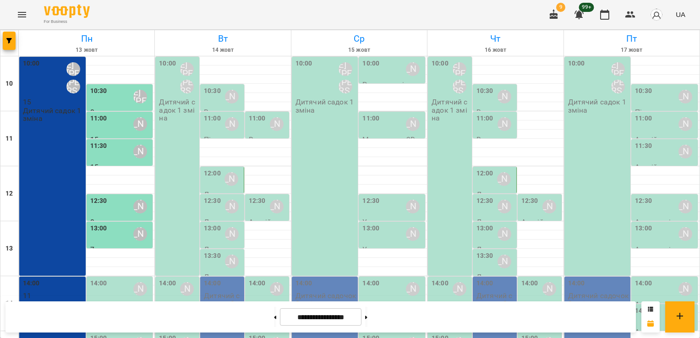
scroll to position [138, 0]
click at [110, 279] on div "14:00 [PERSON_NAME]" at bounding box center [120, 289] width 61 height 21
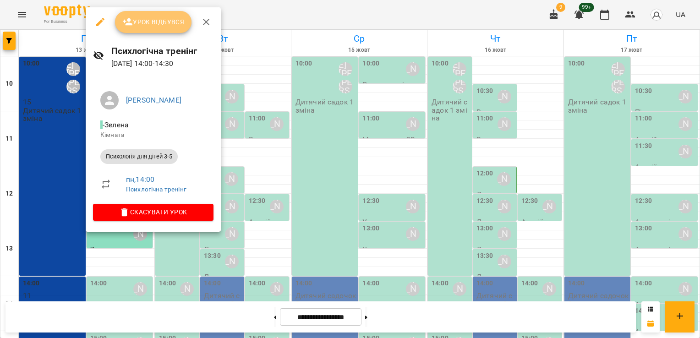
click at [149, 28] on button "Урок відбувся" at bounding box center [153, 22] width 77 height 22
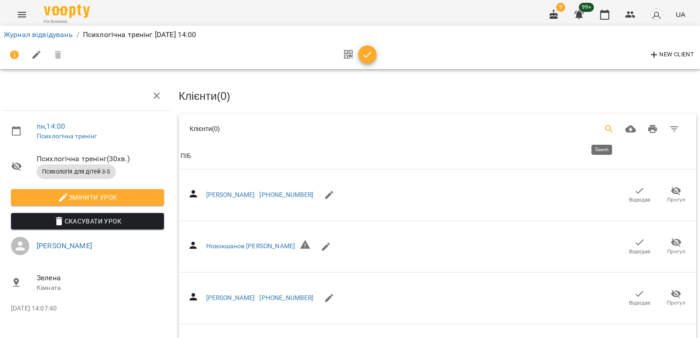
click at [604, 124] on icon "Search" at bounding box center [609, 129] width 11 height 11
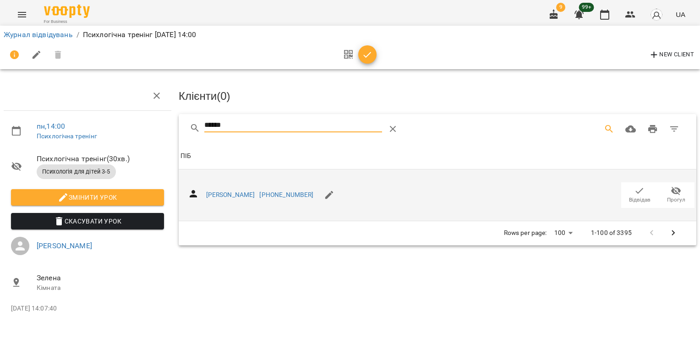
click at [640, 190] on icon "button" at bounding box center [640, 191] width 8 height 6
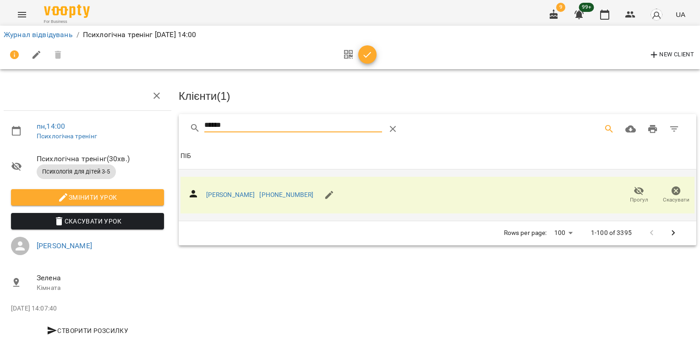
drag, startPoint x: 238, startPoint y: 127, endPoint x: 174, endPoint y: 127, distance: 64.2
click at [175, 127] on div "Клієнти ( 1 ) ****** Клієнти ( 1 ) ПІБ ПІБ [PERSON_NAME] [PHONE_NUMBER] Прогул …" at bounding box center [437, 213] width 525 height 273
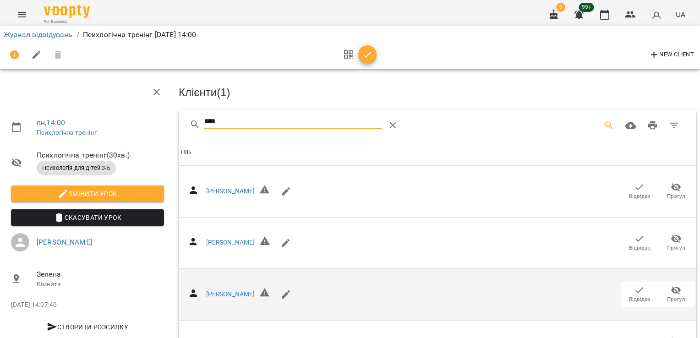
scroll to position [413, 0]
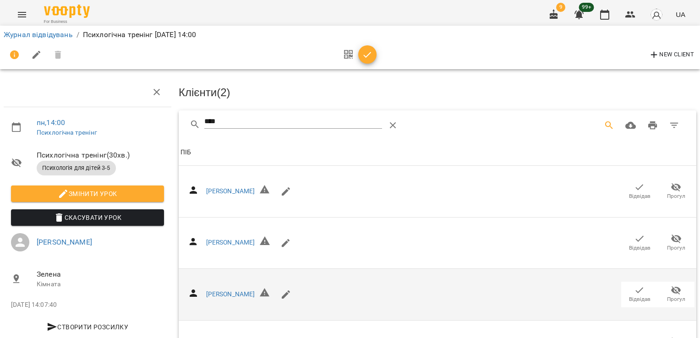
scroll to position [0, 0]
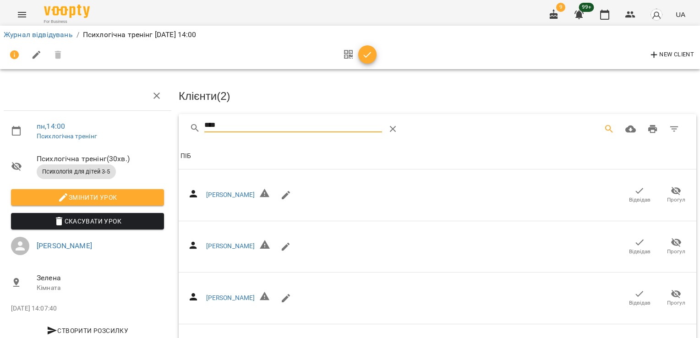
drag, startPoint x: 203, startPoint y: 120, endPoint x: 180, endPoint y: 107, distance: 26.7
click at [179, 114] on div "****" at bounding box center [438, 128] width 518 height 29
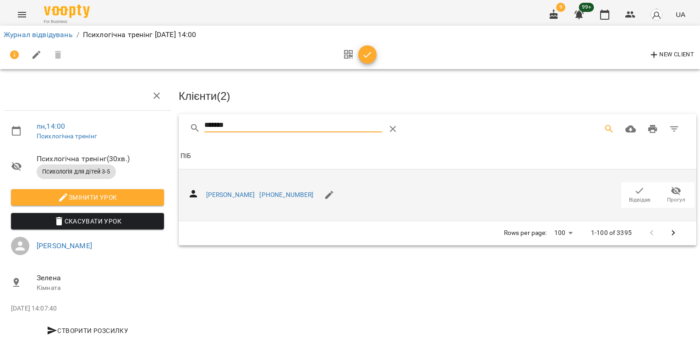
click at [634, 192] on icon "button" at bounding box center [639, 191] width 11 height 11
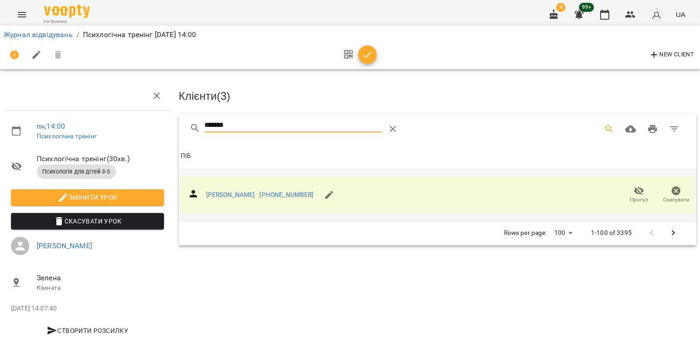
drag, startPoint x: 204, startPoint y: 126, endPoint x: 91, endPoint y: 128, distance: 112.3
click at [91, 128] on div "пн , 14:00 Психлогічна тренінг Психлогічна тренінг ( 30 хв. ) Психологія для ді…" at bounding box center [350, 195] width 708 height 317
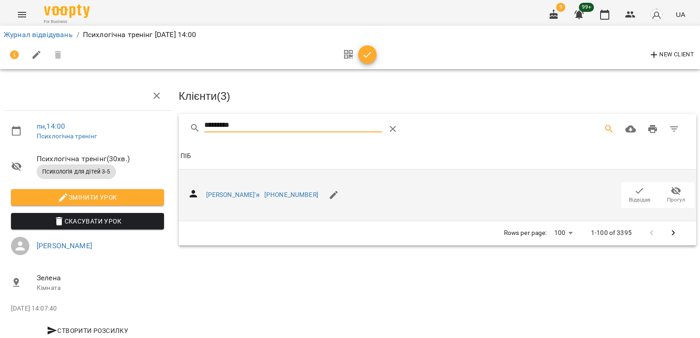
click at [636, 191] on icon "button" at bounding box center [640, 191] width 8 height 6
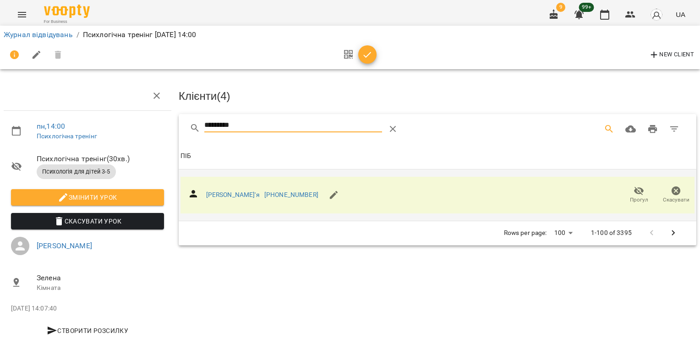
drag, startPoint x: 251, startPoint y: 124, endPoint x: 149, endPoint y: 134, distance: 103.2
click at [149, 134] on div "пн , 14:00 Психлогічна тренінг Психлогічна тренінг ( 30 хв. ) Психологія для ді…" at bounding box center [350, 195] width 708 height 317
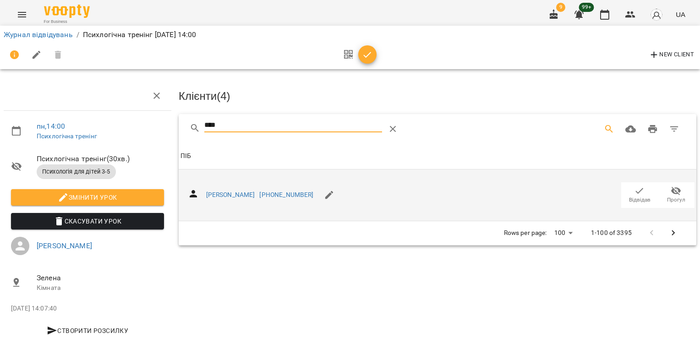
click at [635, 190] on icon "button" at bounding box center [639, 191] width 11 height 11
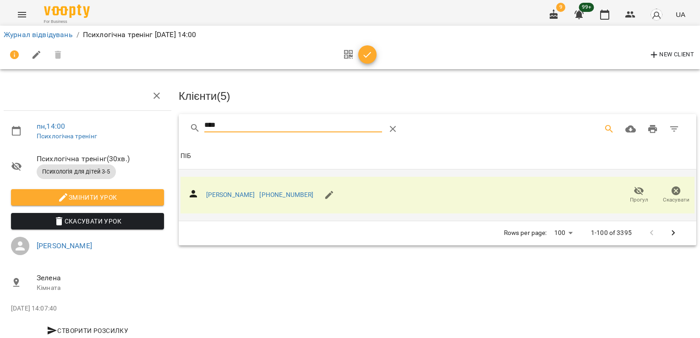
drag, startPoint x: 204, startPoint y: 127, endPoint x: 153, endPoint y: 127, distance: 50.9
click at [152, 129] on div "пн , 14:00 Психлогічна тренінг Психлогічна тренінг ( 30 хв. ) Психологія для ді…" at bounding box center [350, 195] width 708 height 317
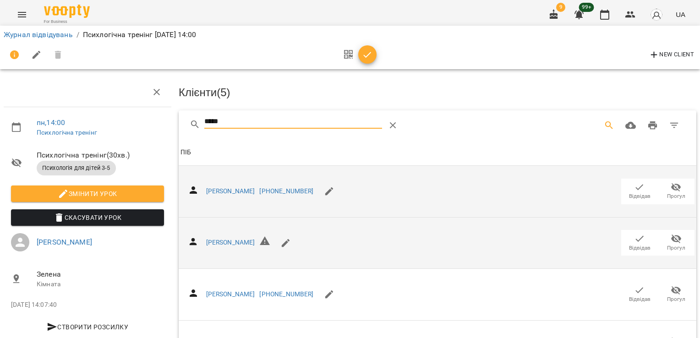
scroll to position [74, 0]
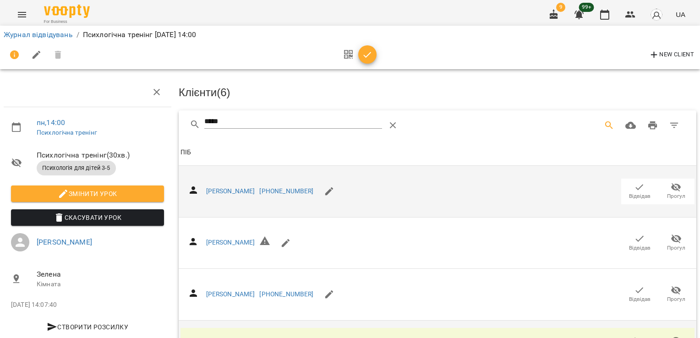
scroll to position [0, 0]
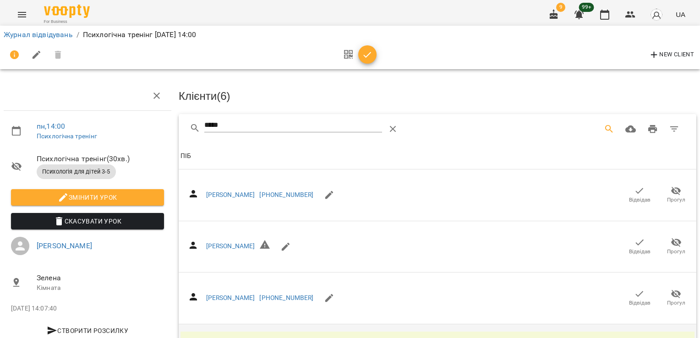
click at [153, 131] on div "пн , 14:00 Психлогічна тренінг Психлогічна тренінг ( 30 хв. ) Психологія для ді…" at bounding box center [350, 222] width 708 height 370
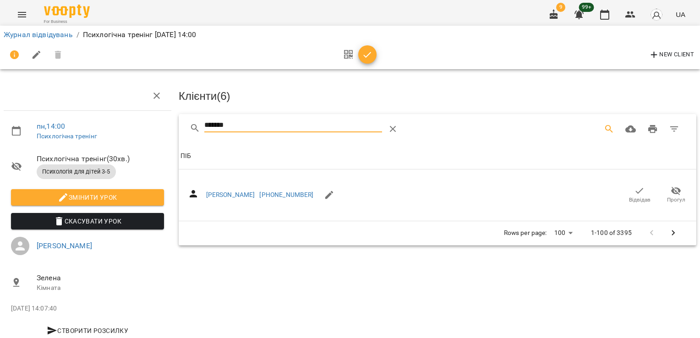
click at [634, 193] on icon "button" at bounding box center [639, 191] width 11 height 11
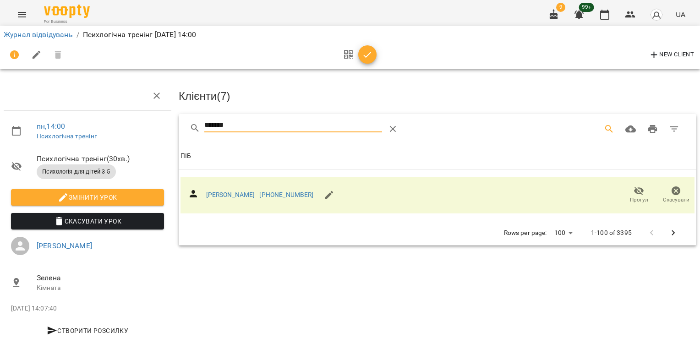
drag, startPoint x: 207, startPoint y: 131, endPoint x: 178, endPoint y: 133, distance: 29.4
click at [179, 133] on div "*******" at bounding box center [438, 128] width 518 height 29
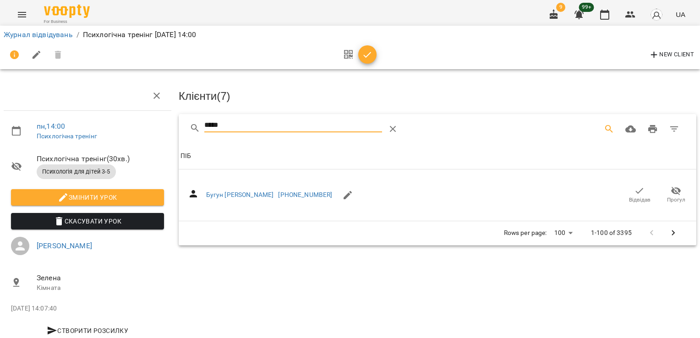
click at [634, 188] on icon "button" at bounding box center [639, 191] width 11 height 11
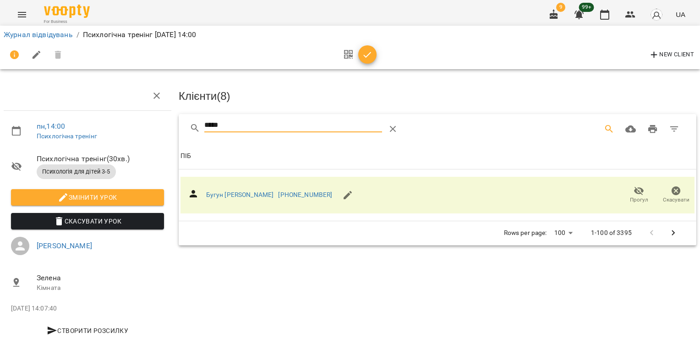
drag, startPoint x: 239, startPoint y: 126, endPoint x: 123, endPoint y: 123, distance: 116.0
click at [124, 124] on div "пн , 14:00 Психлогічна тренінг Психлогічна тренінг ( 30 хв. ) Психологія для ді…" at bounding box center [350, 195] width 708 height 317
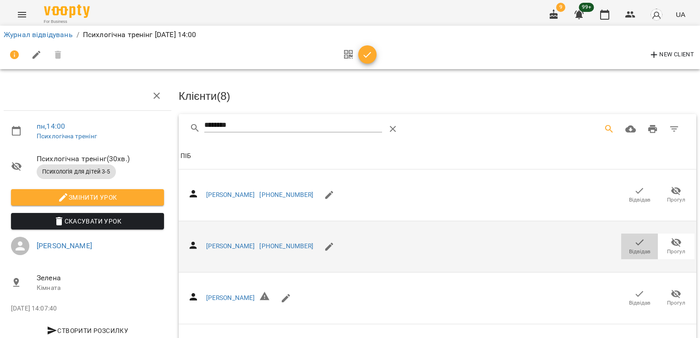
click at [635, 241] on icon "button" at bounding box center [639, 242] width 11 height 11
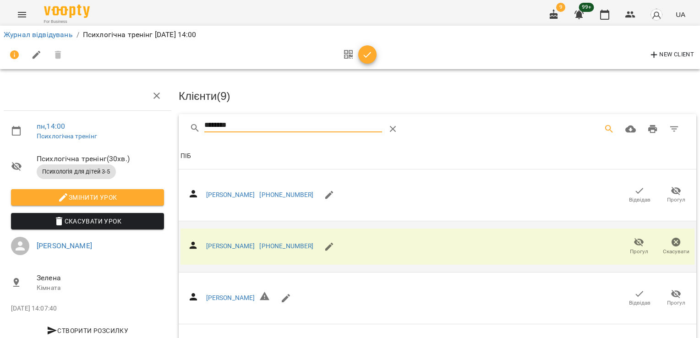
drag, startPoint x: 234, startPoint y: 122, endPoint x: 152, endPoint y: 129, distance: 81.9
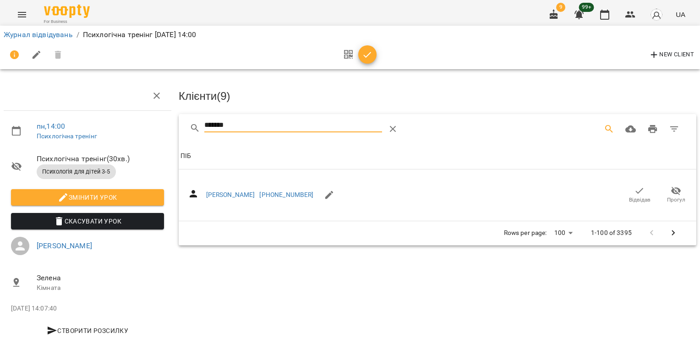
click at [629, 201] on span "Відвідав" at bounding box center [640, 200] width 22 height 8
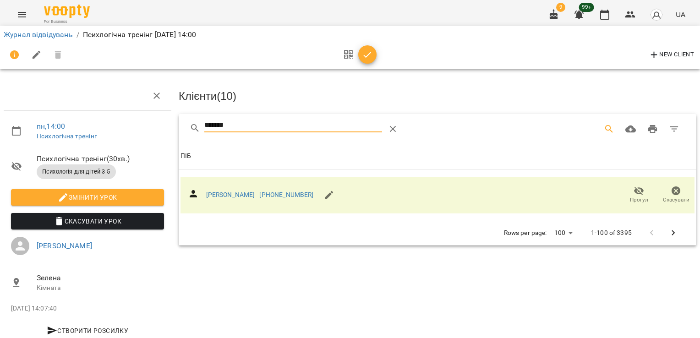
drag, startPoint x: 243, startPoint y: 126, endPoint x: 156, endPoint y: 124, distance: 86.7
click at [157, 130] on div "пн , 14:00 Психлогічна тренінг Психлогічна тренінг ( 30 хв. ) Психологія для ді…" at bounding box center [350, 195] width 708 height 317
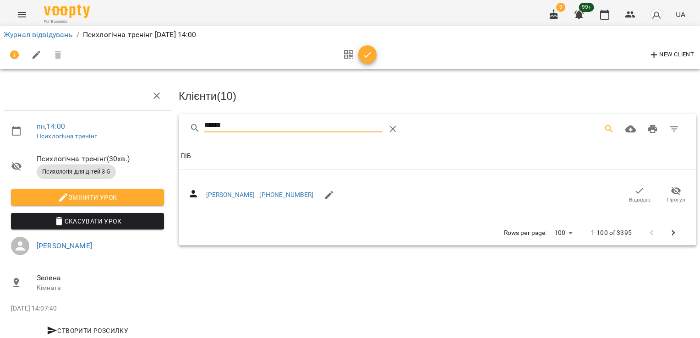
click at [637, 202] on span "Відвідав" at bounding box center [640, 200] width 22 height 8
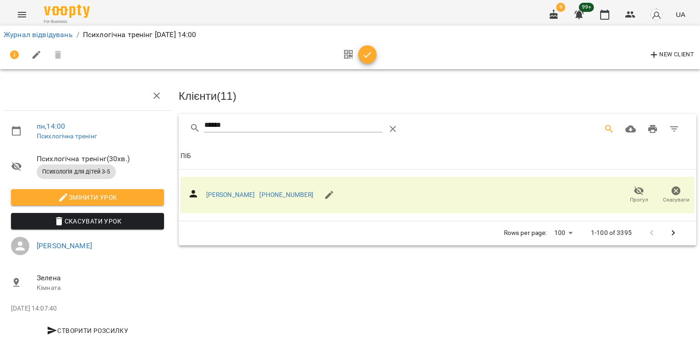
drag, startPoint x: 235, startPoint y: 126, endPoint x: 156, endPoint y: 131, distance: 78.6
click at [158, 131] on div "пн , 14:00 Психлогічна тренінг Психлогічна тренінг ( 30 хв. ) Психологія для ді…" at bounding box center [350, 195] width 708 height 317
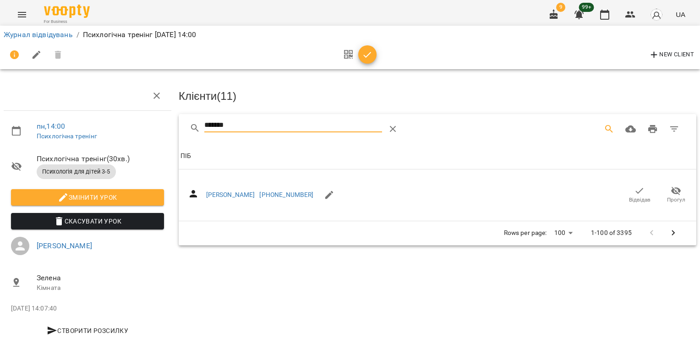
type input "*******"
click at [637, 186] on icon "button" at bounding box center [639, 191] width 11 height 11
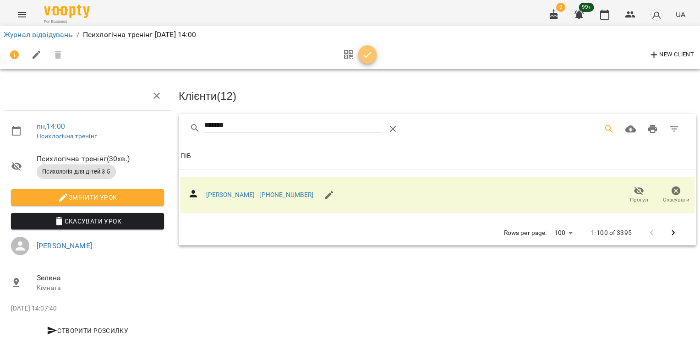
click at [371, 54] on icon "button" at bounding box center [367, 55] width 11 height 11
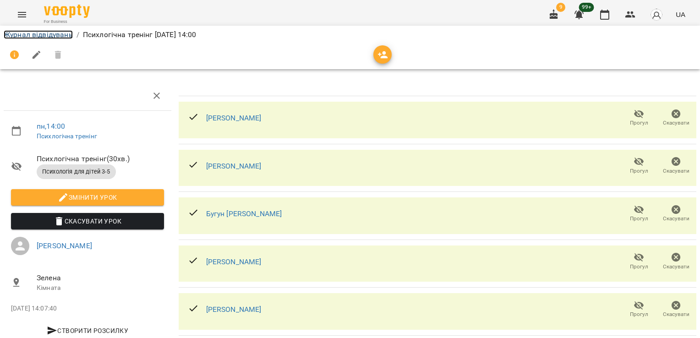
click at [35, 38] on link "Журнал відвідувань" at bounding box center [38, 34] width 69 height 9
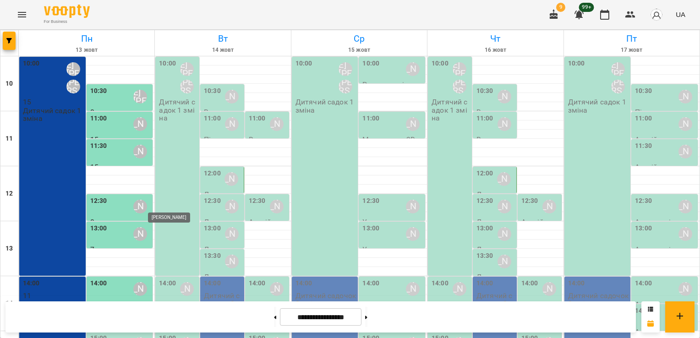
scroll to position [92, 0]
click at [119, 304] on div at bounding box center [87, 308] width 136 height 9
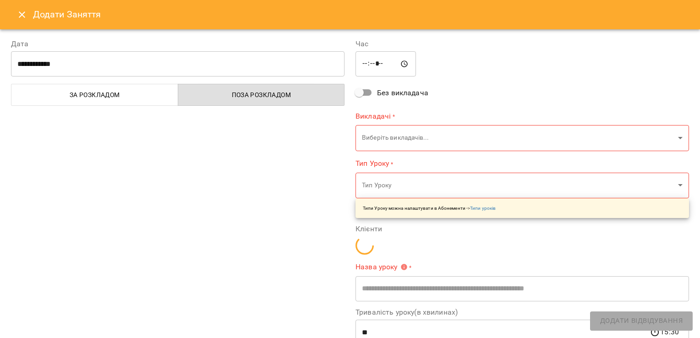
type input "**********"
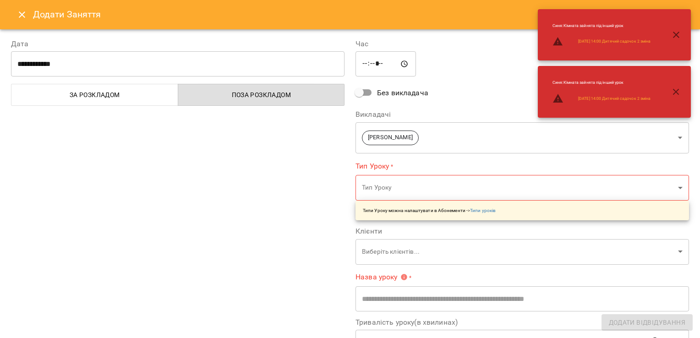
click at [669, 137] on body "For Business 9 99+ UA [DATE] [DATE] [DATE] [DATE] [DATE] 11 12 13 14 15 16 17 1…" at bounding box center [350, 269] width 700 height 538
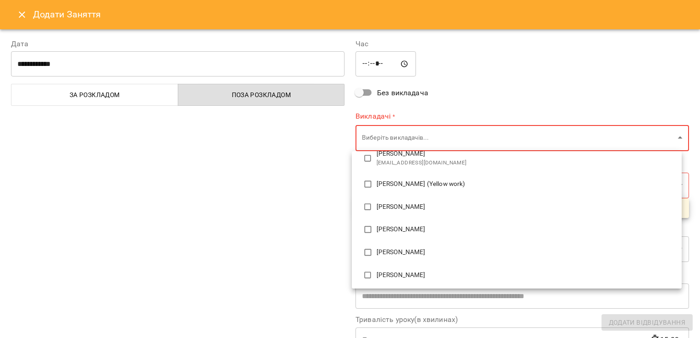
scroll to position [319, 0]
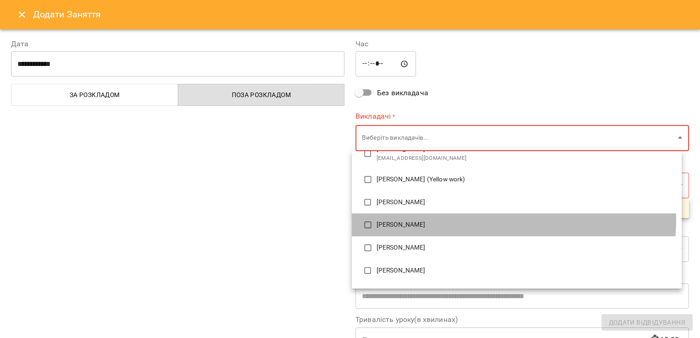
click at [460, 219] on li "[PERSON_NAME]" at bounding box center [517, 225] width 330 height 23
type input "**********"
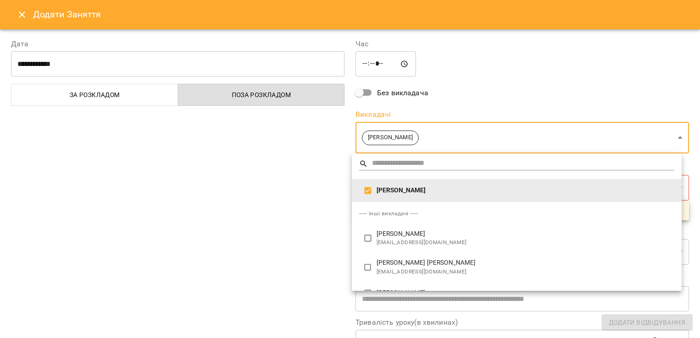
click at [216, 204] on div at bounding box center [350, 169] width 700 height 338
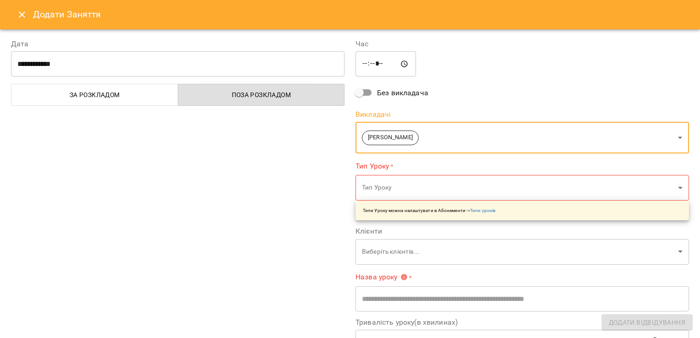
click at [486, 193] on body "For Business 9 99+ UA [DATE] [DATE] [DATE] [DATE] [DATE] 11 12 13 14 15 16 17 1…" at bounding box center [350, 269] width 700 height 538
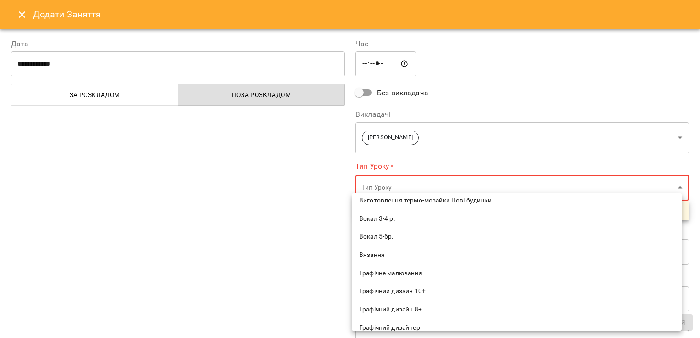
scroll to position [319, 0]
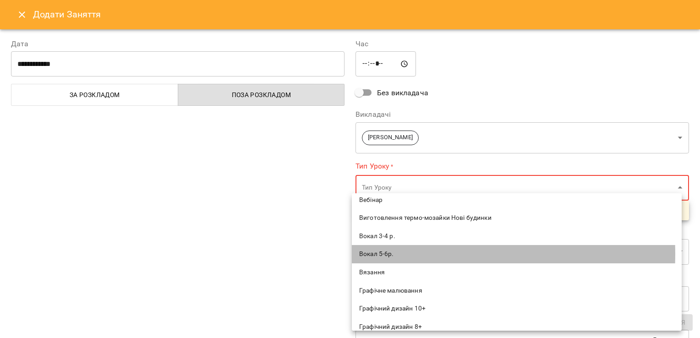
click at [398, 254] on span "Вокал 5-6р." at bounding box center [516, 254] width 315 height 9
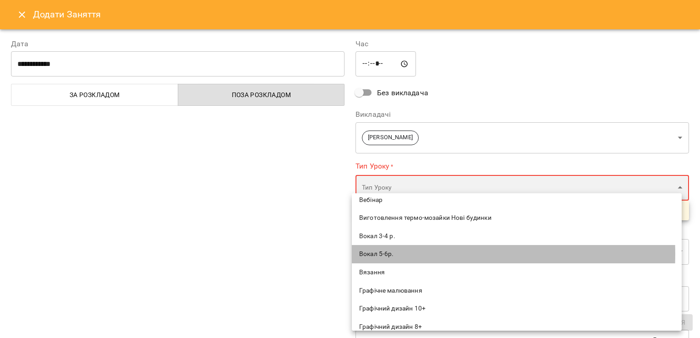
type input "**********"
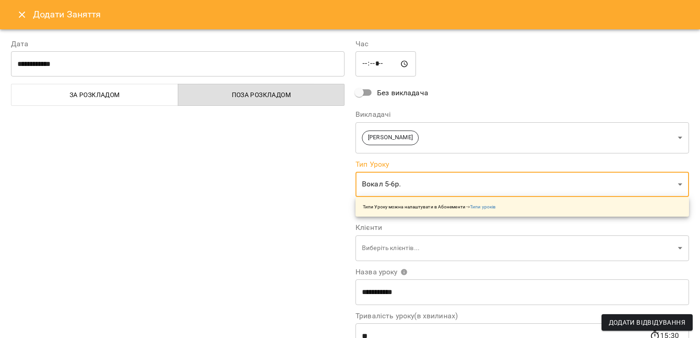
click at [264, 226] on div "**********" at bounding box center [178, 234] width 345 height 412
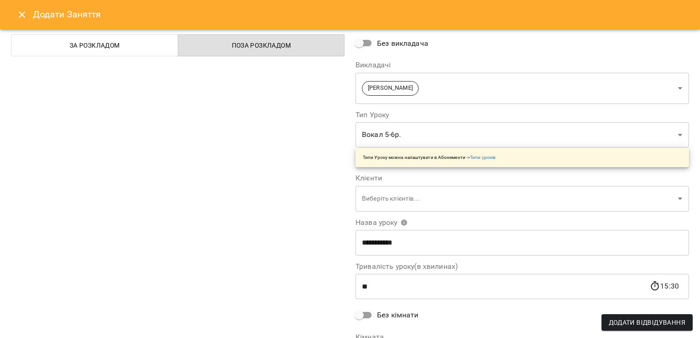
scroll to position [92, 0]
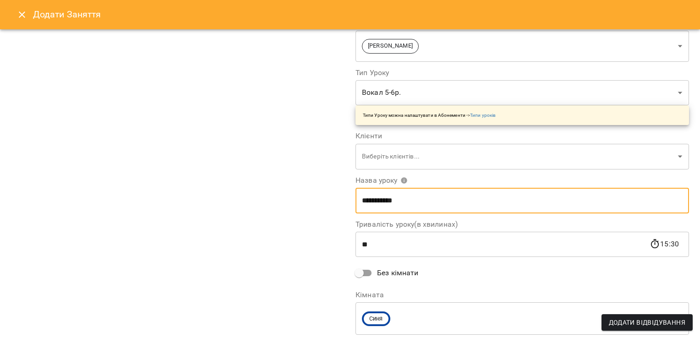
click at [508, 204] on input "**********" at bounding box center [523, 201] width 334 height 26
type input "*****"
click at [284, 235] on div "**********" at bounding box center [178, 142] width 345 height 412
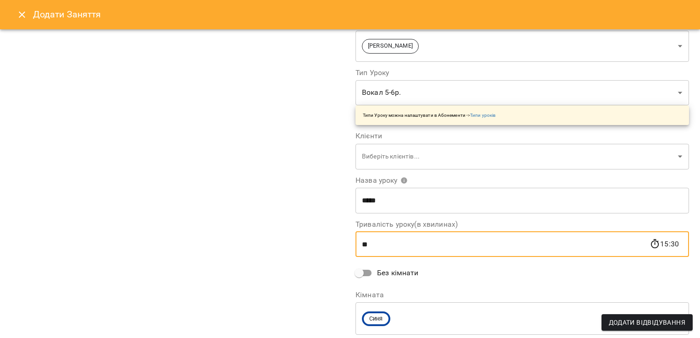
drag, startPoint x: 383, startPoint y: 243, endPoint x: 342, endPoint y: 244, distance: 41.3
click at [342, 244] on div "**********" at bounding box center [350, 151] width 689 height 430
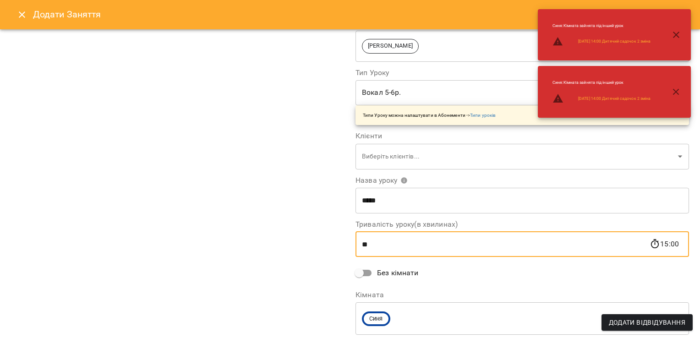
type input "**"
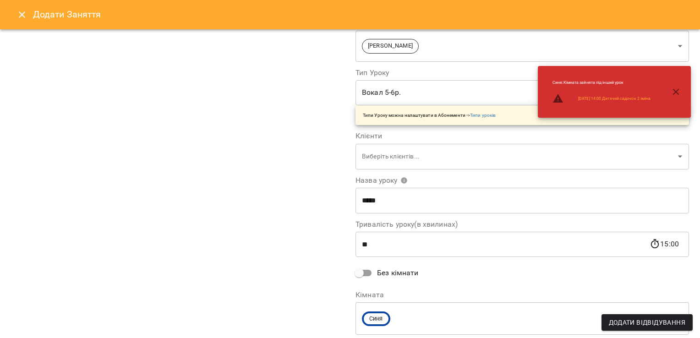
click at [299, 240] on div "**********" at bounding box center [178, 142] width 345 height 412
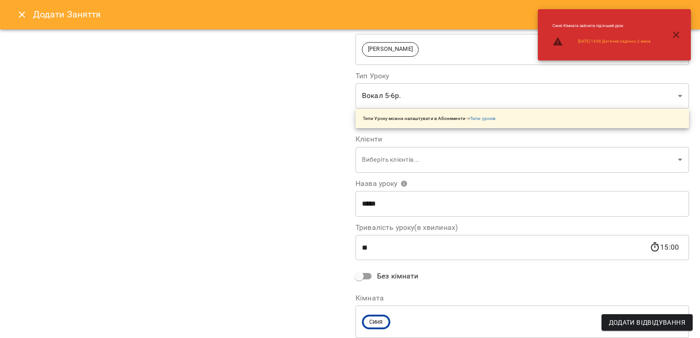
scroll to position [119, 0]
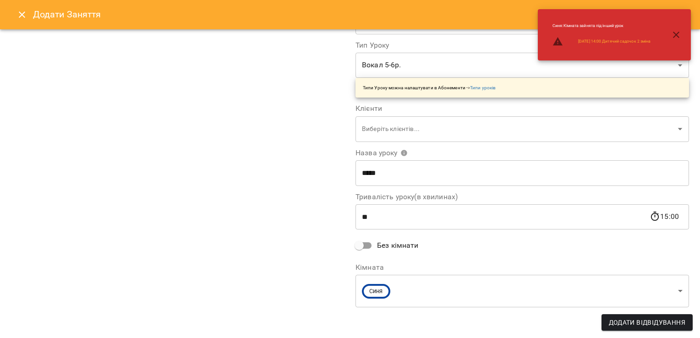
click at [407, 292] on body "For Business 9 99+ UA [DATE] [DATE] [DATE] [DATE] [DATE] 11 12 13 14 15 16 17 1…" at bounding box center [350, 269] width 700 height 538
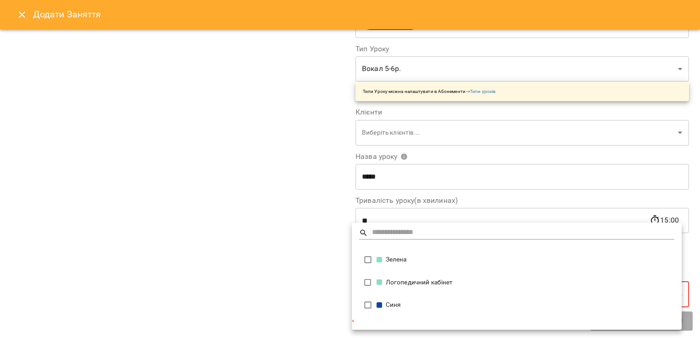
type input "**********"
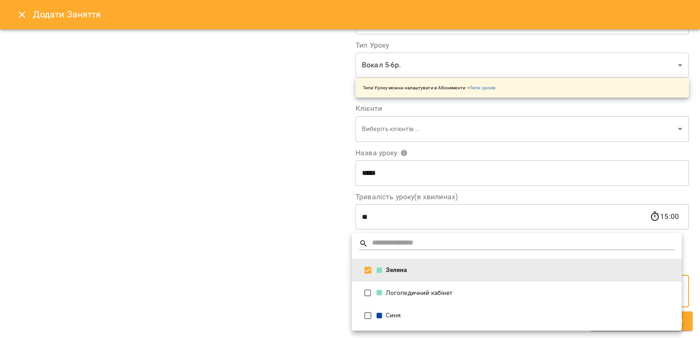
click at [307, 268] on div at bounding box center [350, 169] width 700 height 338
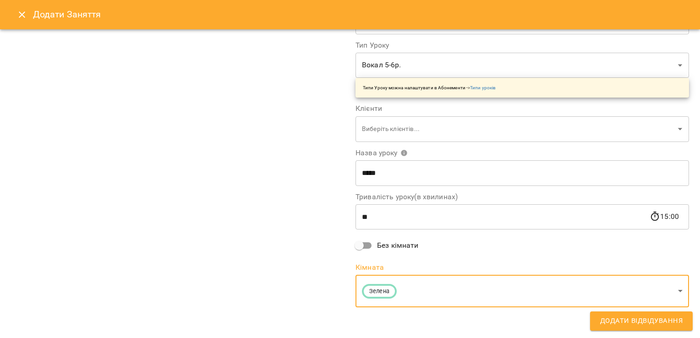
click at [617, 322] on span "Додати Відвідування" at bounding box center [641, 321] width 83 height 12
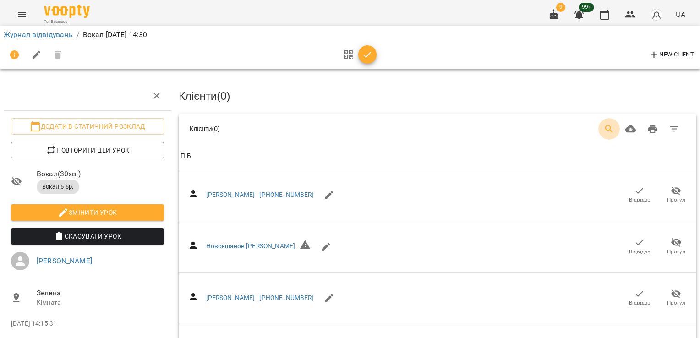
click at [605, 128] on icon "Search" at bounding box center [609, 129] width 8 height 8
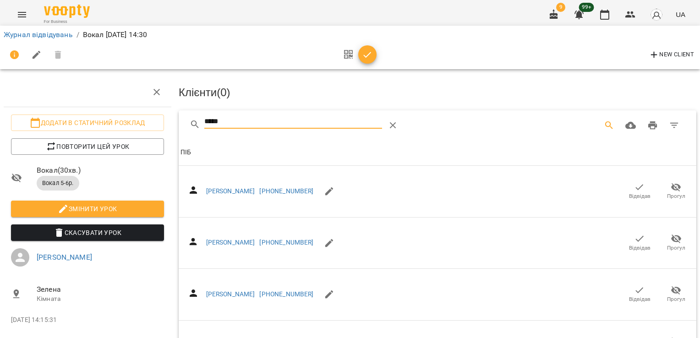
scroll to position [126, 0]
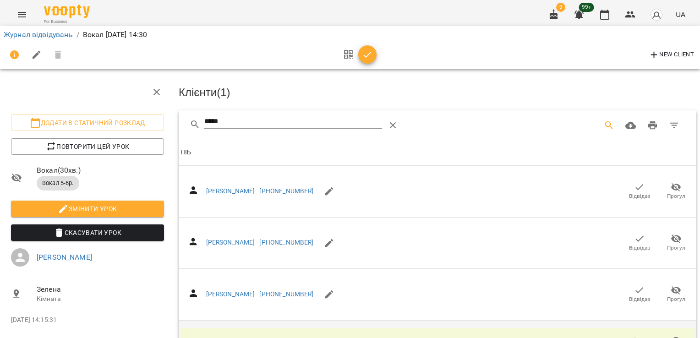
scroll to position [0, 0]
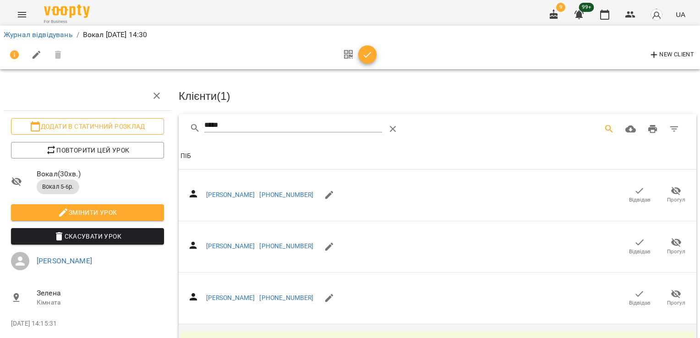
drag, startPoint x: 222, startPoint y: 121, endPoint x: 147, endPoint y: 130, distance: 75.7
click at [147, 130] on div "Додати в статичний розклад Повторити цей урок Вокал ( 30 хв. ) Вокал 5-6р. Змін…" at bounding box center [350, 248] width 708 height 422
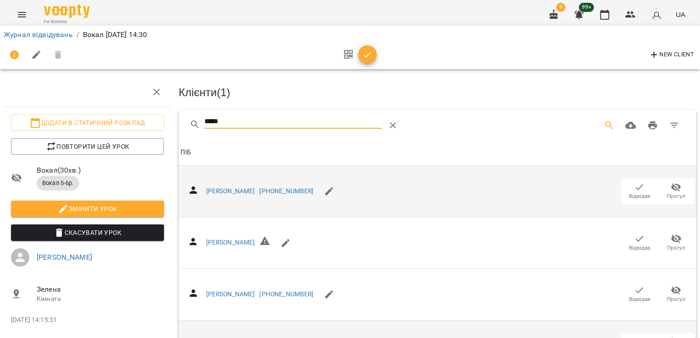
scroll to position [74, 0]
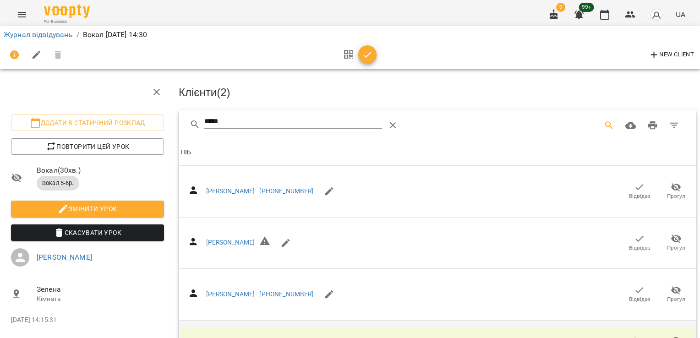
scroll to position [0, 0]
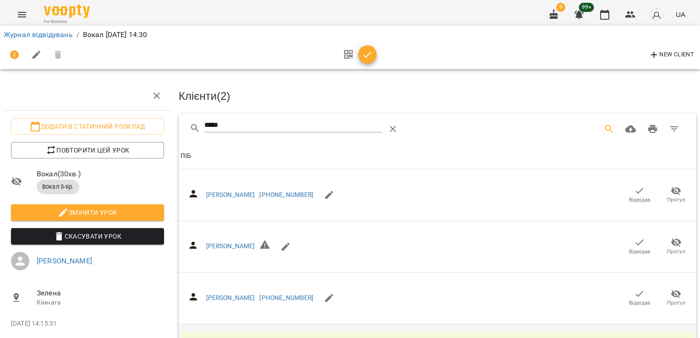
drag, startPoint x: 209, startPoint y: 123, endPoint x: 195, endPoint y: 125, distance: 14.3
click at [195, 125] on div "*****" at bounding box center [319, 129] width 259 height 22
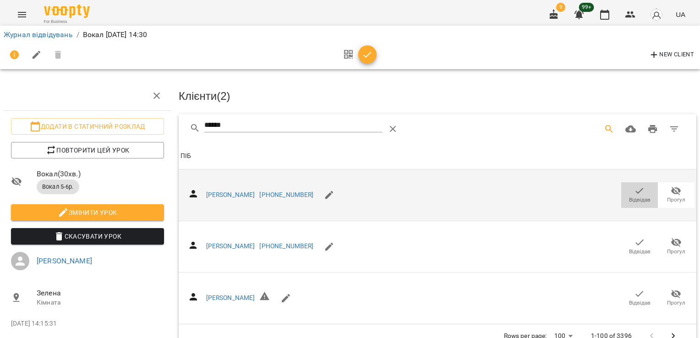
click at [634, 191] on icon "button" at bounding box center [639, 191] width 11 height 11
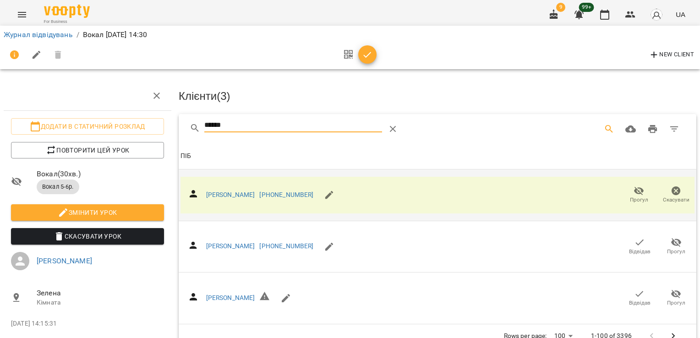
drag, startPoint x: 245, startPoint y: 127, endPoint x: 164, endPoint y: 120, distance: 81.5
click at [165, 127] on div "Додати в статичний розклад Повторити цей урок Вокал ( 30 хв. ) Вокал 5-6р. Змін…" at bounding box center [350, 203] width 708 height 332
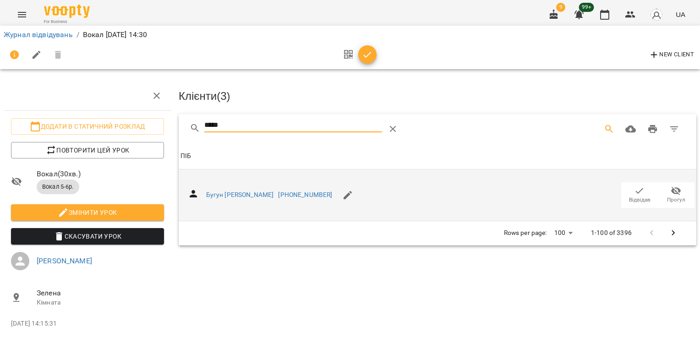
click at [632, 196] on span "Відвідав" at bounding box center [640, 200] width 22 height 8
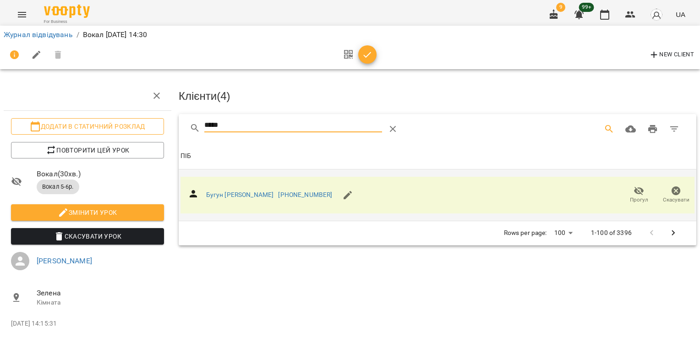
drag, startPoint x: 240, startPoint y: 127, endPoint x: 158, endPoint y: 127, distance: 81.6
click at [163, 127] on div "Додати в статичний розклад Повторити цей урок Вокал ( 30 хв. ) Вокал 5-6р. Змін…" at bounding box center [350, 203] width 708 height 332
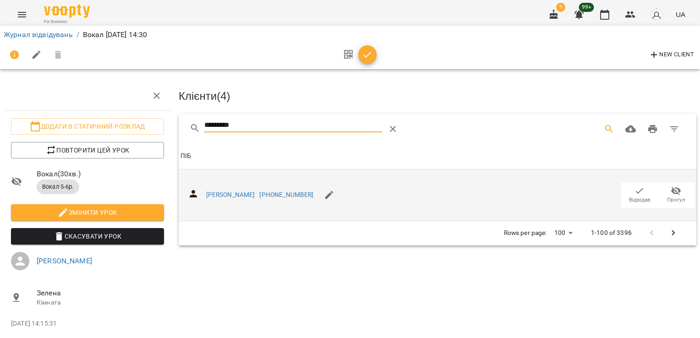
type input "*********"
click at [634, 188] on icon "button" at bounding box center [639, 191] width 11 height 11
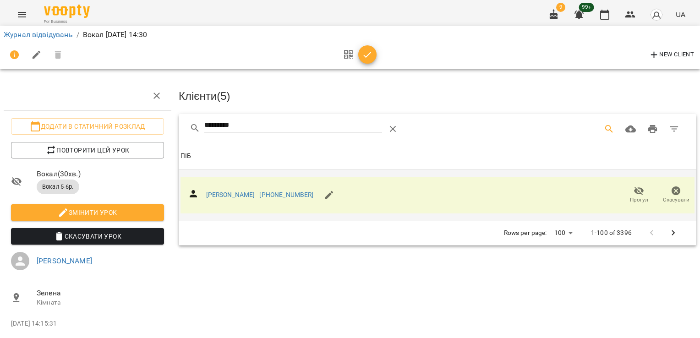
click at [367, 55] on icon "button" at bounding box center [367, 55] width 11 height 11
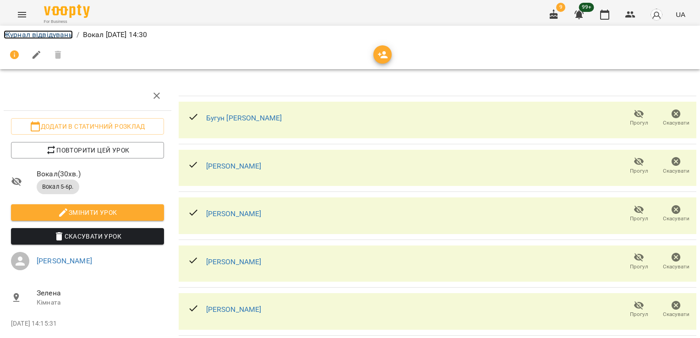
click at [51, 35] on link "Журнал відвідувань" at bounding box center [38, 34] width 69 height 9
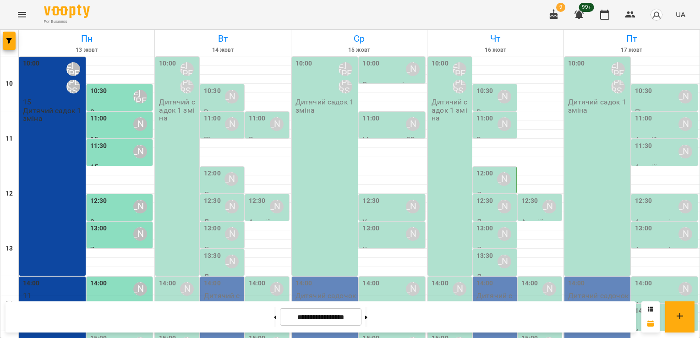
scroll to position [138, 0]
click at [126, 334] on div "15:00 [PERSON_NAME]" at bounding box center [120, 344] width 61 height 21
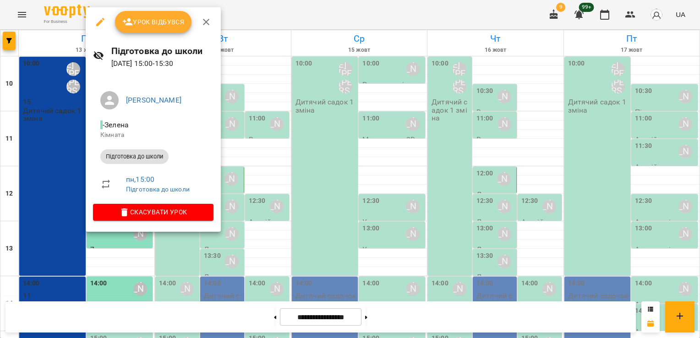
click at [149, 25] on span "Урок відбувся" at bounding box center [153, 22] width 62 height 11
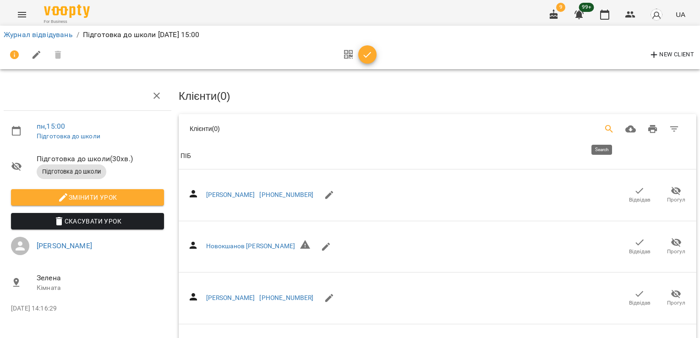
click at [604, 128] on icon "Search" at bounding box center [609, 129] width 11 height 11
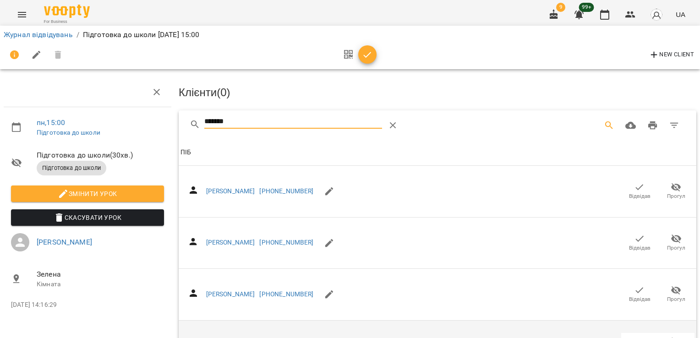
scroll to position [126, 0]
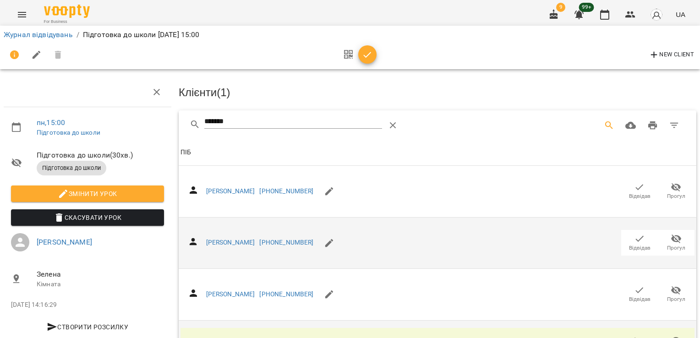
scroll to position [0, 0]
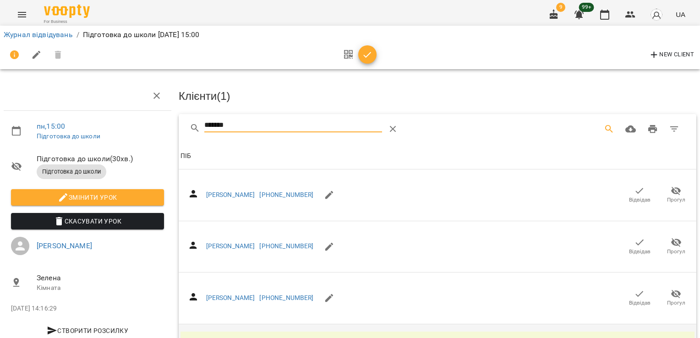
drag, startPoint x: 237, startPoint y: 126, endPoint x: 202, endPoint y: 127, distance: 34.4
click at [204, 127] on input "*******" at bounding box center [293, 125] width 178 height 15
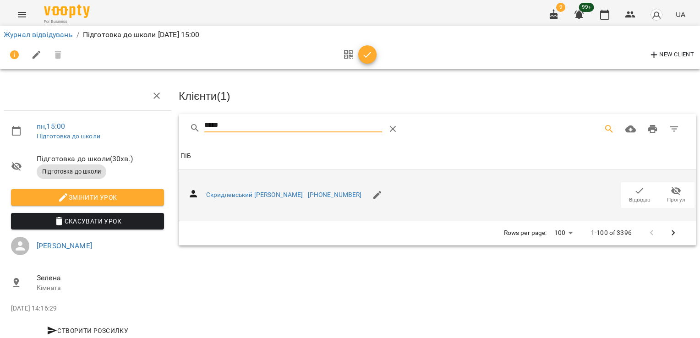
click at [634, 192] on icon "button" at bounding box center [639, 191] width 11 height 11
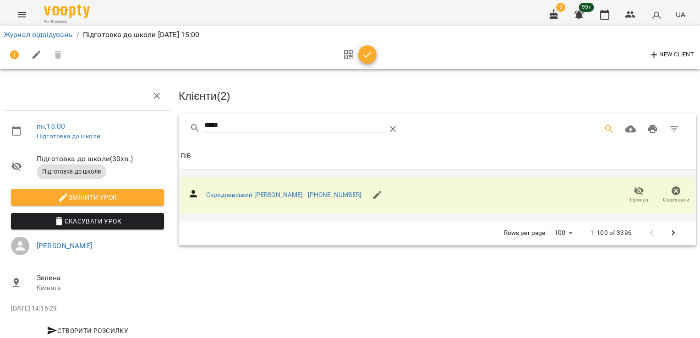
drag, startPoint x: 246, startPoint y: 124, endPoint x: 170, endPoint y: 126, distance: 76.6
click at [170, 126] on div "пн , 15:00 Підготовка до школи Підготовка до школи ( 30 хв. ) Підготовка до шко…" at bounding box center [350, 195] width 708 height 317
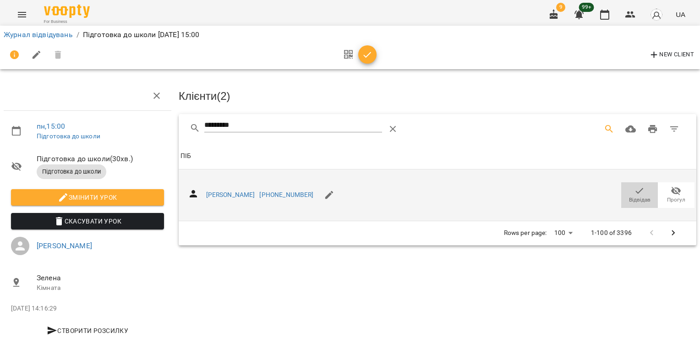
click at [639, 193] on span "Відвідав" at bounding box center [640, 195] width 26 height 18
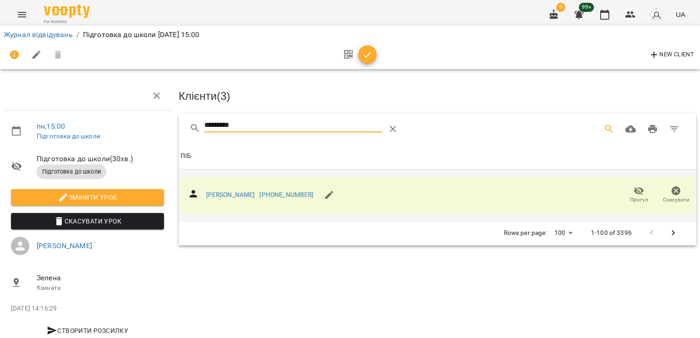
drag, startPoint x: 218, startPoint y: 135, endPoint x: 160, endPoint y: 137, distance: 58.7
click at [160, 137] on div "пн , 15:00 Підготовка до школи Підготовка до школи ( 30 хв. ) Підготовка до шко…" at bounding box center [350, 195] width 708 height 317
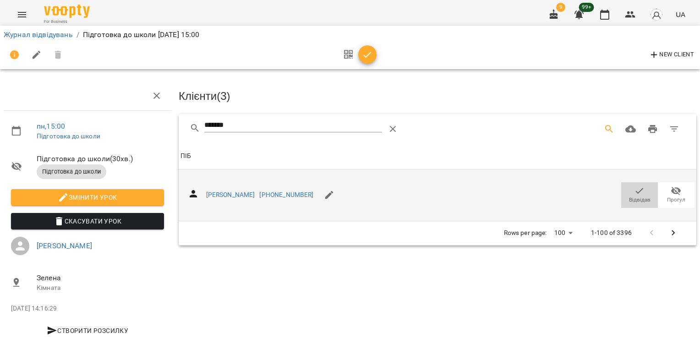
drag, startPoint x: 629, startPoint y: 189, endPoint x: 635, endPoint y: 200, distance: 12.9
click at [634, 189] on icon "button" at bounding box center [639, 191] width 11 height 11
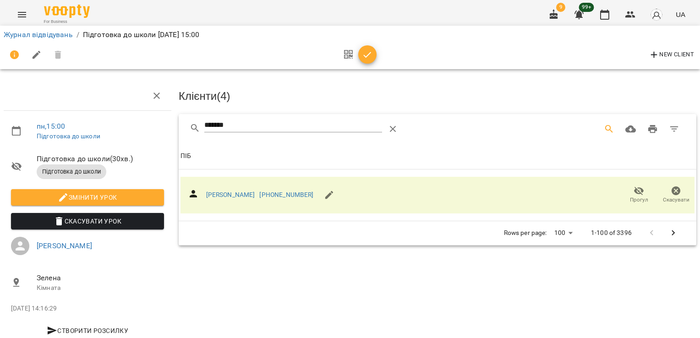
drag, startPoint x: 259, startPoint y: 130, endPoint x: 121, endPoint y: 136, distance: 137.2
click at [123, 137] on div "пн , 15:00 Підготовка до школи Підготовка до школи ( 30 хв. ) Підготовка до шко…" at bounding box center [350, 195] width 708 height 317
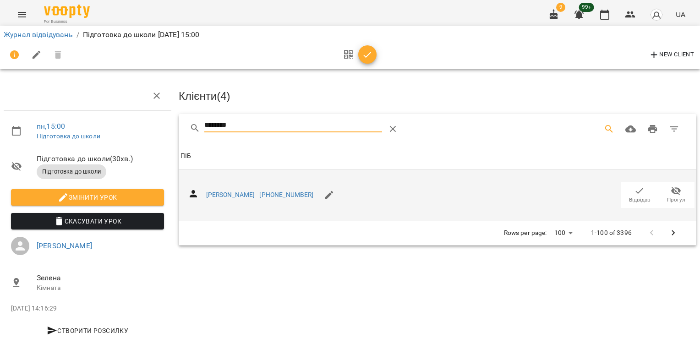
type input "********"
click at [639, 192] on span "Відвідав" at bounding box center [640, 195] width 26 height 18
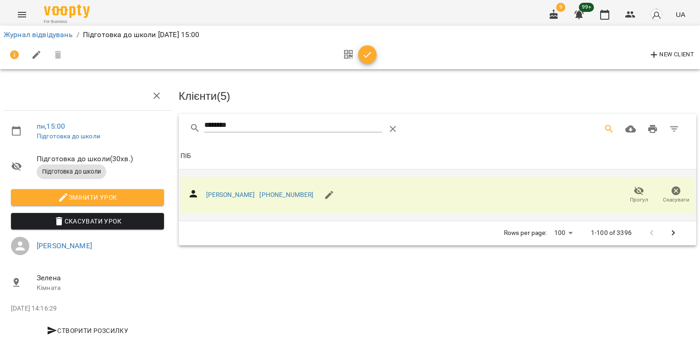
click at [374, 52] on span "button" at bounding box center [367, 55] width 18 height 11
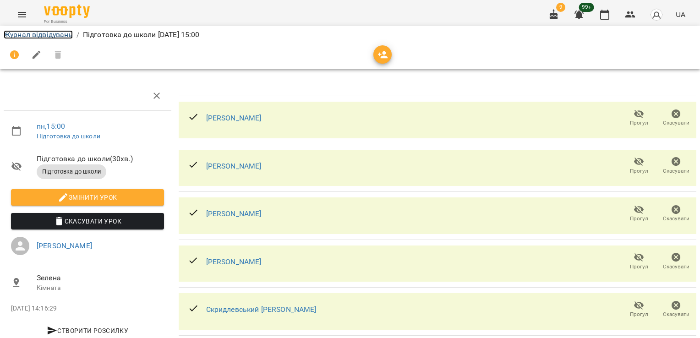
click at [33, 39] on link "Журнал відвідувань" at bounding box center [38, 34] width 69 height 9
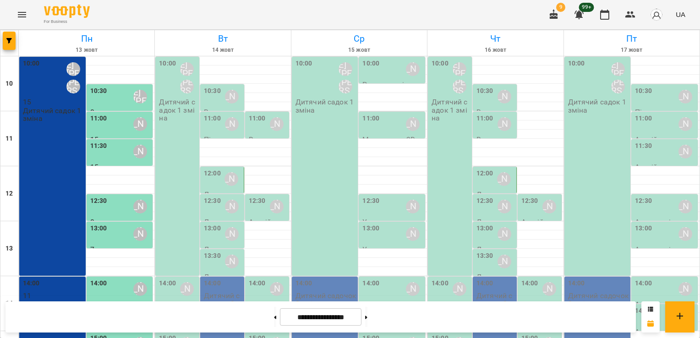
scroll to position [138, 0]
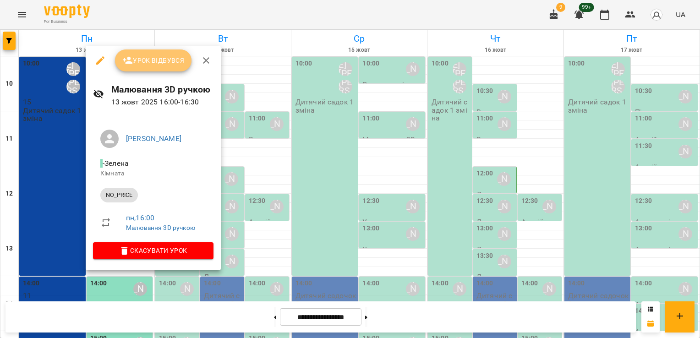
click at [149, 59] on span "Урок відбувся" at bounding box center [153, 60] width 62 height 11
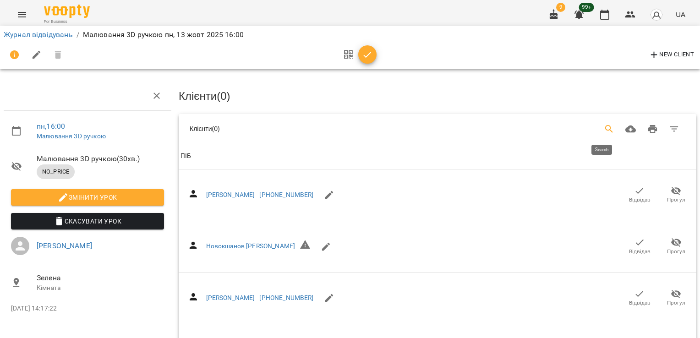
click at [604, 126] on icon "Search" at bounding box center [609, 129] width 11 height 11
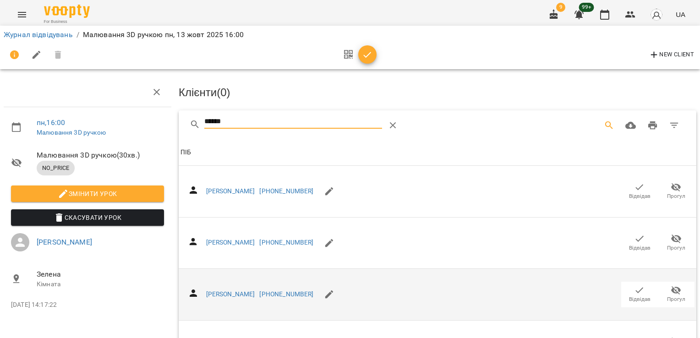
scroll to position [92, 0]
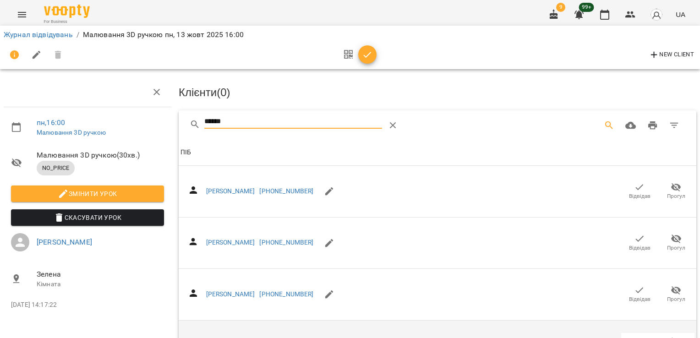
click at [635, 336] on icon "button" at bounding box center [639, 341] width 11 height 11
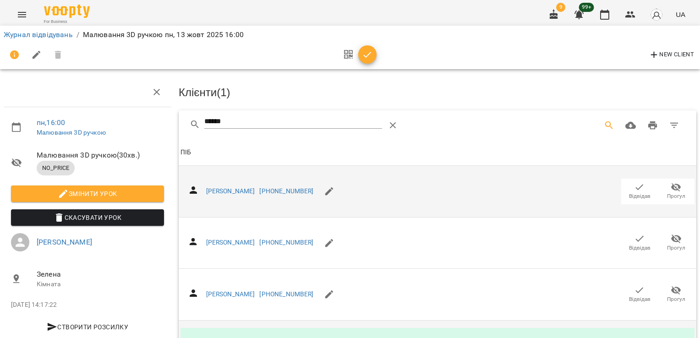
scroll to position [0, 0]
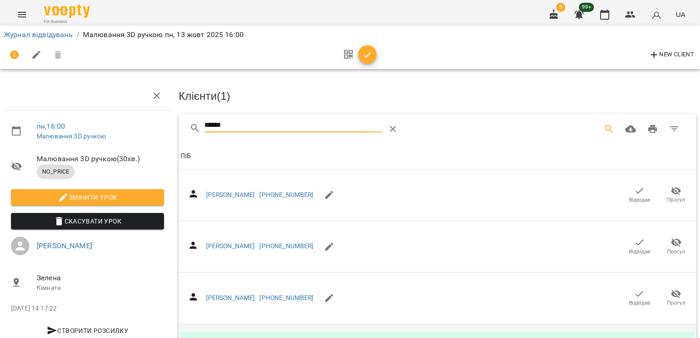
drag, startPoint x: 230, startPoint y: 125, endPoint x: 150, endPoint y: 129, distance: 80.3
click at [150, 129] on div "пн , 16:00 Малювання 3D ручкою Малювання 3D ручкою ( 30 хв. ) NO_PRICE Змінити …" at bounding box center [350, 255] width 708 height 437
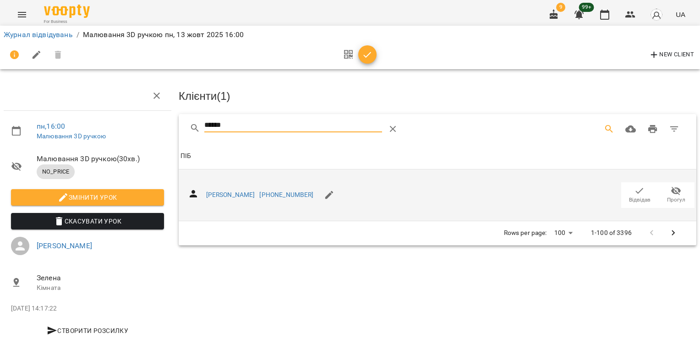
click at [634, 188] on icon "button" at bounding box center [639, 191] width 11 height 11
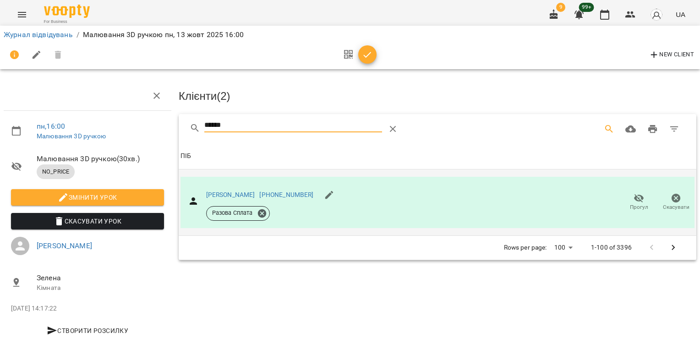
drag, startPoint x: 236, startPoint y: 127, endPoint x: 162, endPoint y: 126, distance: 74.3
click at [165, 126] on div "пн , 16:00 Малювання 3D ручкою Малювання 3D ручкою ( 30 хв. ) NO_PRICE Змінити …" at bounding box center [350, 195] width 708 height 317
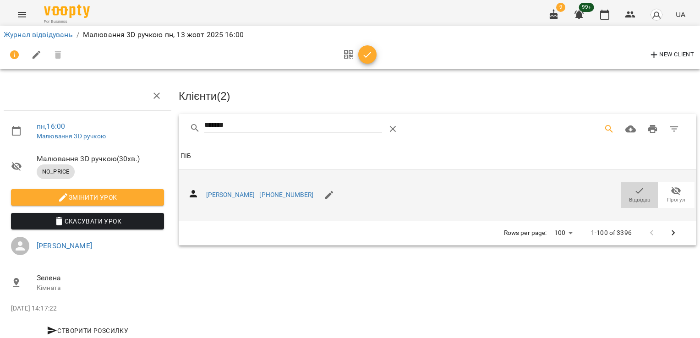
click at [634, 187] on icon "button" at bounding box center [639, 191] width 11 height 11
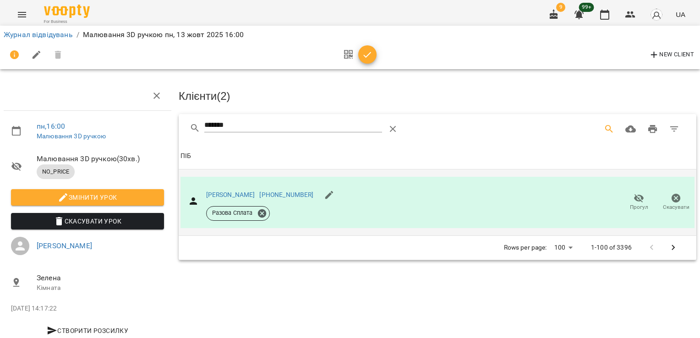
drag, startPoint x: 241, startPoint y: 122, endPoint x: 120, endPoint y: 125, distance: 120.6
click at [120, 125] on div "пн , 16:00 Малювання 3D ручкою Малювання 3D ручкою ( 30 хв. ) NO_PRICE Змінити …" at bounding box center [350, 195] width 708 height 317
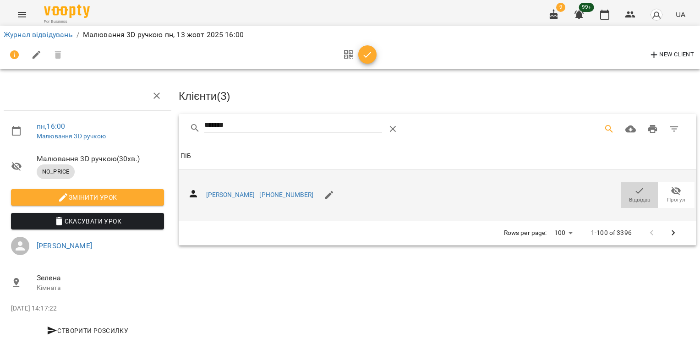
click at [631, 199] on span "Відвідав" at bounding box center [640, 200] width 22 height 8
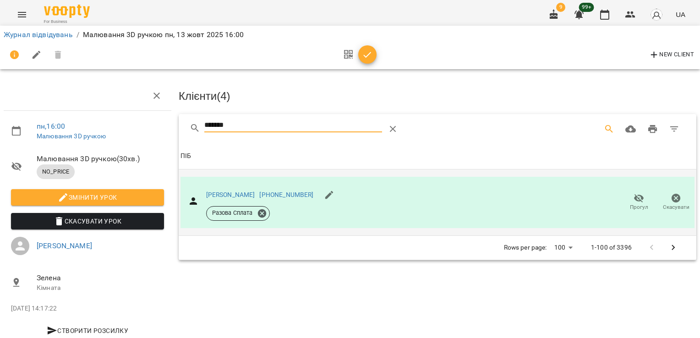
drag, startPoint x: 242, startPoint y: 127, endPoint x: 163, endPoint y: 128, distance: 78.8
click at [163, 128] on div "пн , 16:00 Малювання 3D ручкою Малювання 3D ручкою ( 30 хв. ) NO_PRICE Змінити …" at bounding box center [350, 195] width 708 height 317
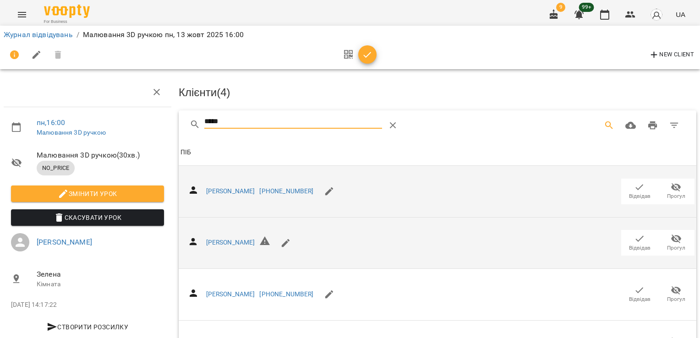
scroll to position [74, 0]
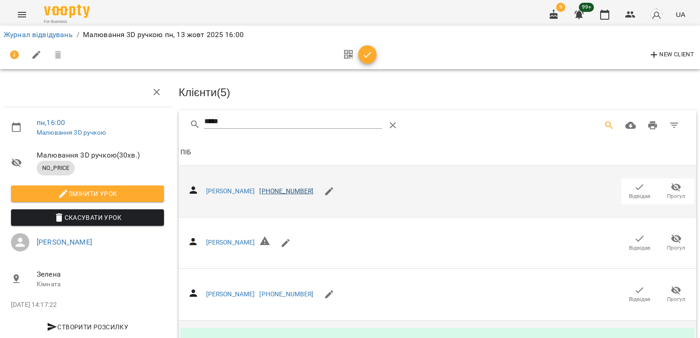
scroll to position [0, 0]
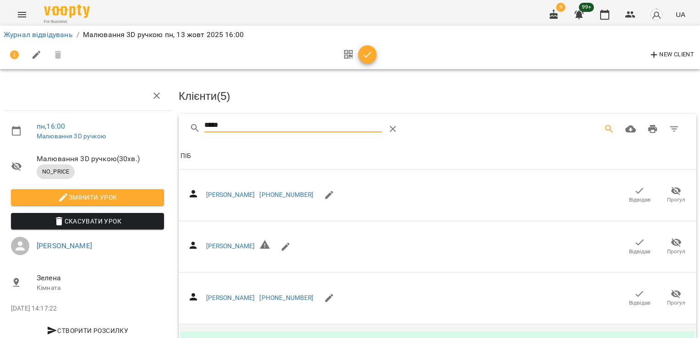
drag, startPoint x: 263, startPoint y: 122, endPoint x: 157, endPoint y: 127, distance: 106.0
click at [160, 132] on div "пн , 16:00 Малювання 3D ручкою Малювання 3D ручкою ( 30 хв. ) NO_PRICE Змінити …" at bounding box center [350, 229] width 708 height 385
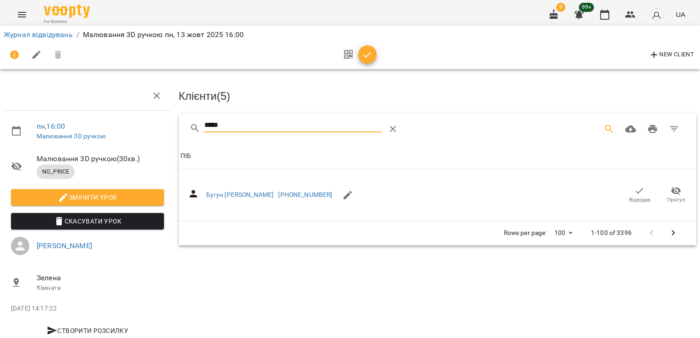
click at [634, 193] on icon "button" at bounding box center [639, 191] width 11 height 11
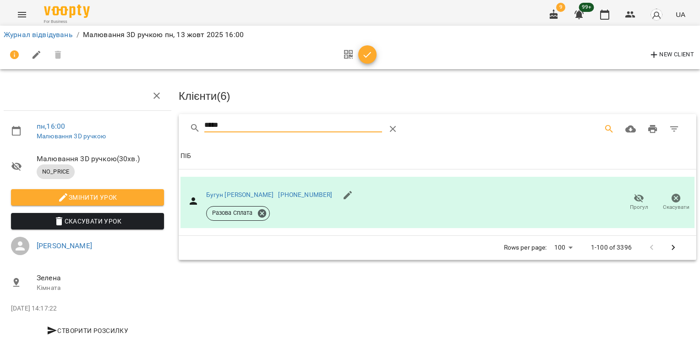
drag, startPoint x: 163, startPoint y: 129, endPoint x: 158, endPoint y: 123, distance: 8.1
click at [158, 127] on div "пн , 16:00 Малювання 3D ручкою Малювання 3D ручкою ( 30 хв. ) NO_PRICE Змінити …" at bounding box center [350, 195] width 708 height 317
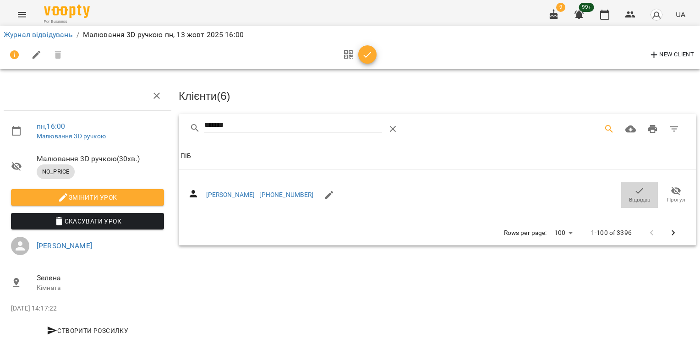
click at [634, 187] on icon "button" at bounding box center [639, 191] width 11 height 11
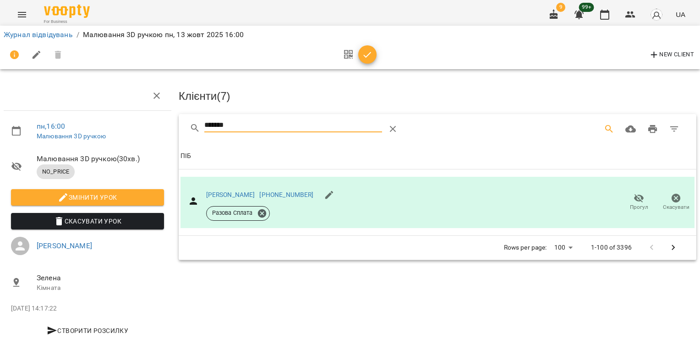
drag, startPoint x: 242, startPoint y: 127, endPoint x: 178, endPoint y: 127, distance: 64.2
click at [179, 127] on div "*******" at bounding box center [438, 128] width 518 height 29
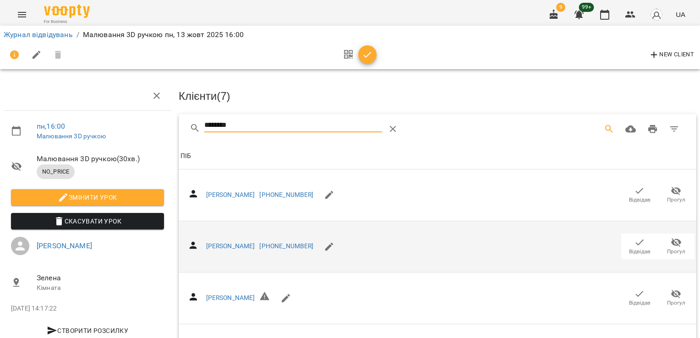
click at [634, 237] on icon "button" at bounding box center [639, 242] width 11 height 11
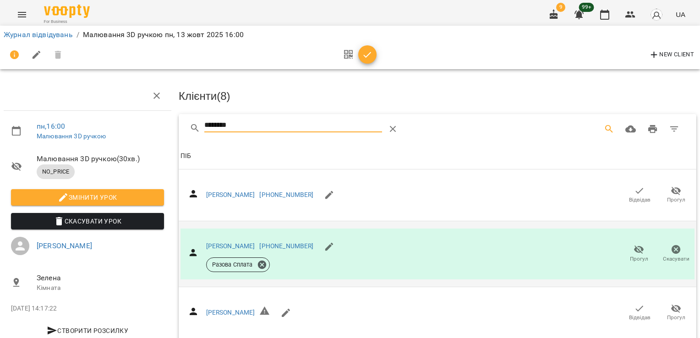
drag, startPoint x: 245, startPoint y: 126, endPoint x: 164, endPoint y: 119, distance: 80.9
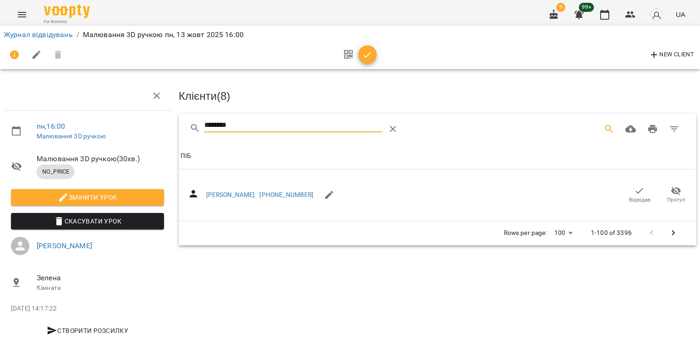
click at [636, 192] on icon "button" at bounding box center [640, 191] width 8 height 6
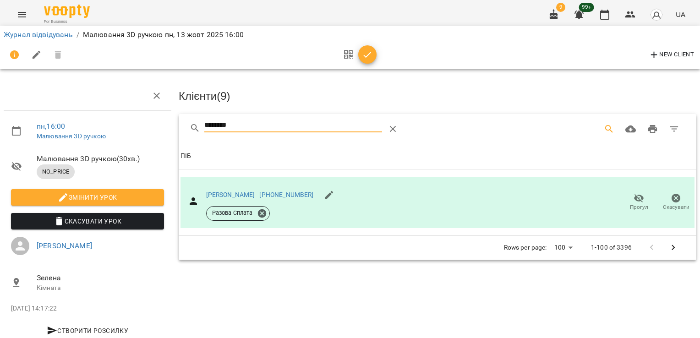
drag, startPoint x: 243, startPoint y: 123, endPoint x: 150, endPoint y: 135, distance: 93.7
click at [150, 135] on div "пн , 16:00 Малювання 3D ручкою Малювання 3D ручкою ( 30 хв. ) NO_PRICE Змінити …" at bounding box center [350, 195] width 708 height 317
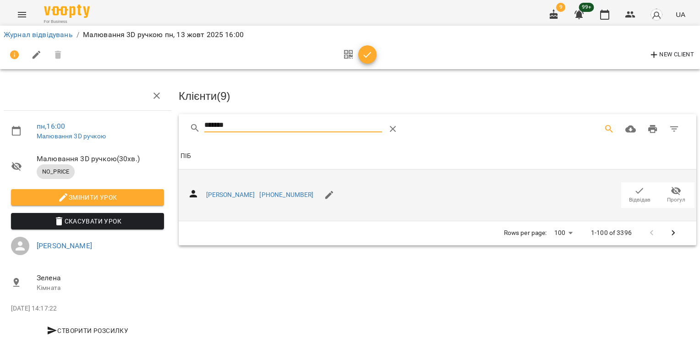
type input "*******"
click at [641, 192] on span "Відвідав" at bounding box center [640, 195] width 26 height 18
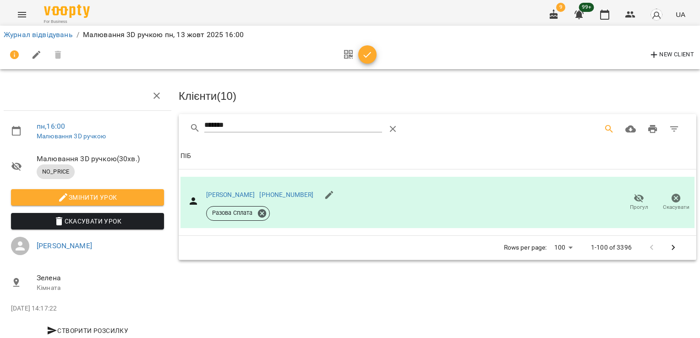
drag, startPoint x: 367, startPoint y: 56, endPoint x: 374, endPoint y: 62, distance: 9.2
click at [367, 56] on icon "button" at bounding box center [368, 55] width 8 height 6
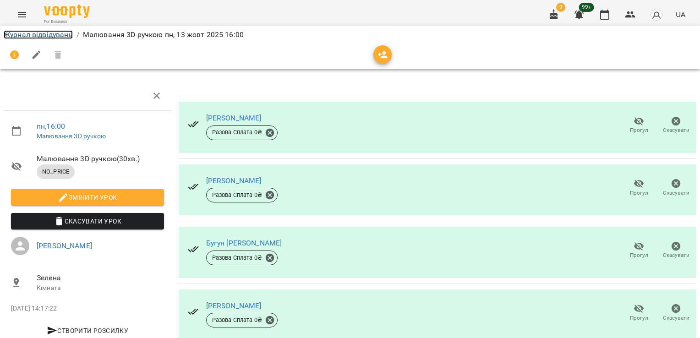
click at [39, 34] on link "Журнал відвідувань" at bounding box center [38, 34] width 69 height 9
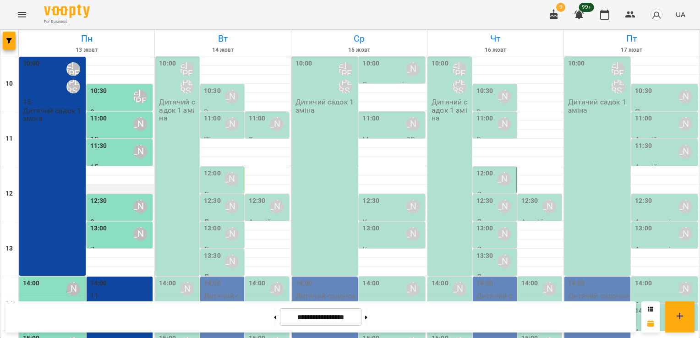
scroll to position [183, 0]
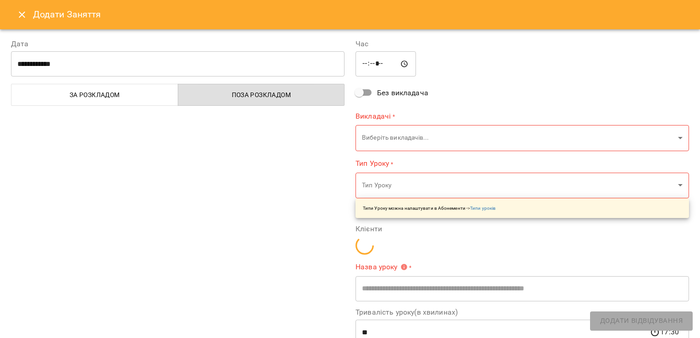
type input "**********"
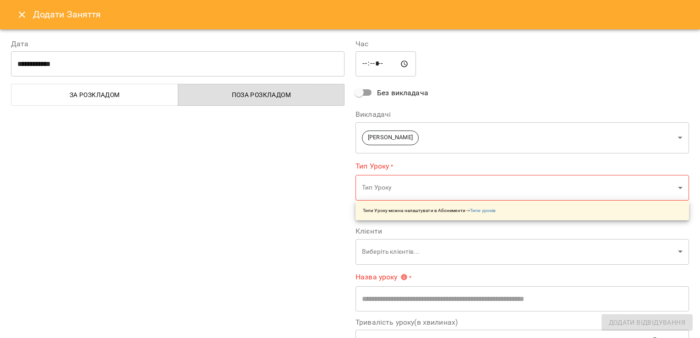
click at [641, 185] on body "For Business 9 99+ UA [DATE] [DATE] [DATE] [DATE] [DATE] 11 12 13 14 15 16 17 1…" at bounding box center [350, 269] width 700 height 538
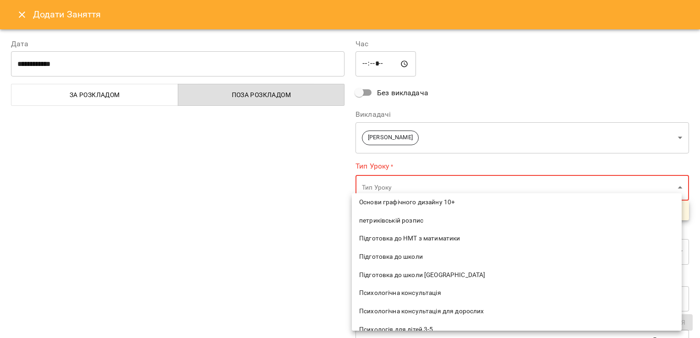
scroll to position [1028, 0]
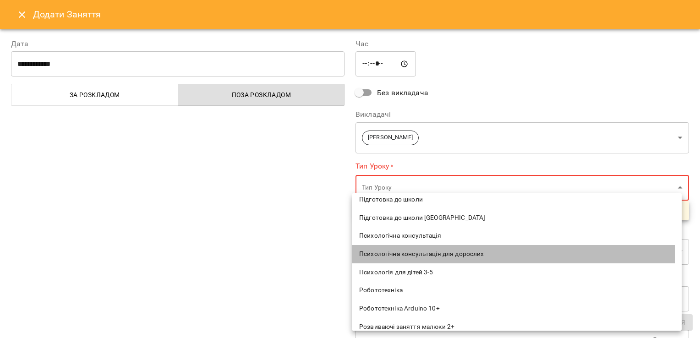
click at [435, 254] on span "Психологічна консультація для дорослих" at bounding box center [516, 254] width 315 height 9
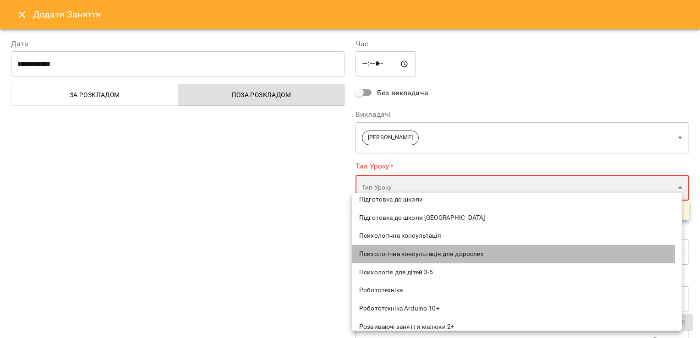
type input "**********"
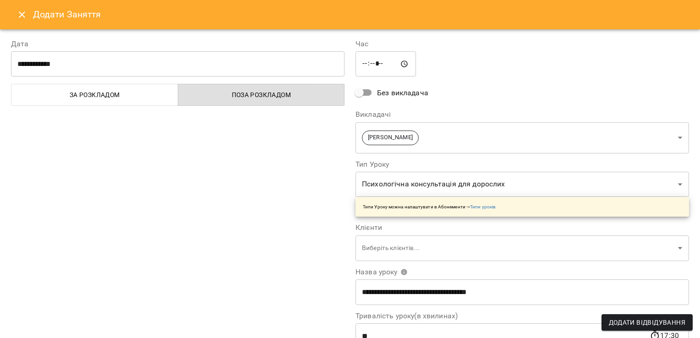
click at [216, 243] on div "**********" at bounding box center [178, 234] width 345 height 412
click at [666, 182] on body "For Business 9 99+ UA [DATE] [DATE] [DATE] [DATE] [DATE] 11 12 13 14 15 16 17 1…" at bounding box center [350, 269] width 700 height 538
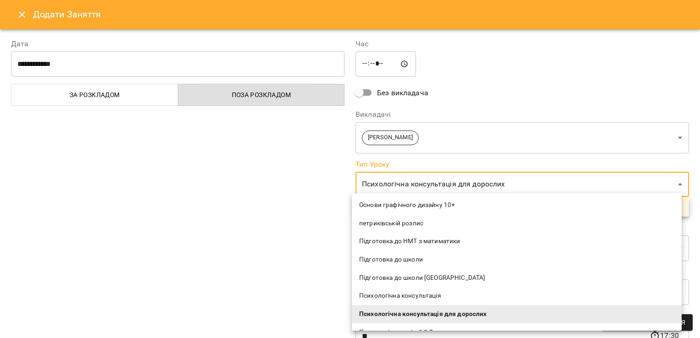
scroll to position [1013, 0]
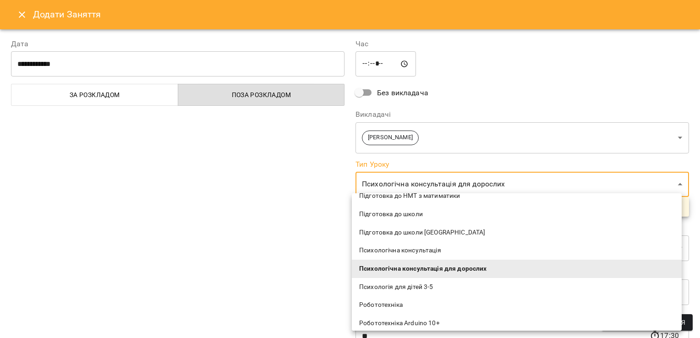
click at [400, 253] on span "Психологічна консультація" at bounding box center [516, 250] width 315 height 9
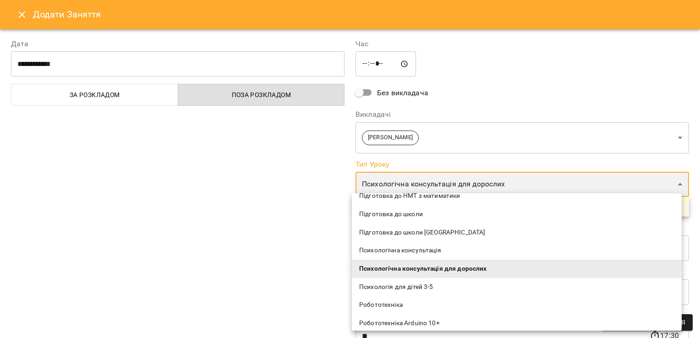
type input "**********"
type input "**"
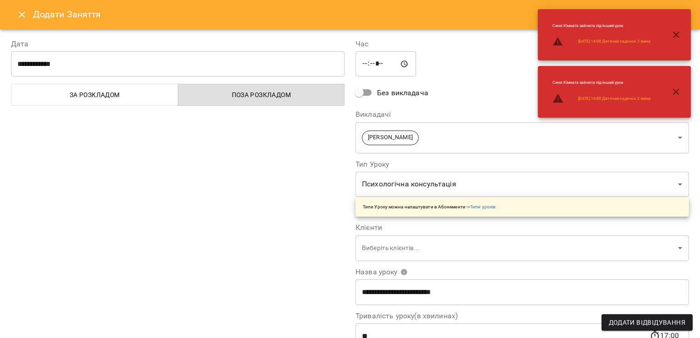
click at [248, 228] on div "**********" at bounding box center [178, 234] width 345 height 412
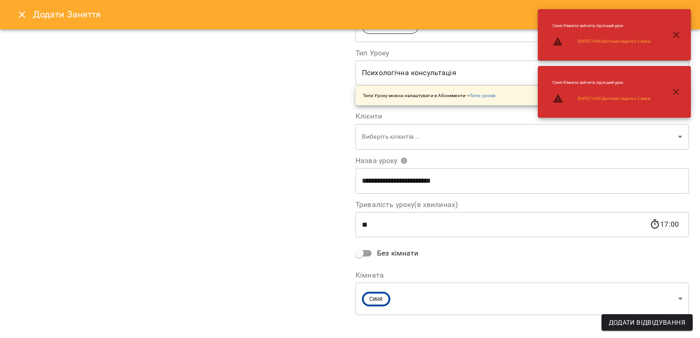
scroll to position [119, 0]
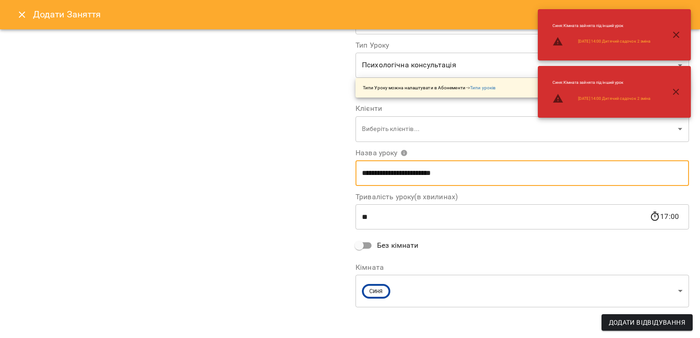
drag, startPoint x: 454, startPoint y: 173, endPoint x: 302, endPoint y: 179, distance: 151.8
click at [302, 179] on div "**********" at bounding box center [350, 123] width 689 height 430
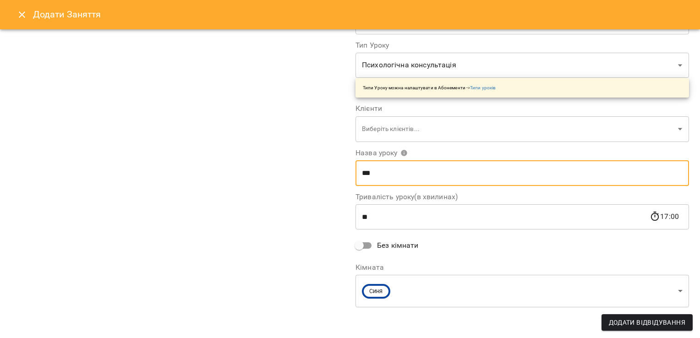
type input "***"
click at [448, 298] on body "For Business 9 99+ UA [DATE] [DATE] [DATE] [DATE] [DATE] 11 12 13 14 15 16 17 1…" at bounding box center [350, 269] width 700 height 538
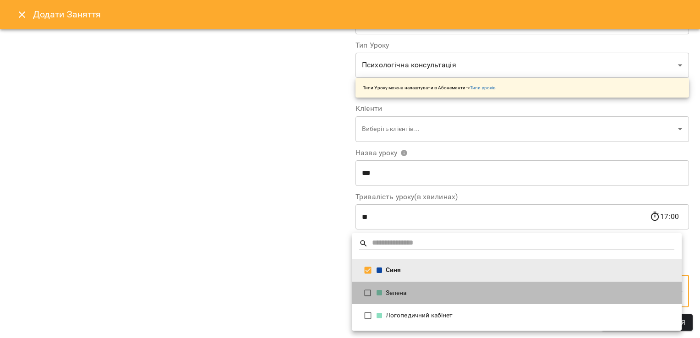
click at [435, 300] on li "Зелена" at bounding box center [517, 293] width 330 height 23
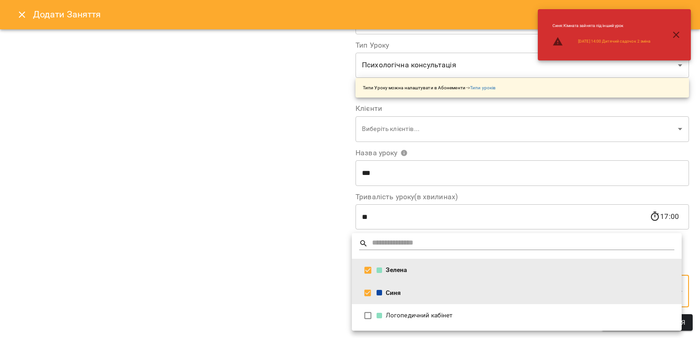
click at [245, 261] on div at bounding box center [350, 169] width 700 height 338
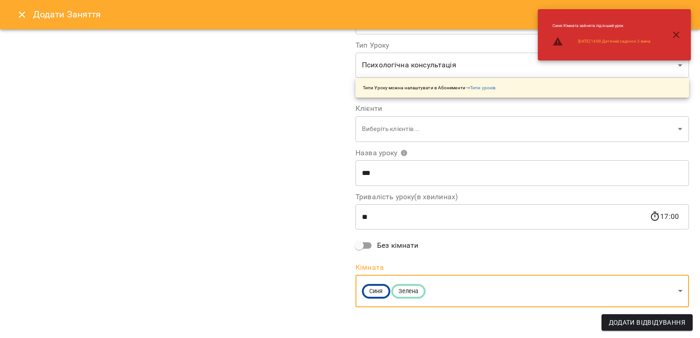
click at [466, 298] on body "For Business 9 99+ UA [DATE] [DATE] [DATE] [DATE] [DATE] 11 12 13 14 15 16 17 1…" at bounding box center [350, 269] width 700 height 538
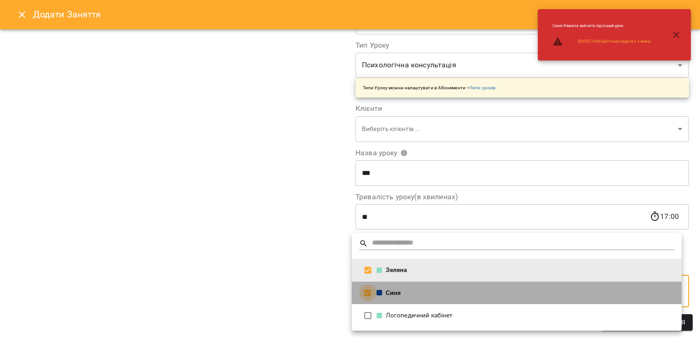
type input "**********"
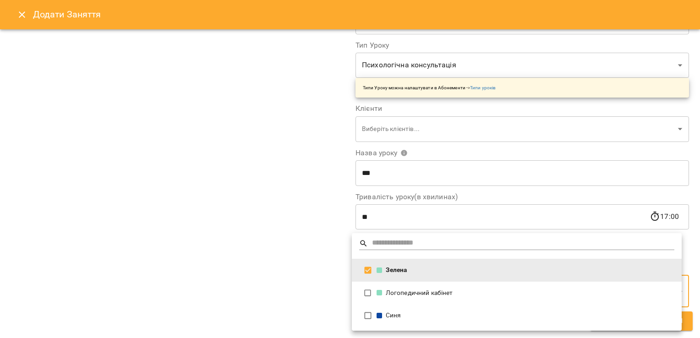
click at [274, 281] on div at bounding box center [350, 169] width 700 height 338
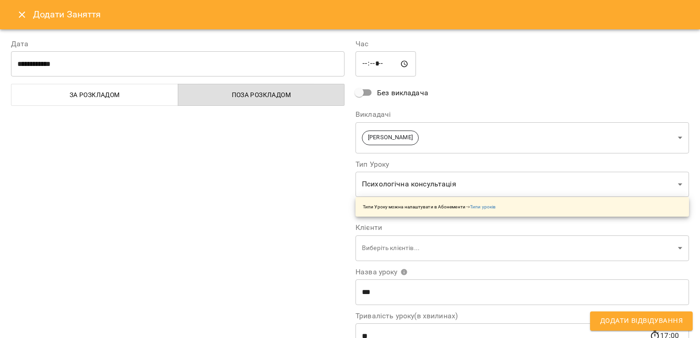
scroll to position [73, 0]
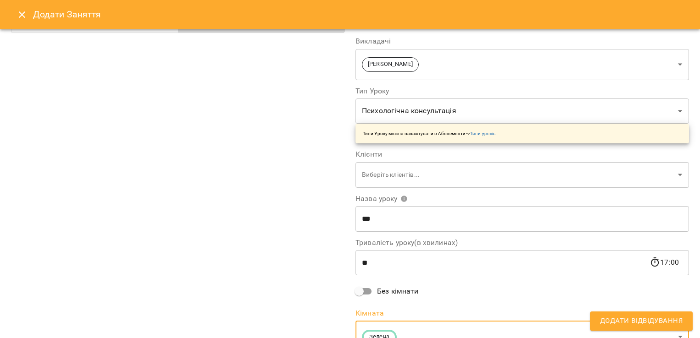
click at [666, 320] on span "Додати Відвідування" at bounding box center [641, 321] width 83 height 12
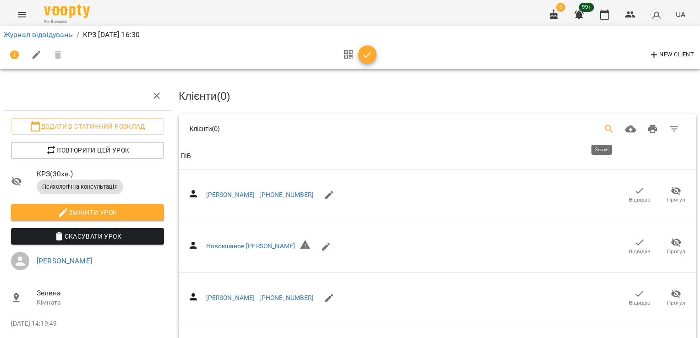
click at [600, 134] on button "Search" at bounding box center [610, 129] width 22 height 22
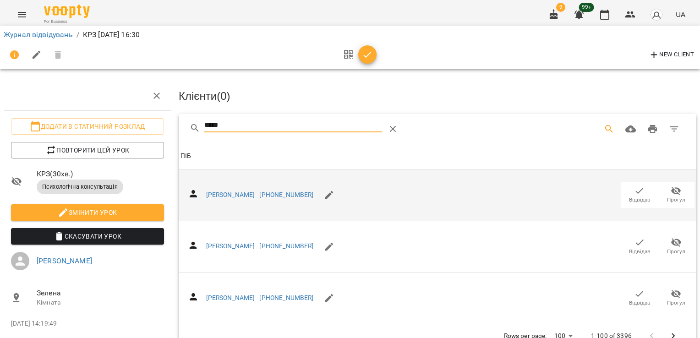
click at [634, 186] on icon "button" at bounding box center [639, 191] width 11 height 11
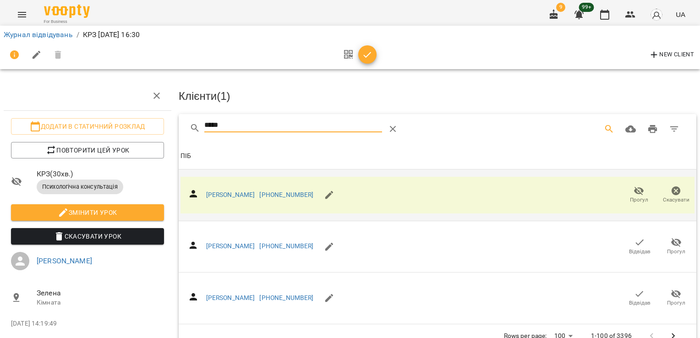
drag, startPoint x: 226, startPoint y: 120, endPoint x: 170, endPoint y: 125, distance: 55.7
click at [170, 125] on div "Додати в статичний розклад Повторити цей урок КРЗ ( 30 хв. ) Психологічна консу…" at bounding box center [350, 203] width 708 height 332
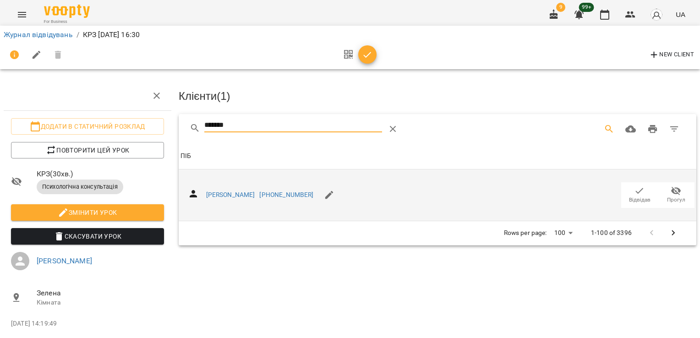
type input "*******"
click at [638, 196] on span "Відвідав" at bounding box center [640, 200] width 22 height 8
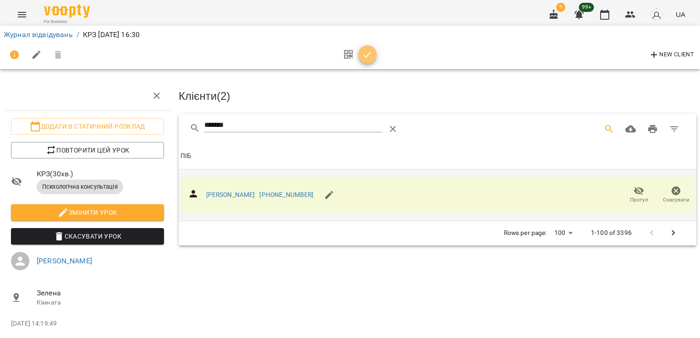
click at [367, 53] on icon "button" at bounding box center [367, 55] width 11 height 11
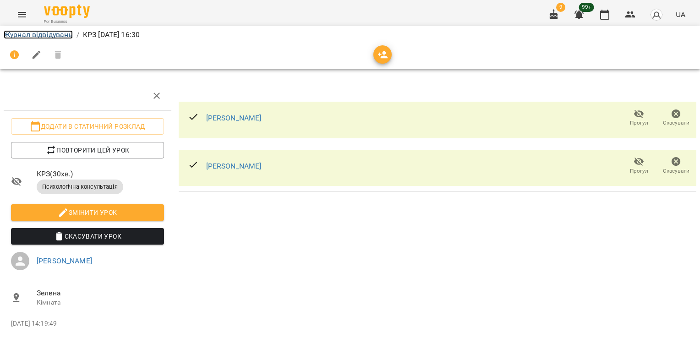
click at [46, 31] on link "Журнал відвідувань" at bounding box center [38, 34] width 69 height 9
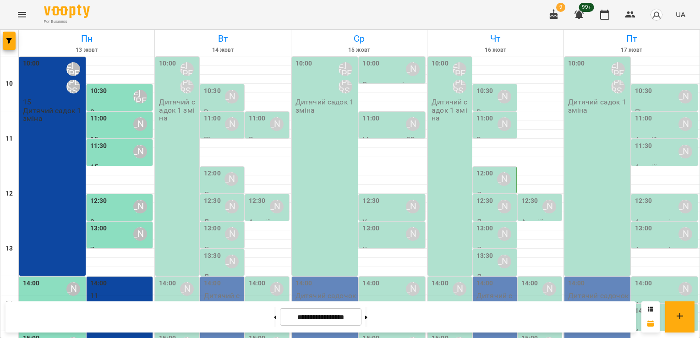
scroll to position [46, 0]
